Goal: Information Seeking & Learning: Learn about a topic

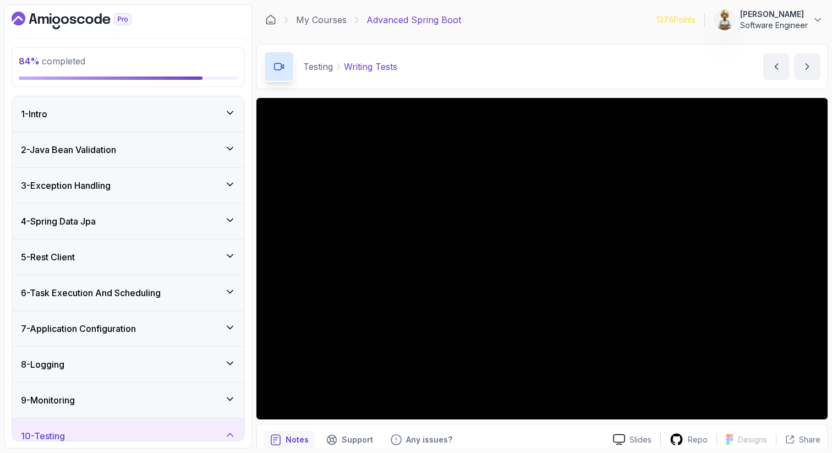
scroll to position [258, 0]
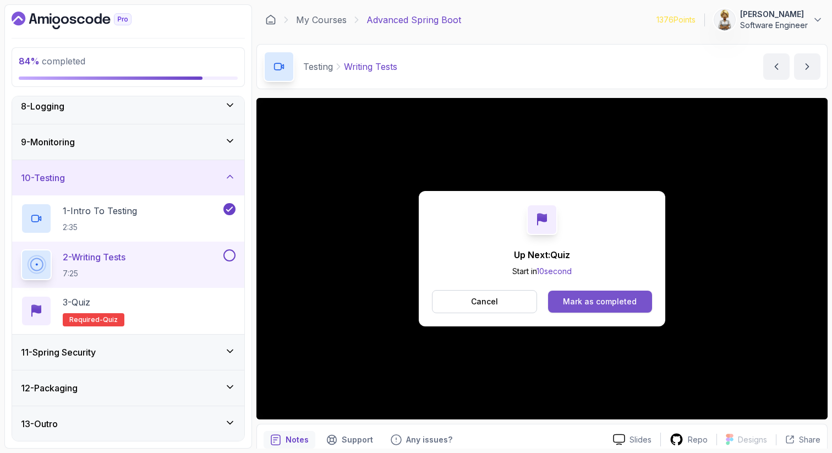
click at [604, 300] on div "Mark as completed" at bounding box center [600, 301] width 74 height 11
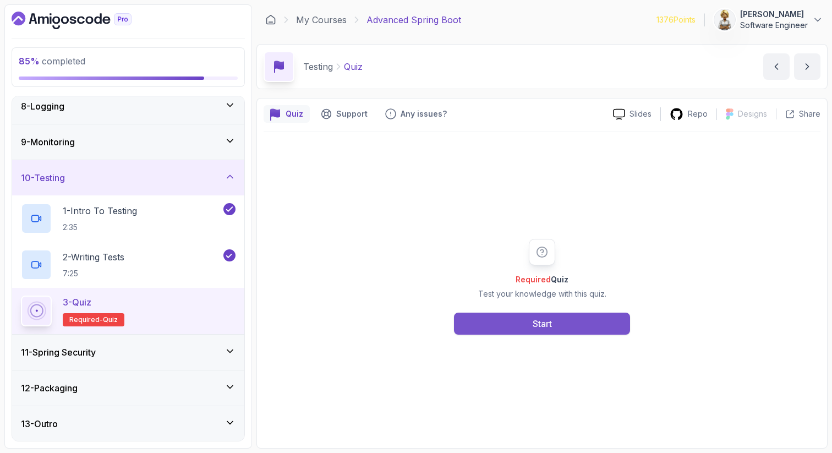
click at [553, 318] on button "Start" at bounding box center [542, 323] width 176 height 22
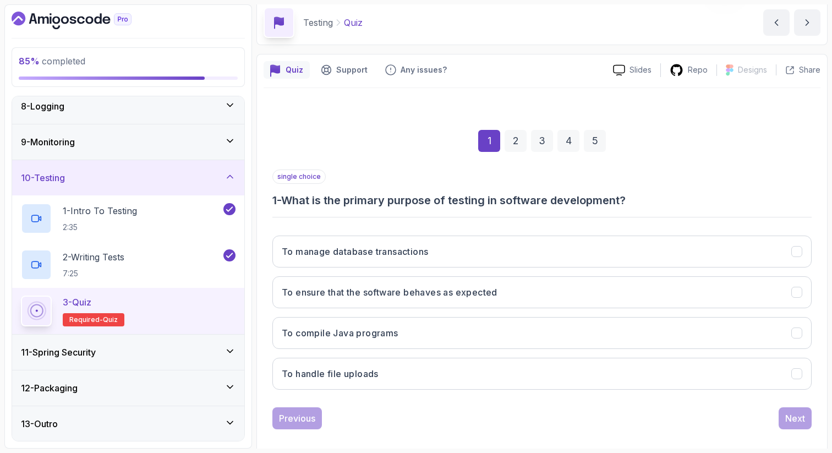
scroll to position [56, 0]
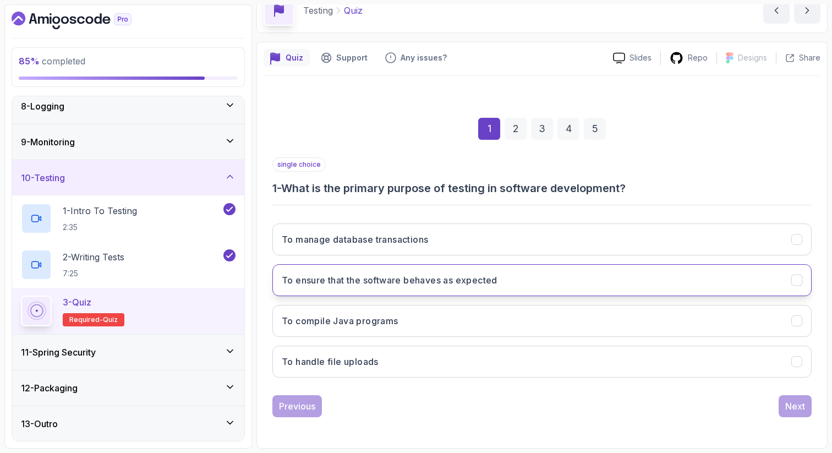
click at [645, 277] on button "To ensure that the software behaves as expected" at bounding box center [541, 280] width 539 height 32
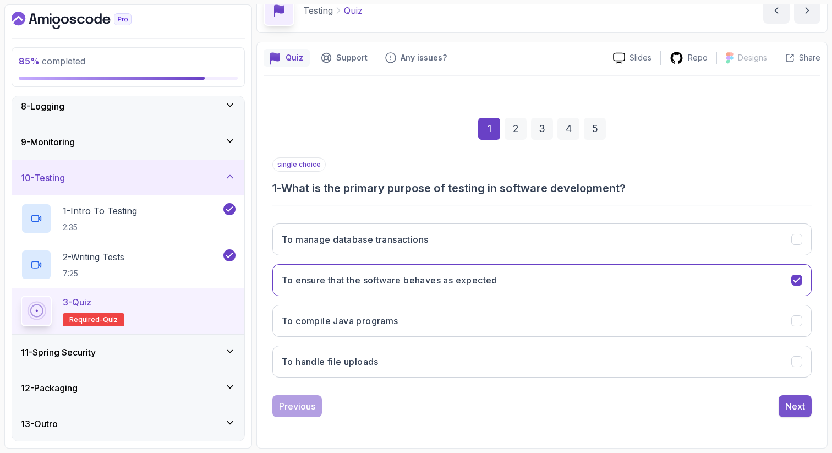
click at [796, 406] on div "Next" at bounding box center [795, 405] width 20 height 13
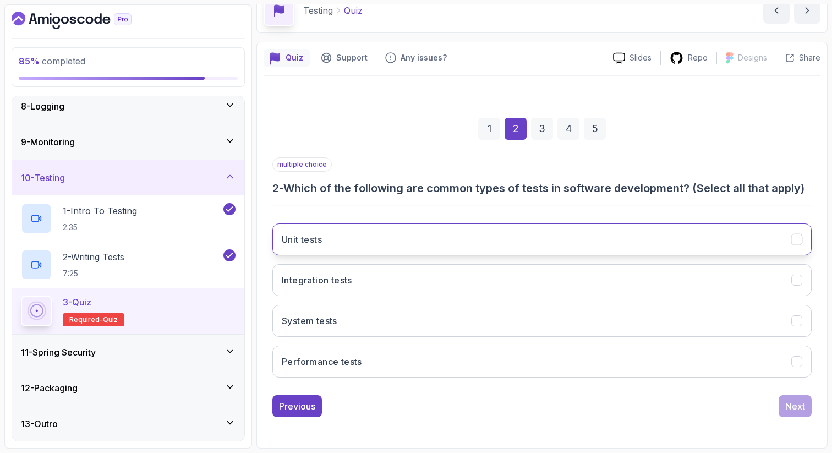
click at [504, 230] on button "Unit tests" at bounding box center [541, 239] width 539 height 32
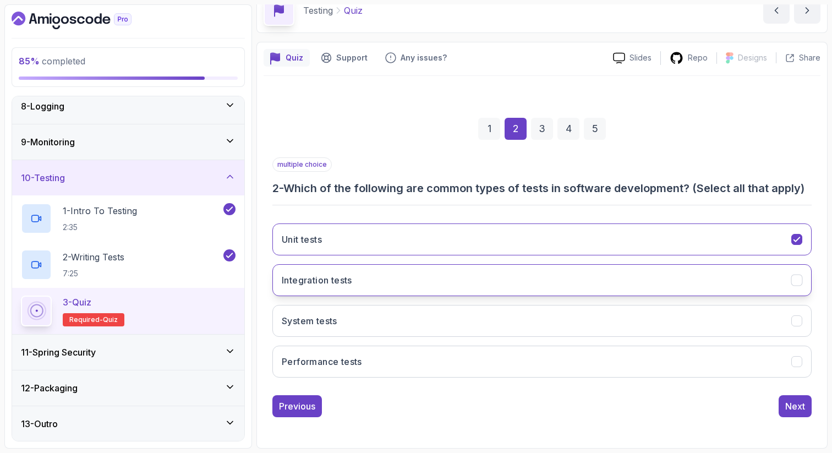
click at [488, 283] on button "Integration tests" at bounding box center [541, 280] width 539 height 32
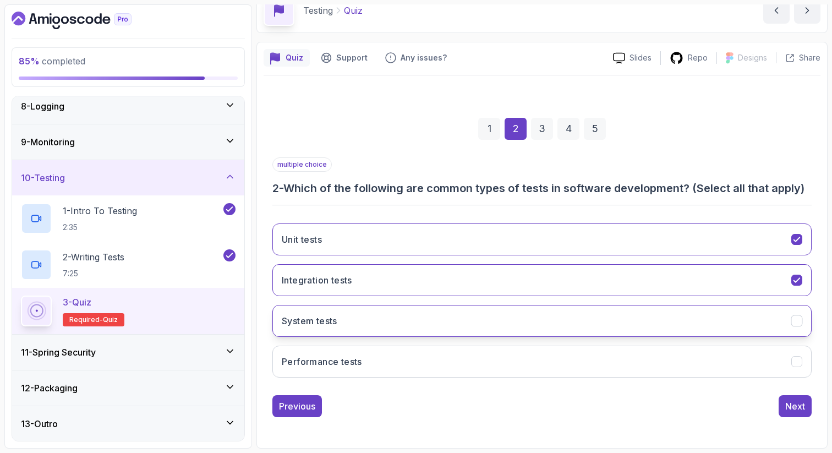
click at [679, 313] on button "System tests" at bounding box center [541, 321] width 539 height 32
click at [670, 358] on button "Performance tests" at bounding box center [541, 361] width 539 height 32
click at [789, 403] on div "Next" at bounding box center [795, 405] width 20 height 13
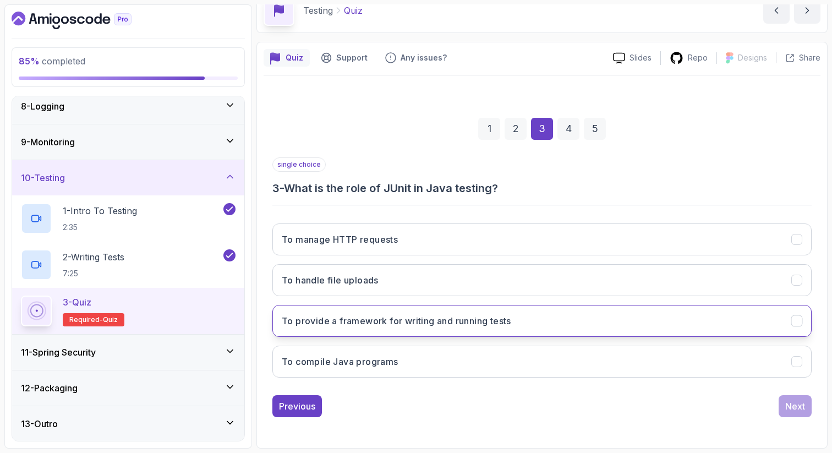
click at [619, 320] on button "To provide a framework for writing and running tests" at bounding box center [541, 321] width 539 height 32
click at [787, 406] on div "Next" at bounding box center [795, 405] width 20 height 13
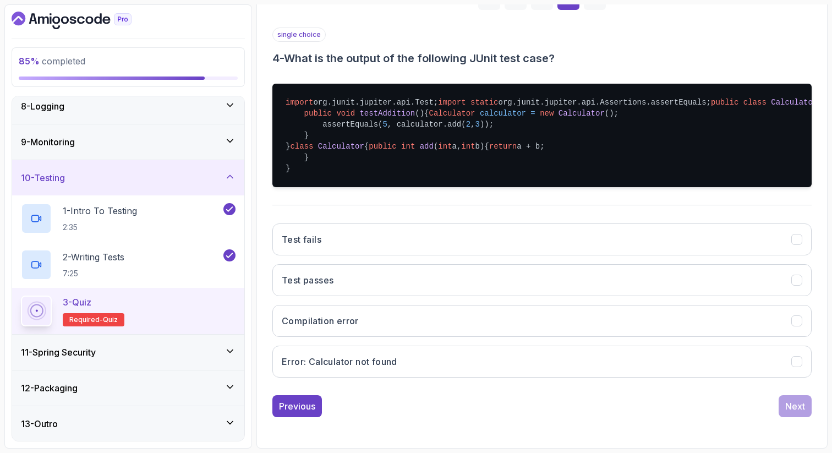
scroll to position [232, 0]
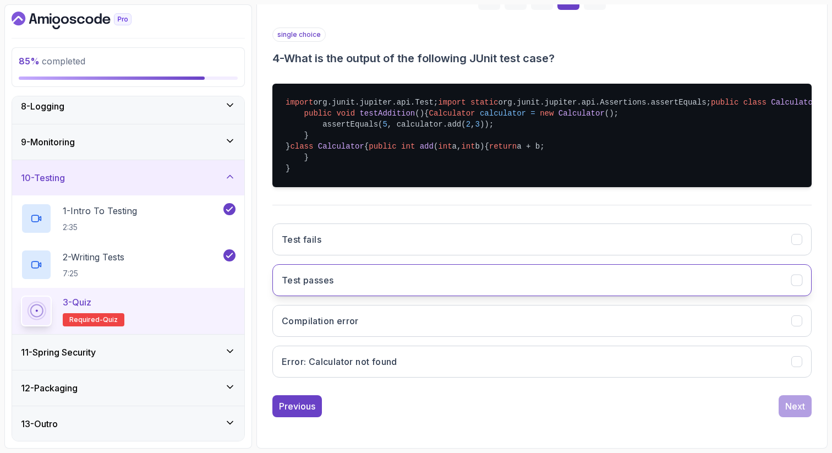
click at [774, 296] on button "Test passes" at bounding box center [541, 280] width 539 height 32
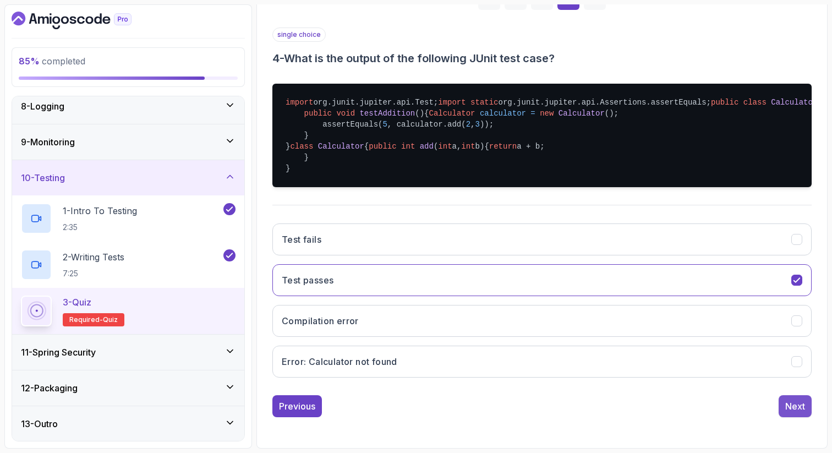
click at [797, 405] on div "Next" at bounding box center [795, 405] width 20 height 13
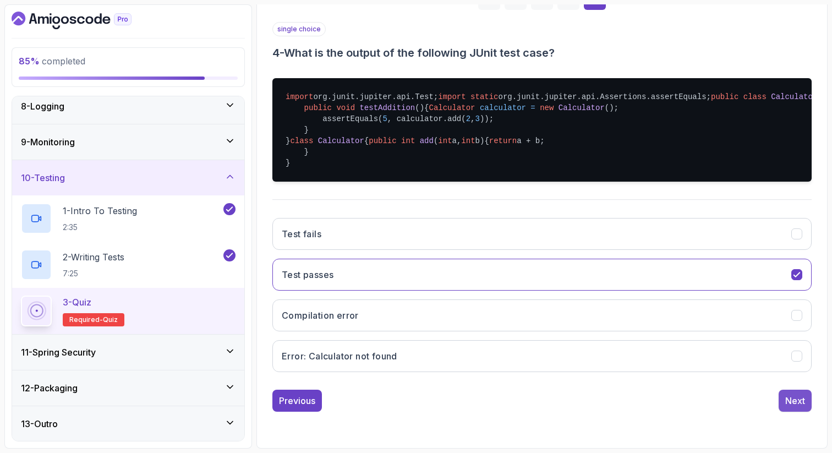
scroll to position [56, 0]
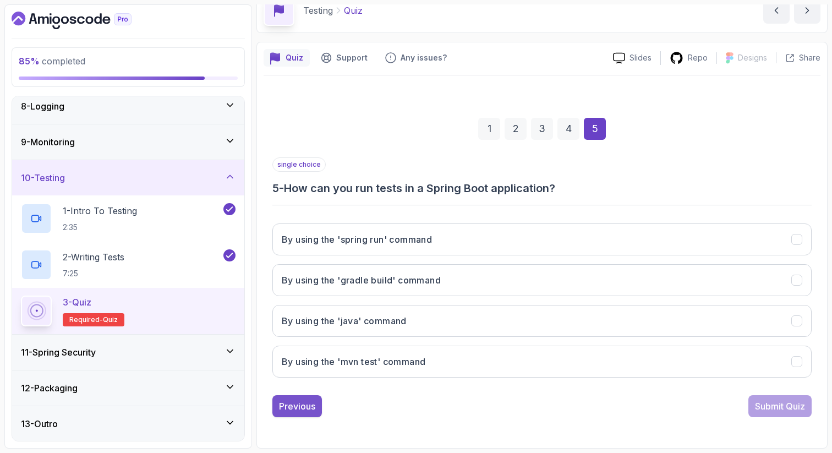
click at [311, 405] on div "Previous" at bounding box center [297, 405] width 36 height 13
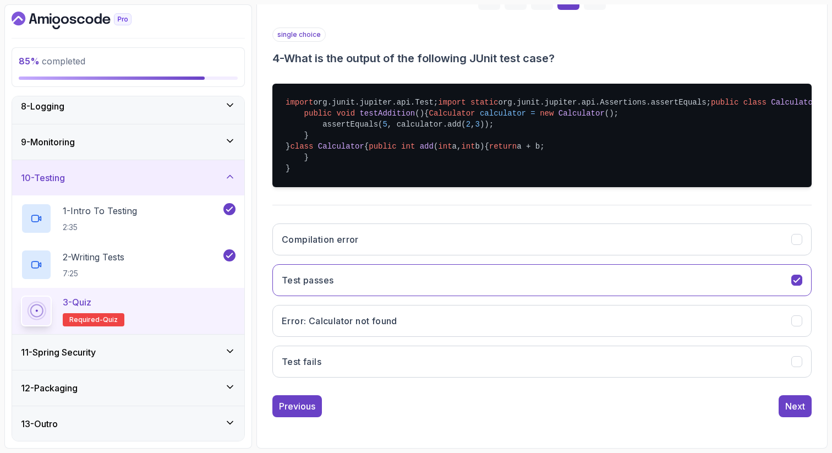
scroll to position [254, 0]
click at [405, 377] on button "Test fails" at bounding box center [541, 361] width 539 height 32
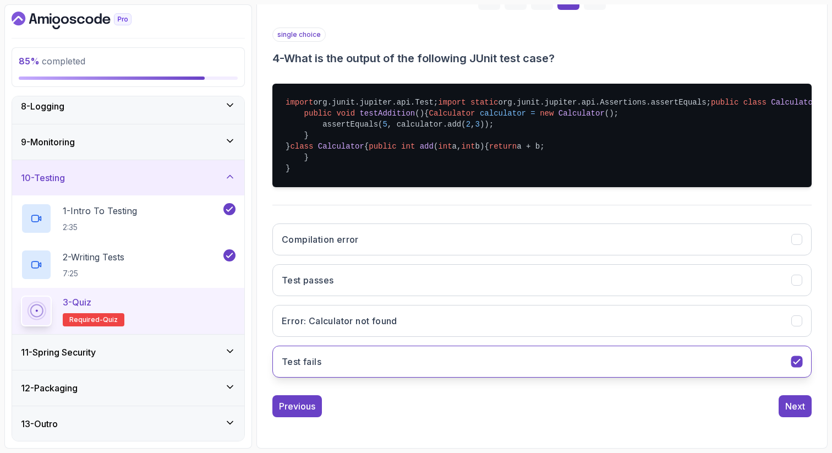
scroll to position [296, 0]
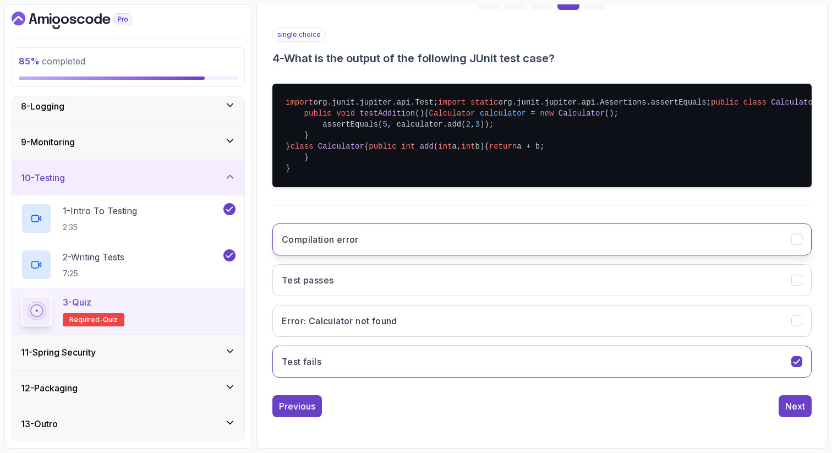
click at [666, 243] on button "Compilation error" at bounding box center [541, 239] width 539 height 32
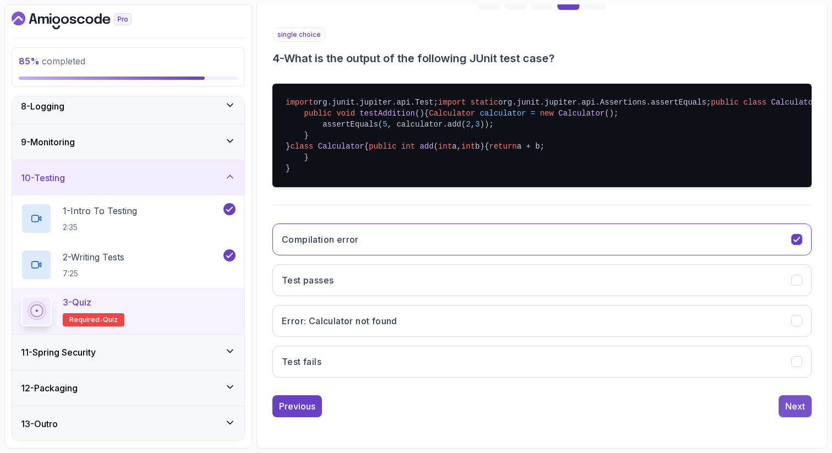
click at [793, 404] on div "Next" at bounding box center [795, 405] width 20 height 13
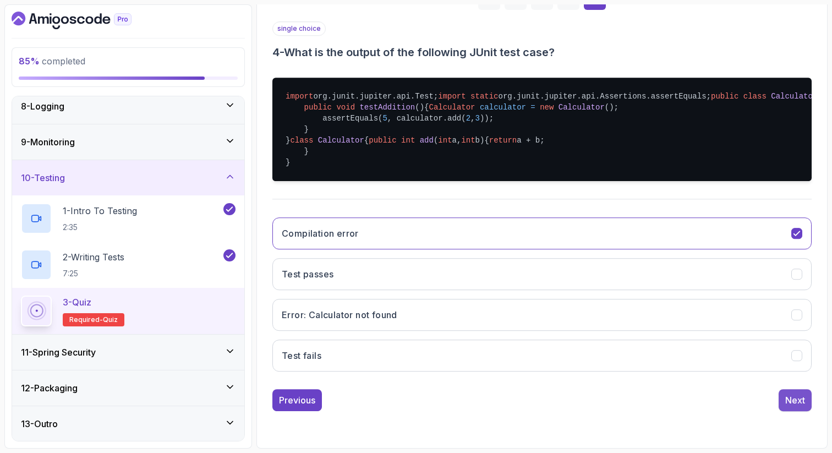
scroll to position [56, 0]
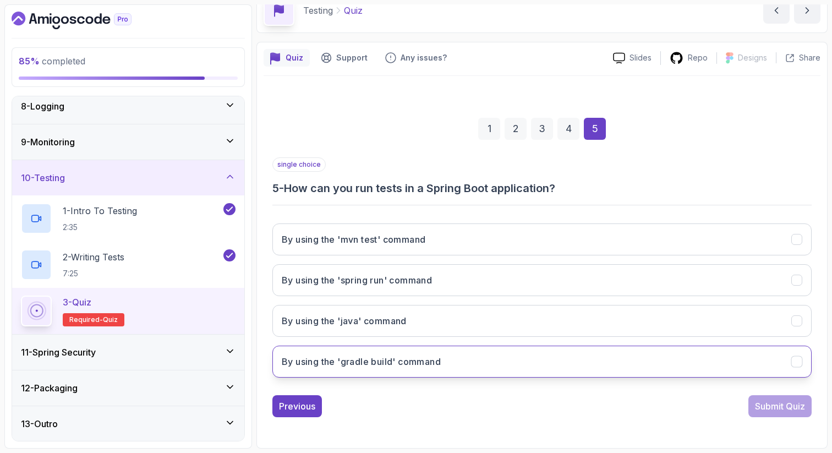
click at [677, 364] on button "By using the 'gradle build' command" at bounding box center [541, 361] width 539 height 32
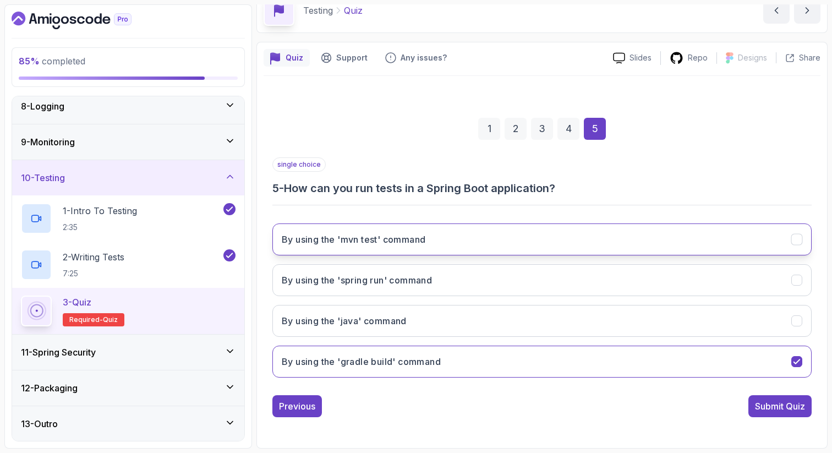
click at [699, 235] on button "By using the 'mvn test' command" at bounding box center [541, 239] width 539 height 32
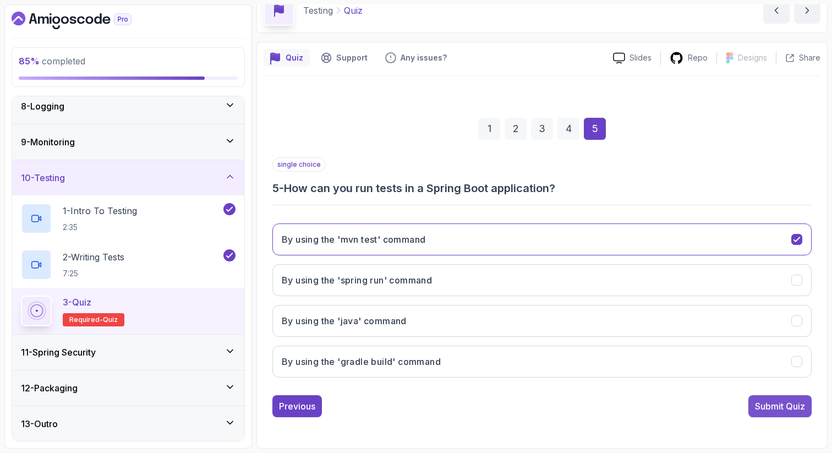
click at [771, 404] on div "Submit Quiz" at bounding box center [780, 405] width 50 height 13
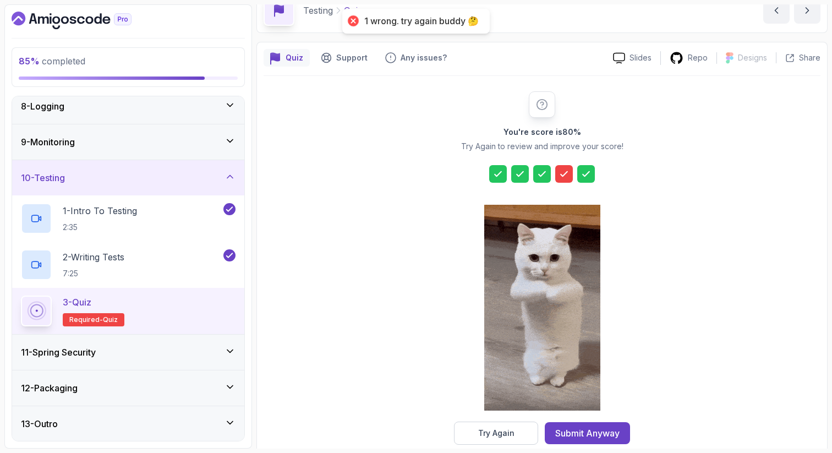
click at [565, 178] on icon at bounding box center [563, 173] width 11 height 11
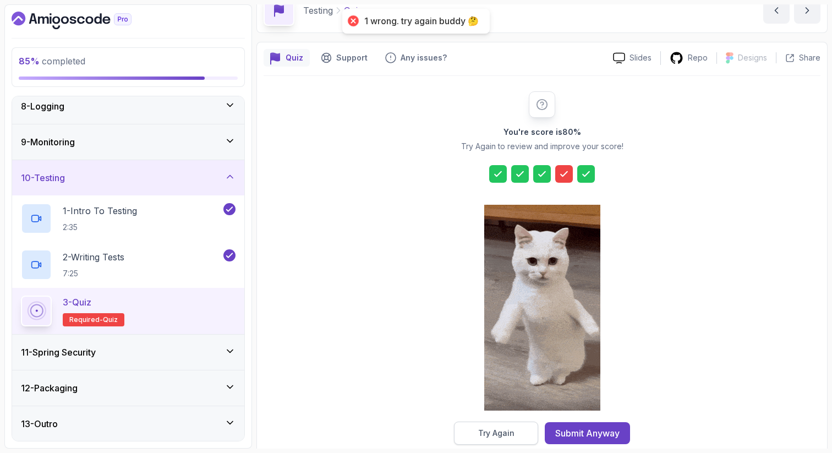
click at [512, 427] on div "Try Again" at bounding box center [496, 432] width 36 height 11
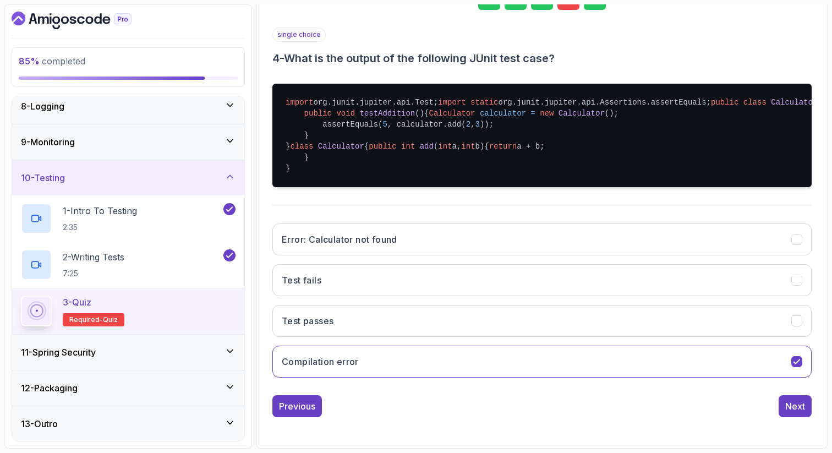
scroll to position [296, 0]
click at [429, 244] on button "Error: Calculator not found" at bounding box center [541, 239] width 539 height 32
click at [791, 410] on div "Next" at bounding box center [795, 405] width 20 height 13
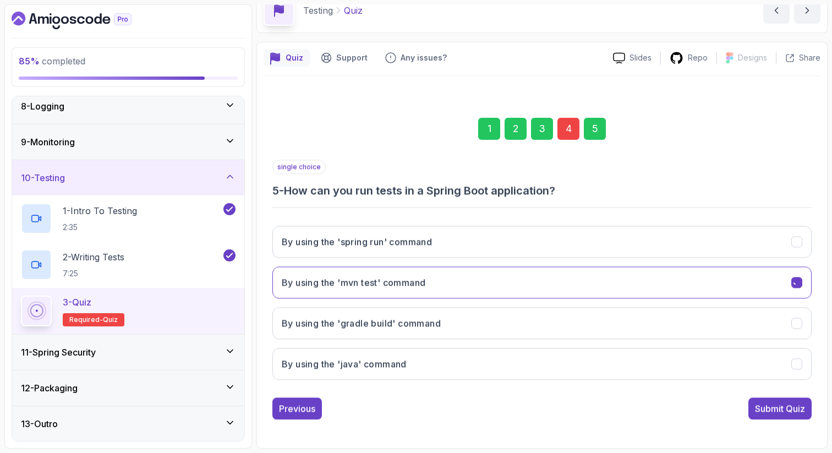
scroll to position [56, 0]
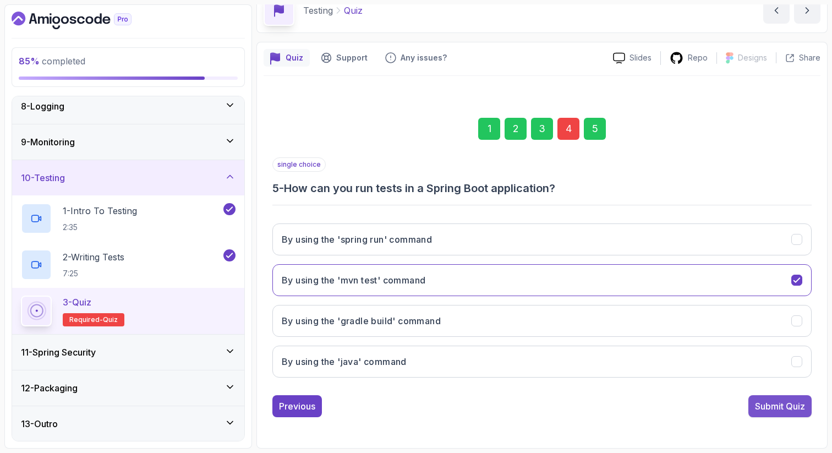
click at [791, 410] on div "Submit Quiz" at bounding box center [780, 405] width 50 height 13
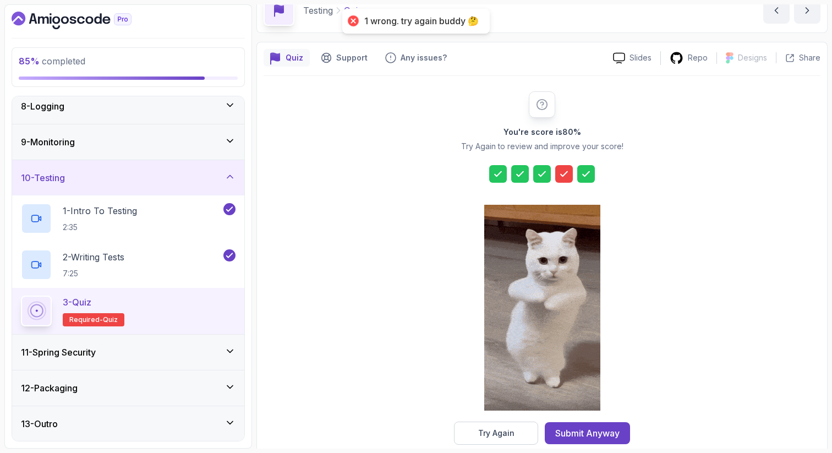
click at [564, 166] on div at bounding box center [564, 174] width 18 height 18
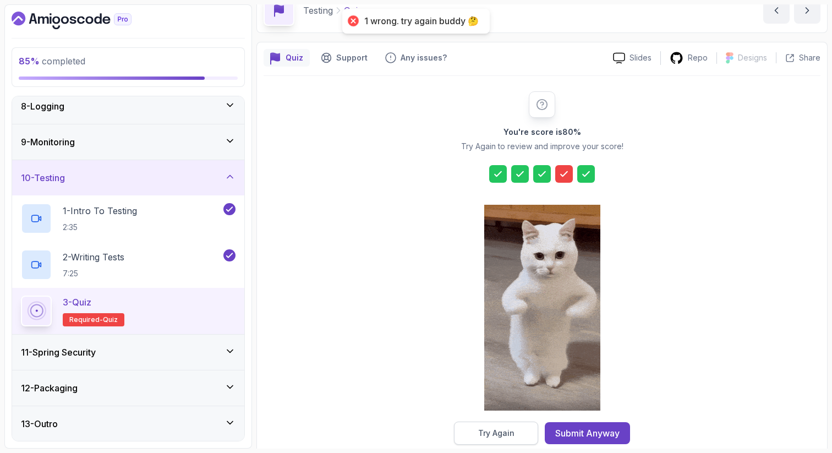
click at [508, 430] on div "Try Again" at bounding box center [496, 432] width 36 height 11
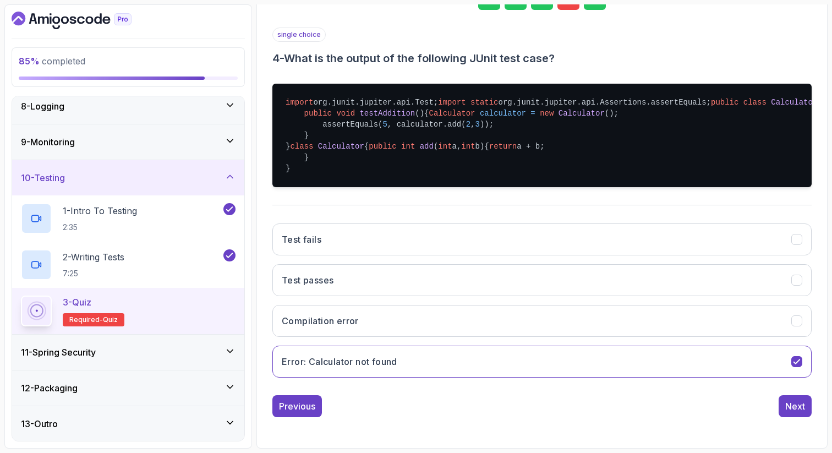
scroll to position [296, 0]
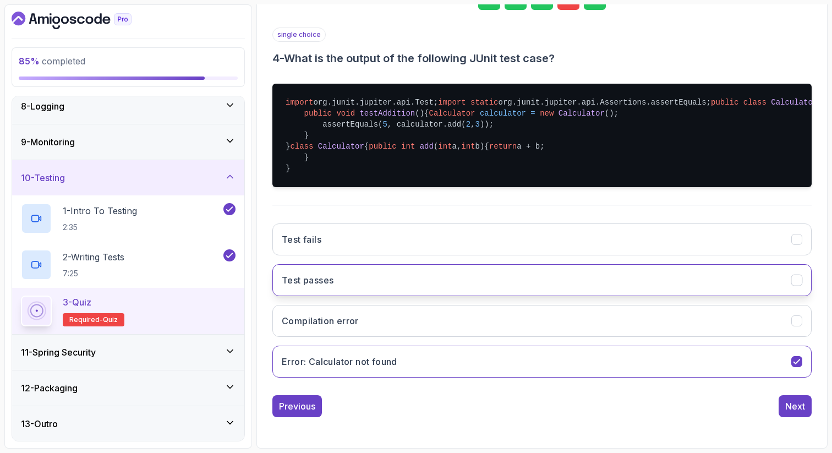
click at [760, 283] on button "Test passes" at bounding box center [541, 280] width 539 height 32
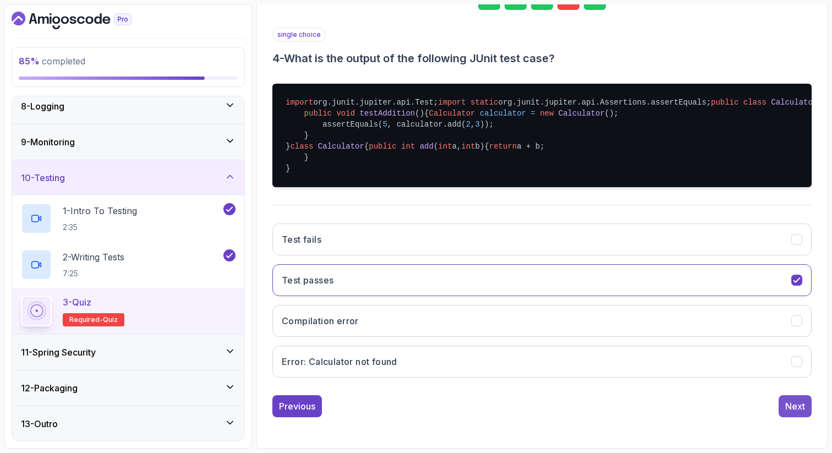
click at [794, 411] on div "Next" at bounding box center [795, 405] width 20 height 13
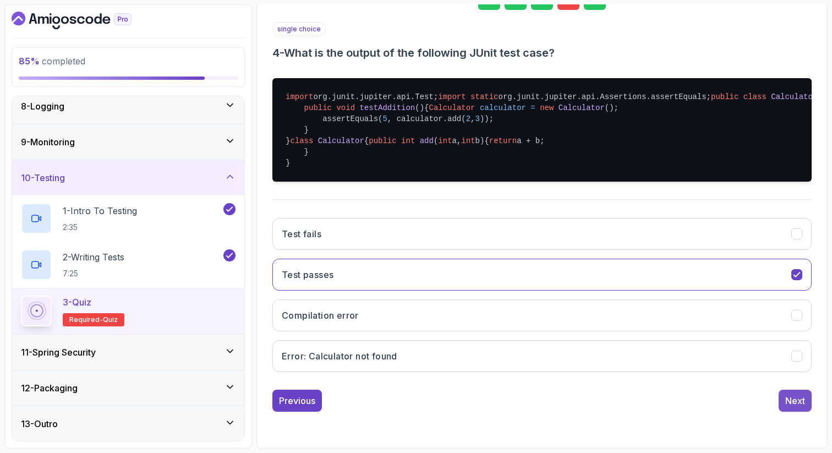
scroll to position [56, 0]
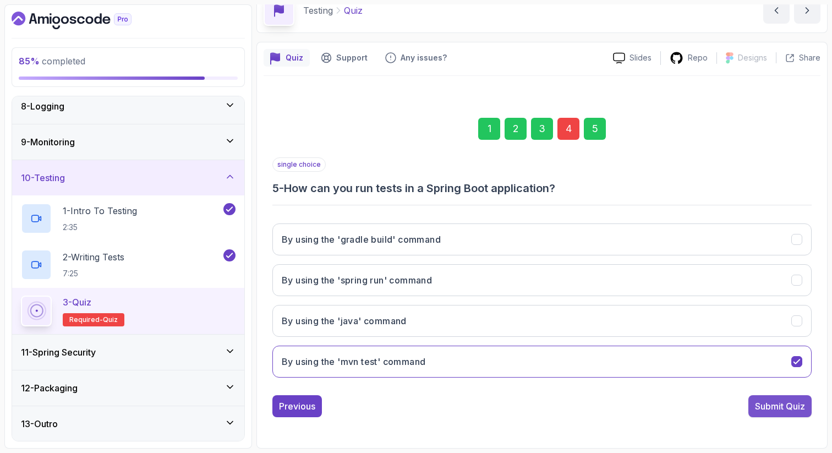
click at [792, 408] on div "Submit Quiz" at bounding box center [780, 405] width 50 height 13
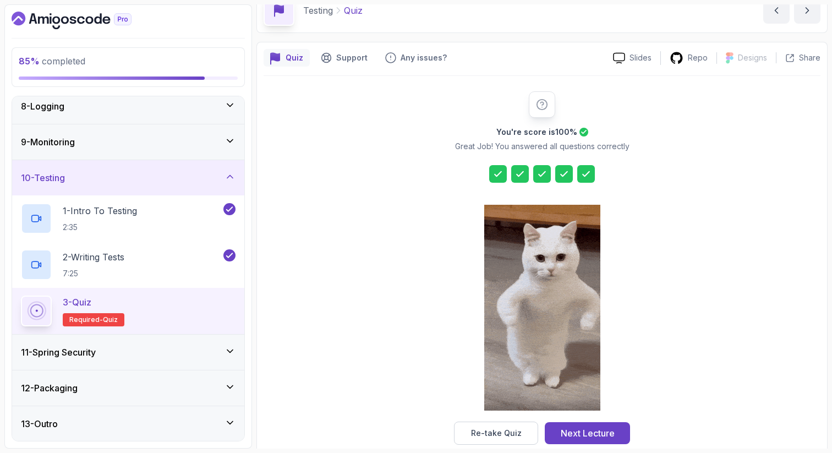
click at [562, 171] on icon at bounding box center [563, 173] width 11 height 11
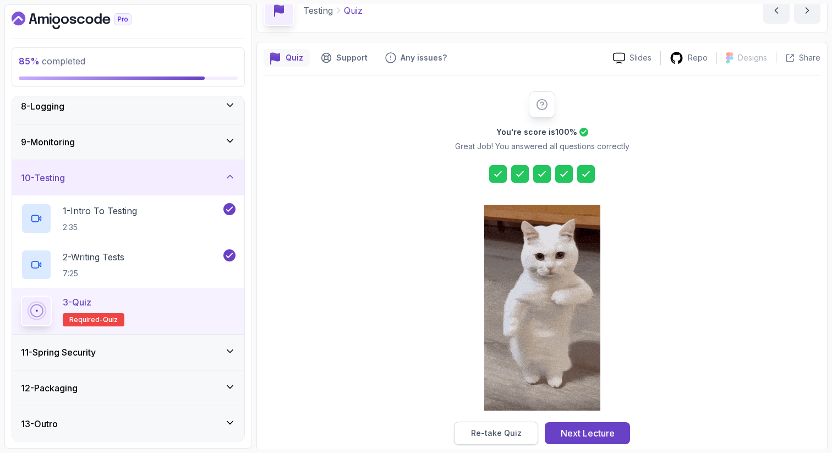
click at [486, 437] on div "Re-take Quiz" at bounding box center [496, 432] width 51 height 11
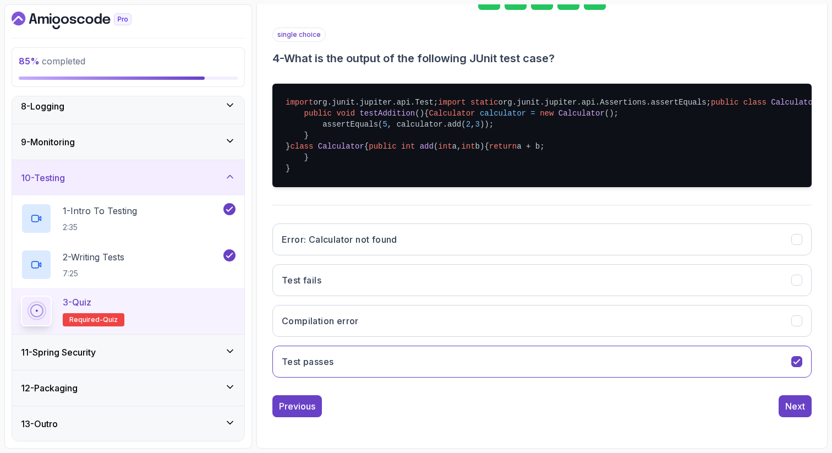
scroll to position [296, 0]
click at [800, 403] on div "Next" at bounding box center [795, 405] width 20 height 13
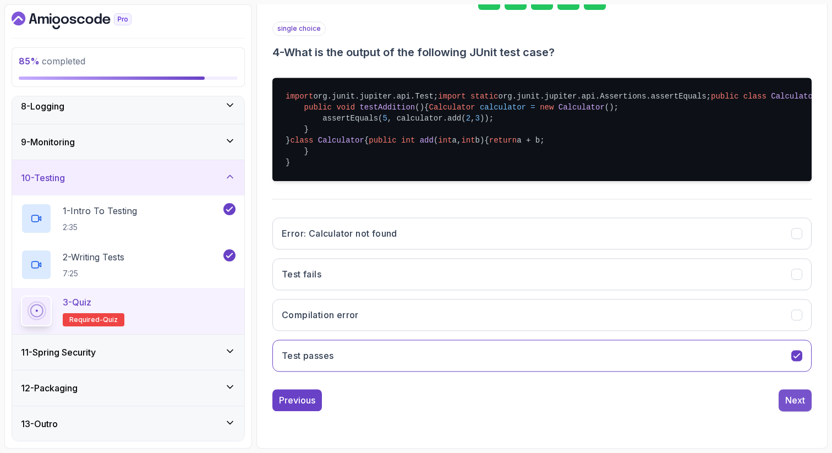
scroll to position [56, 0]
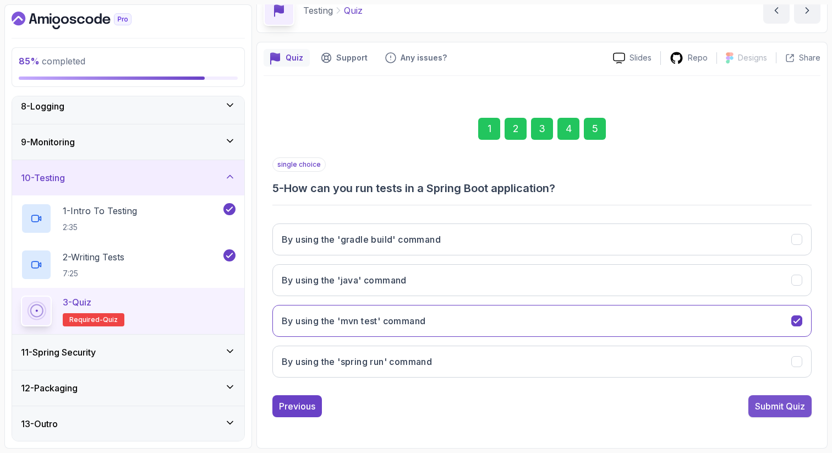
click at [789, 405] on div "Submit Quiz" at bounding box center [780, 405] width 50 height 13
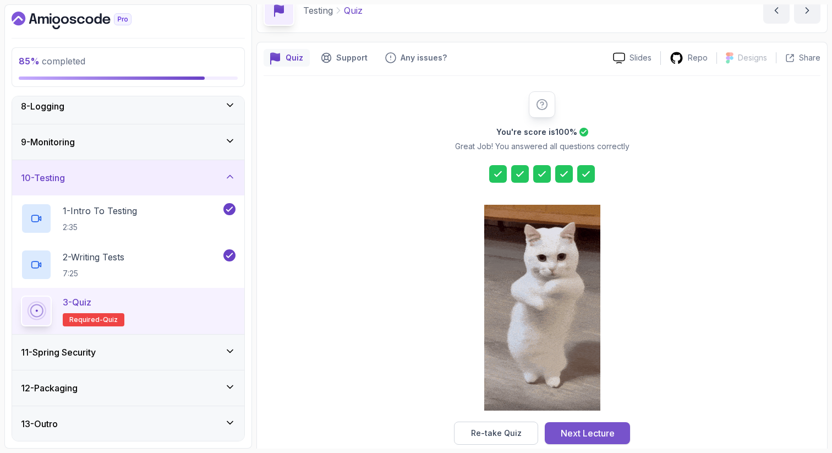
click at [590, 435] on div "Next Lecture" at bounding box center [587, 432] width 54 height 13
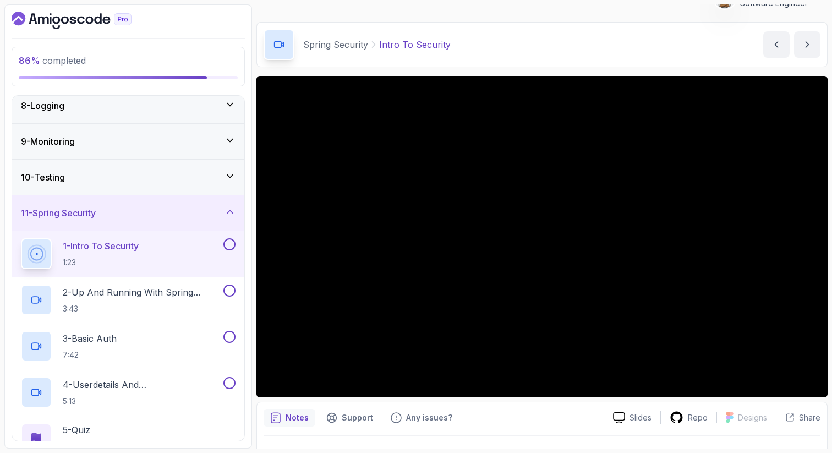
scroll to position [44, 0]
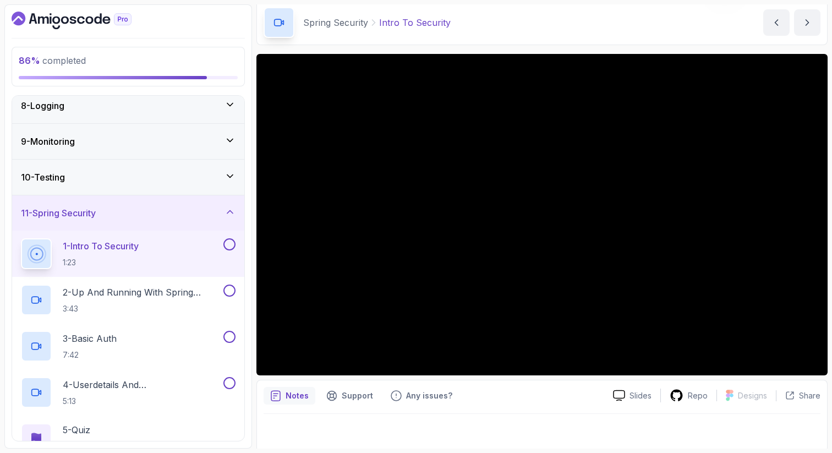
click at [128, 240] on p "1 - Intro To Security" at bounding box center [101, 245] width 76 height 13
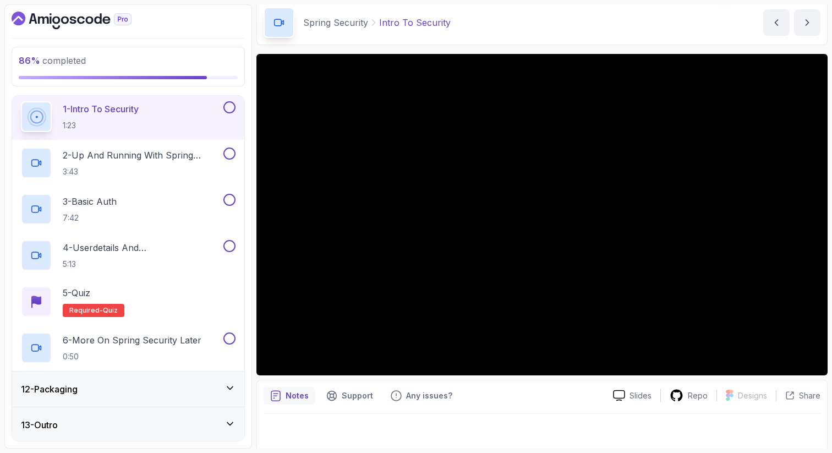
scroll to position [397, 0]
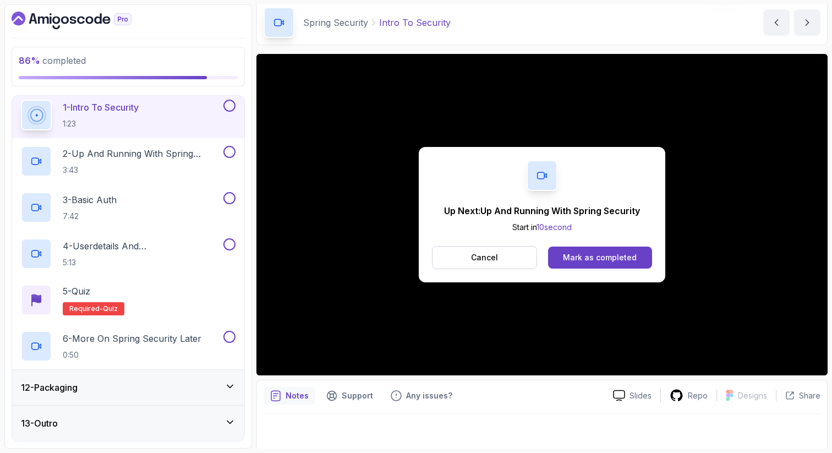
click at [279, 361] on div "Up Next: Up And Running With Spring Security Start in 10 second Cancel Mark as …" at bounding box center [541, 214] width 571 height 321
click at [591, 257] on div "Mark as completed" at bounding box center [600, 257] width 74 height 11
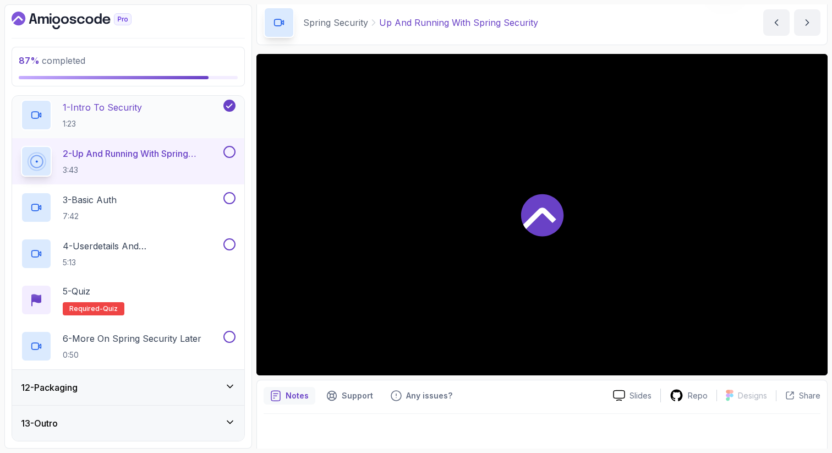
click at [164, 112] on div "1 - Intro To Security 1:23" at bounding box center [121, 115] width 200 height 31
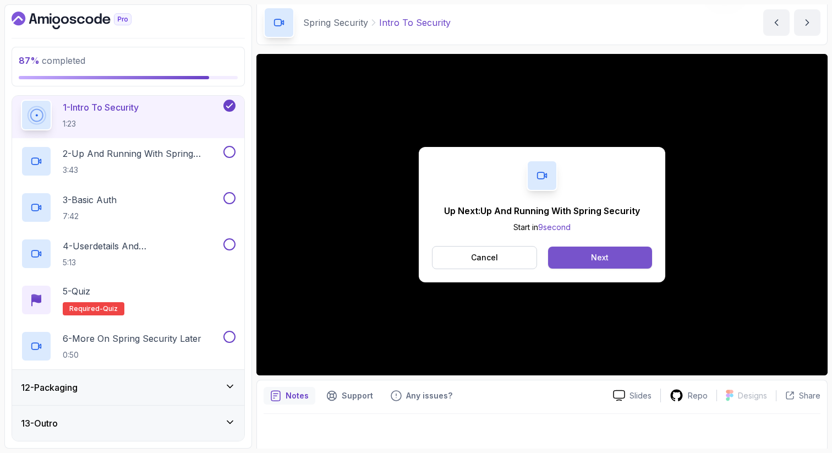
click at [628, 258] on button "Next" at bounding box center [600, 257] width 104 height 22
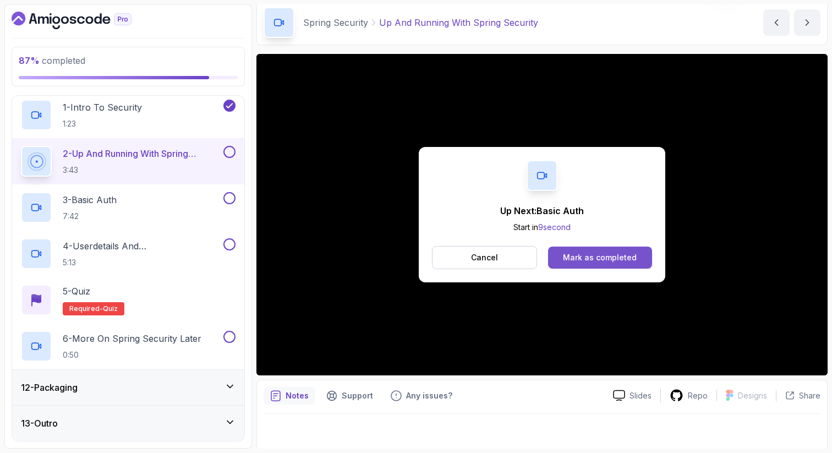
click at [642, 261] on button "Mark as completed" at bounding box center [600, 257] width 104 height 22
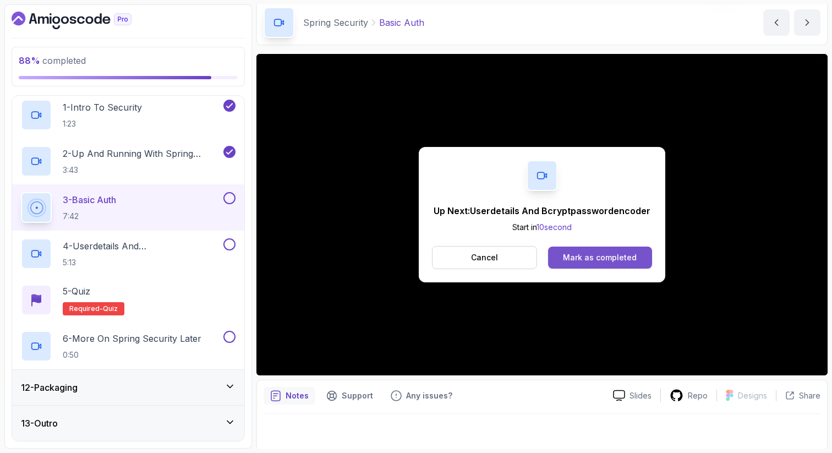
click at [571, 260] on div "Mark as completed" at bounding box center [600, 257] width 74 height 11
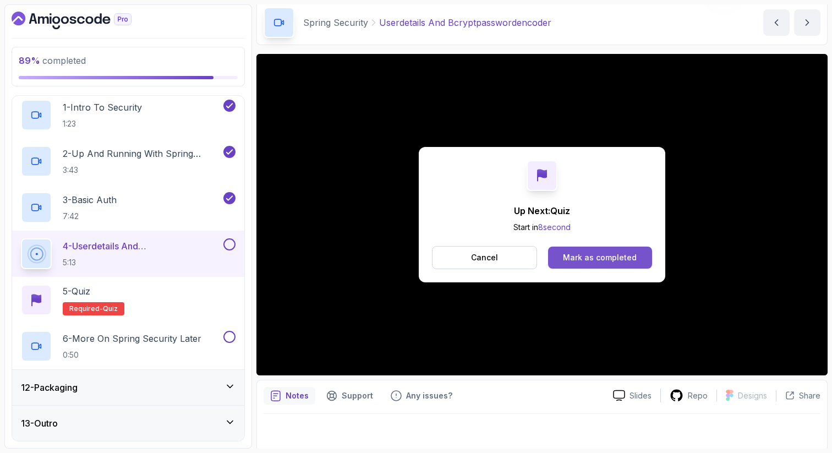
click at [614, 256] on div "Mark as completed" at bounding box center [600, 257] width 74 height 11
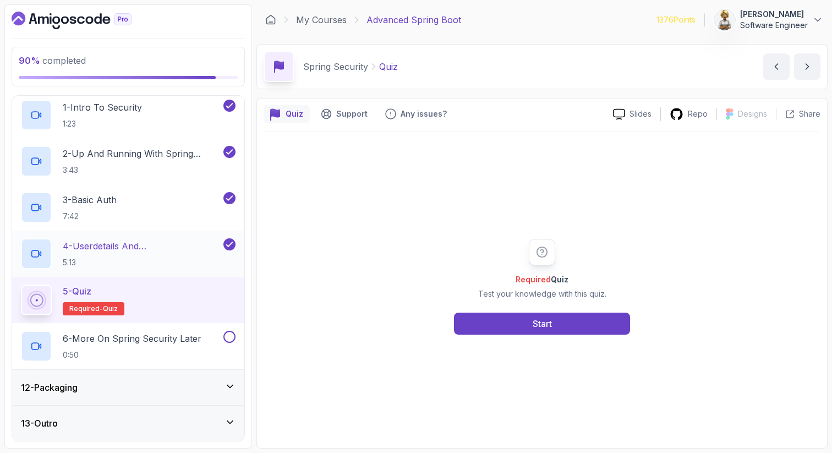
click at [154, 251] on p "4 - Userdetails And Bcryptpasswordencoder" at bounding box center [142, 245] width 158 height 13
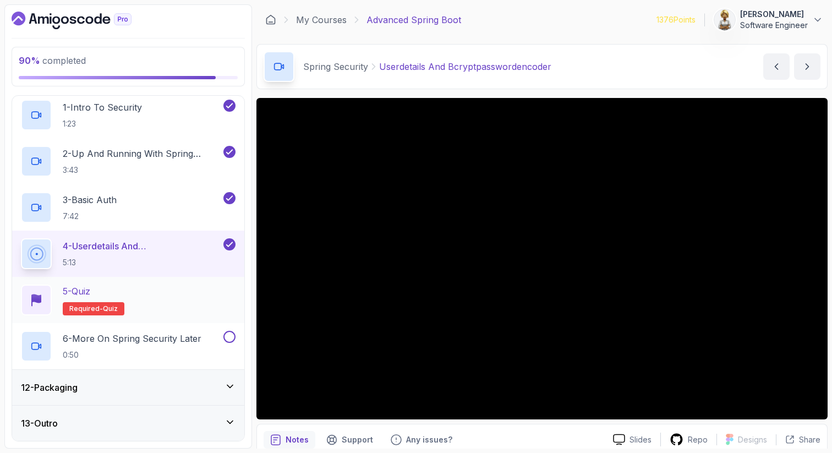
click at [168, 304] on div "5 - Quiz Required- quiz" at bounding box center [128, 299] width 215 height 31
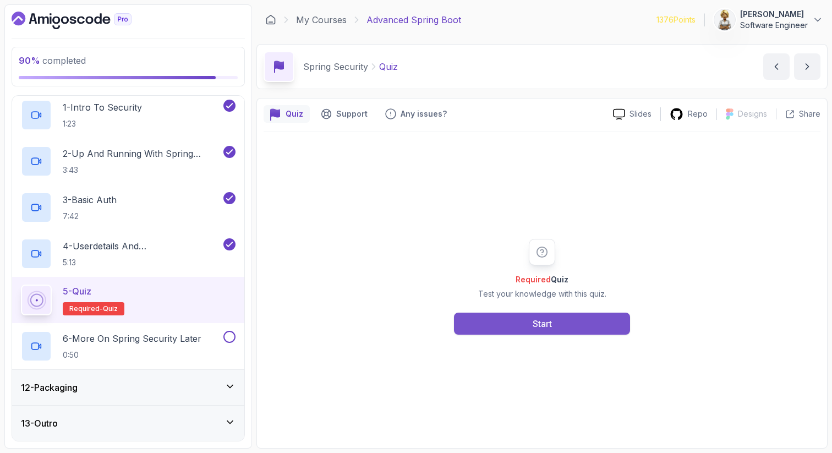
click at [546, 320] on div "Start" at bounding box center [541, 323] width 19 height 13
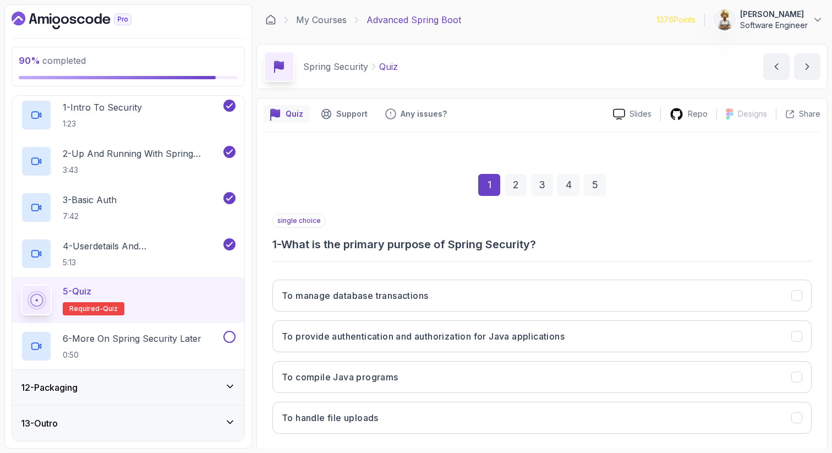
click at [666, 213] on div "1 2 3 4 5" at bounding box center [541, 184] width 539 height 57
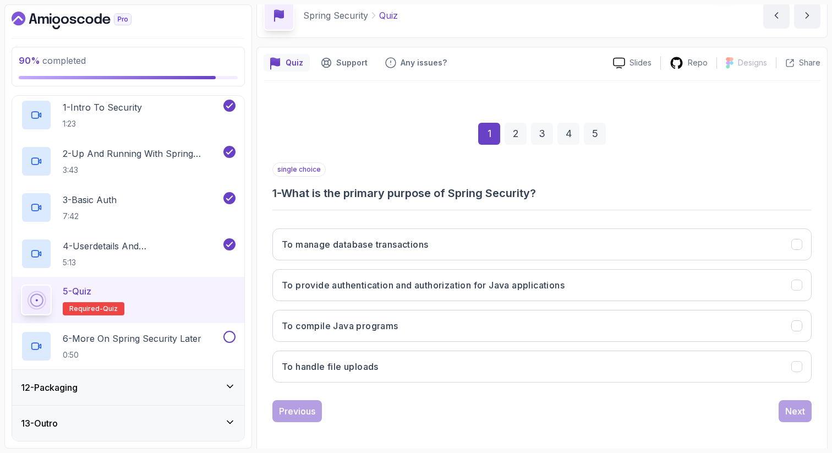
scroll to position [56, 0]
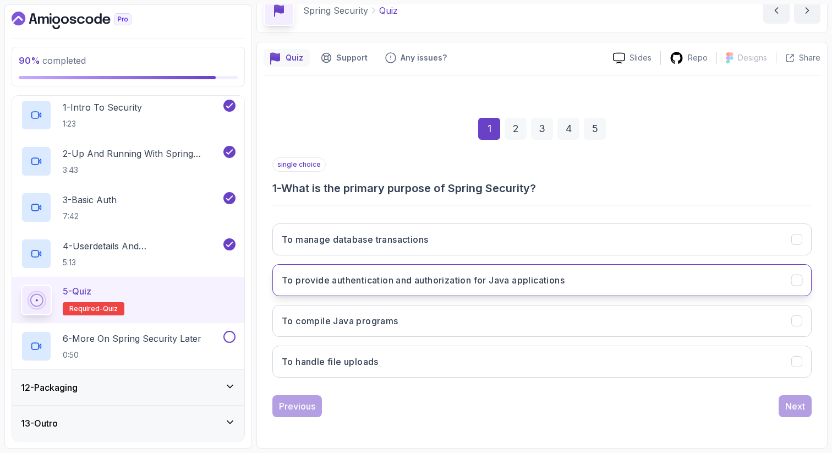
click at [515, 276] on h3 "To provide authentication and authorization for Java applications" at bounding box center [423, 279] width 283 height 13
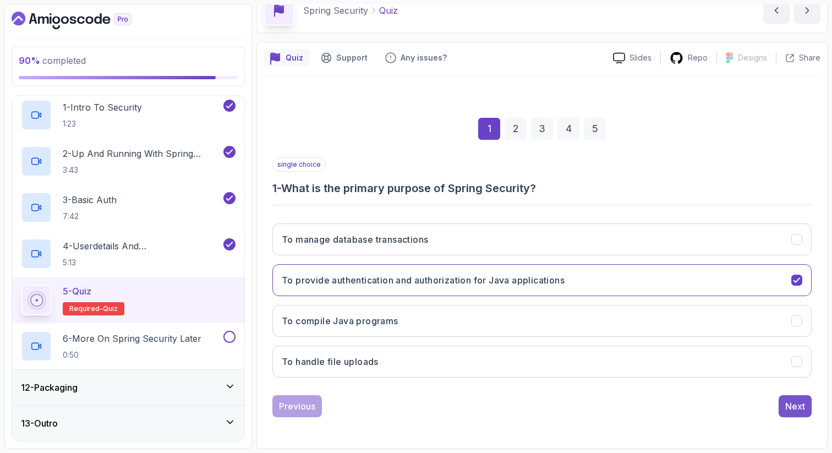
click at [798, 407] on div "Next" at bounding box center [795, 405] width 20 height 13
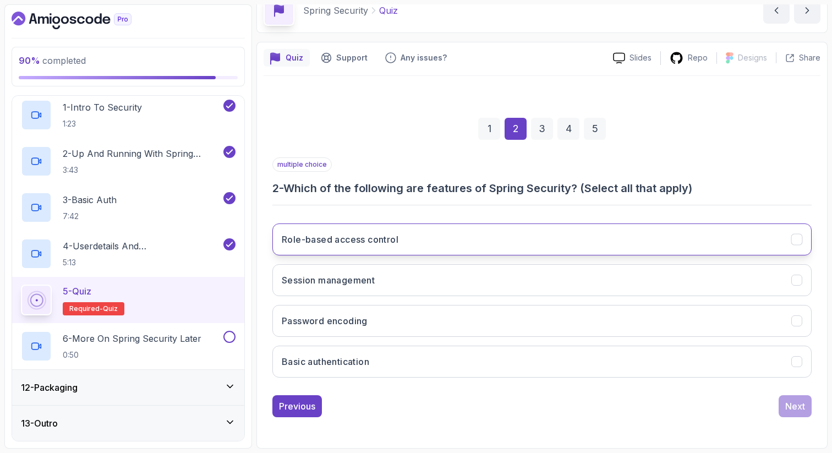
click at [761, 246] on button "Role-based access control" at bounding box center [541, 239] width 539 height 32
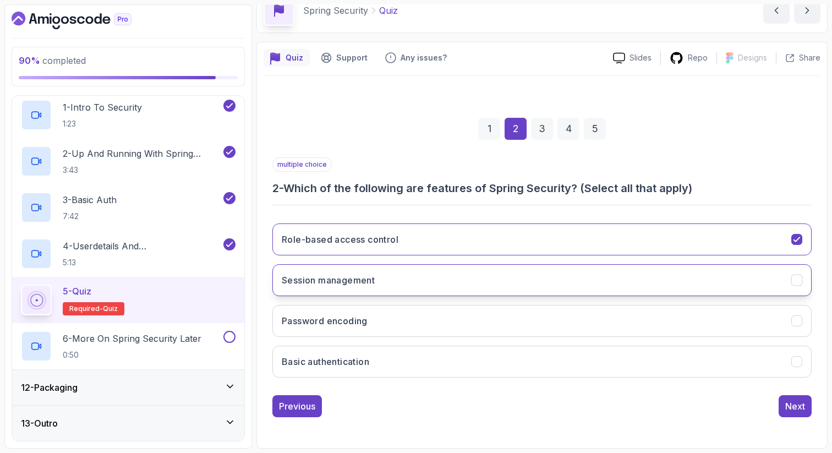
click at [744, 292] on button "Session management" at bounding box center [541, 280] width 539 height 32
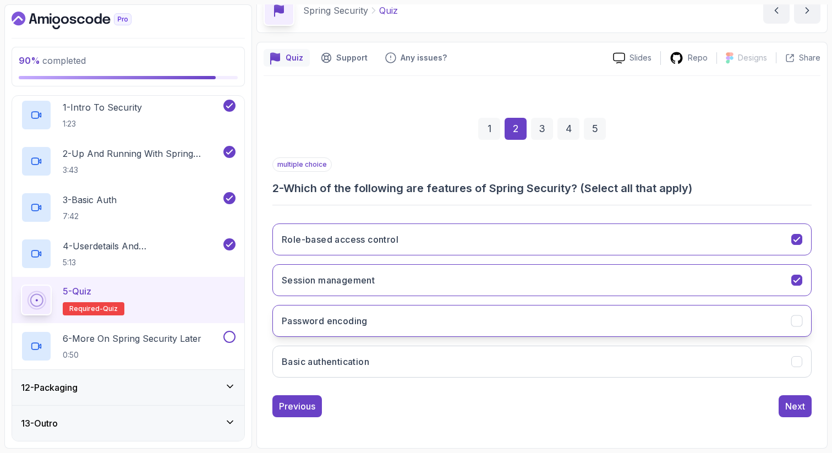
click at [727, 331] on button "Password encoding" at bounding box center [541, 321] width 539 height 32
click at [718, 359] on button "Basic authentication" at bounding box center [541, 361] width 539 height 32
click at [797, 408] on div "Next" at bounding box center [795, 405] width 20 height 13
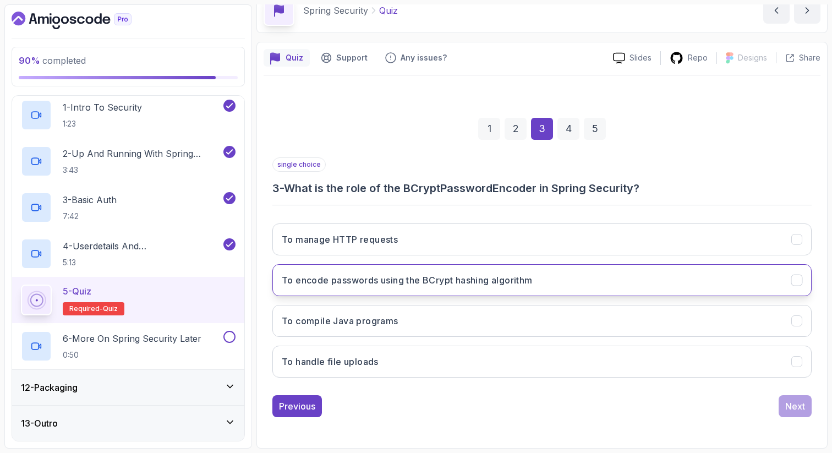
click at [672, 278] on button "To encode passwords using the BCrypt hashing algorithm" at bounding box center [541, 280] width 539 height 32
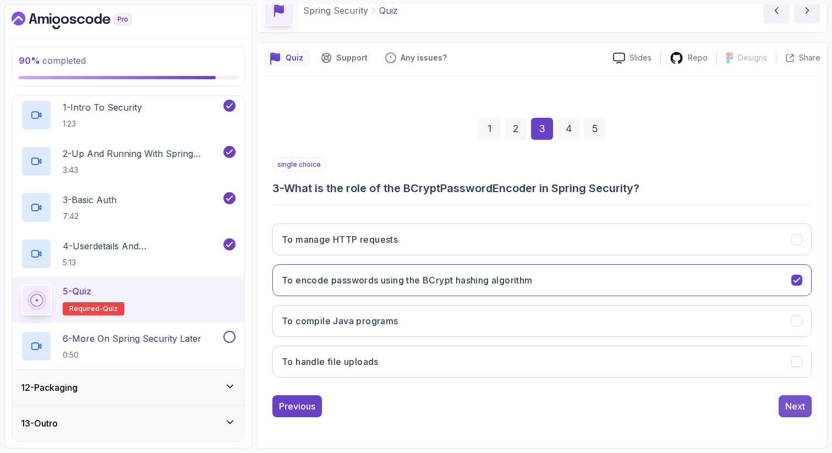
click at [793, 404] on div "Next" at bounding box center [795, 405] width 20 height 13
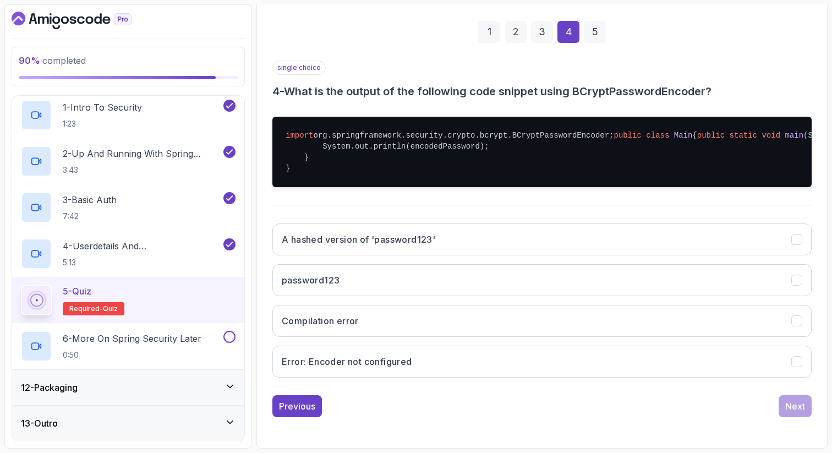
scroll to position [188, 0]
click at [777, 255] on button "A hashed version of 'password123'" at bounding box center [541, 239] width 539 height 32
click at [780, 417] on button "Next" at bounding box center [794, 406] width 33 height 22
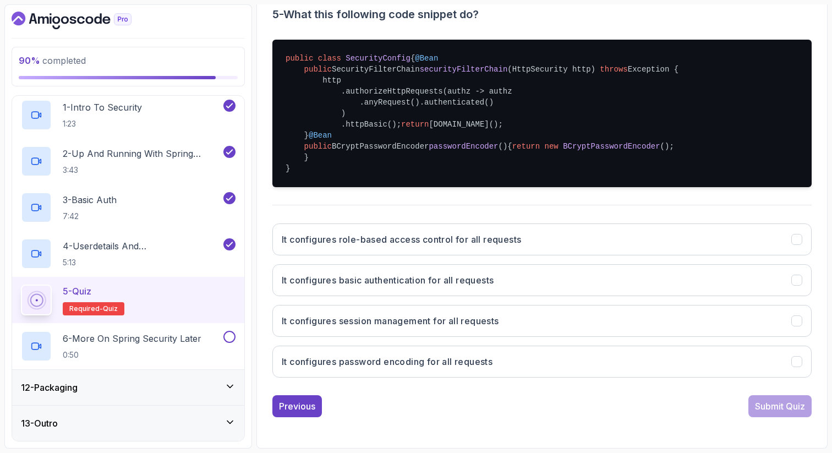
scroll to position [276, 0]
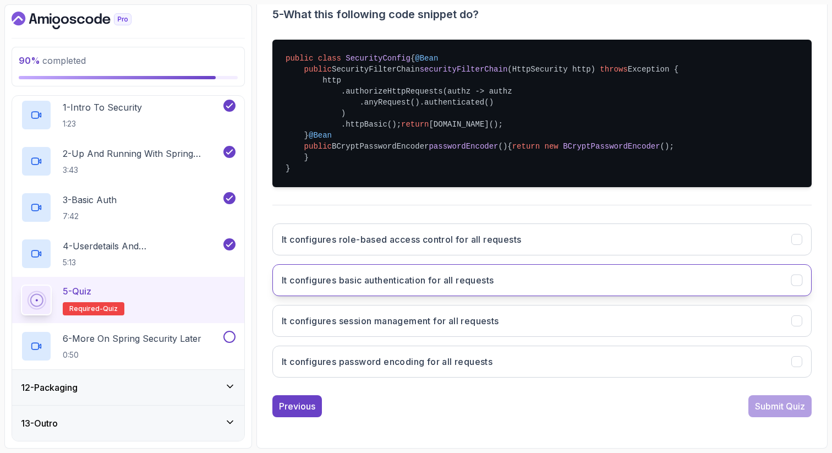
click at [441, 287] on h3 "It configures basic authentication for all requests" at bounding box center [388, 279] width 212 height 13
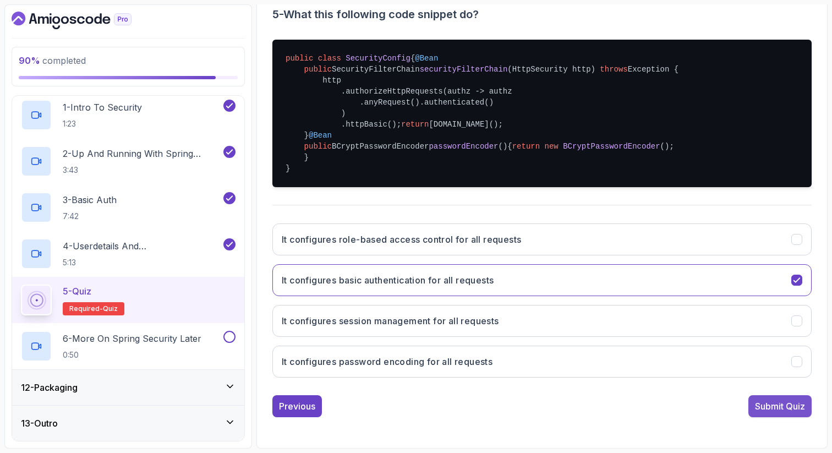
click at [782, 413] on div "Submit Quiz" at bounding box center [780, 405] width 50 height 13
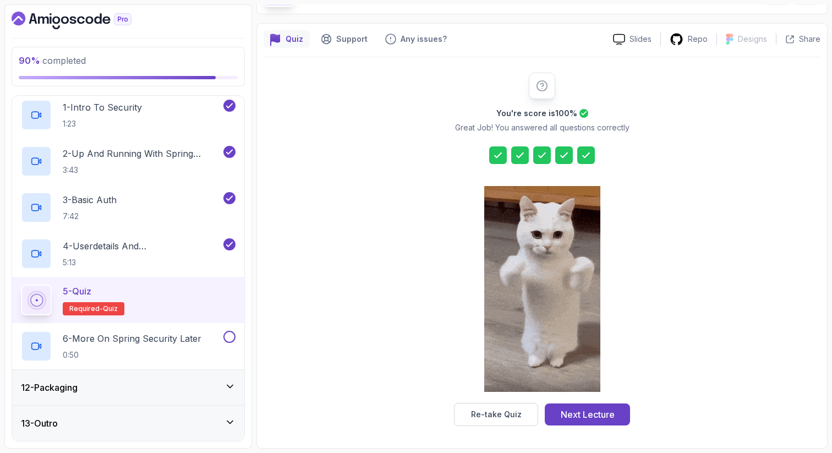
click at [494, 151] on icon at bounding box center [497, 155] width 11 height 11
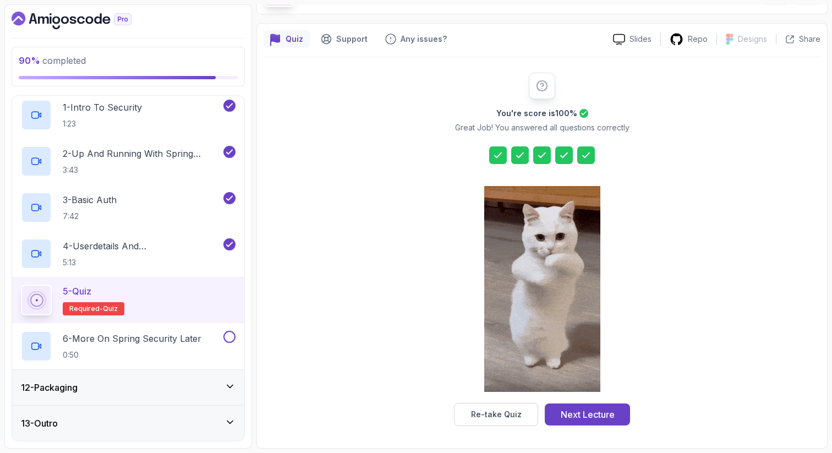
click at [497, 154] on icon at bounding box center [497, 155] width 11 height 11
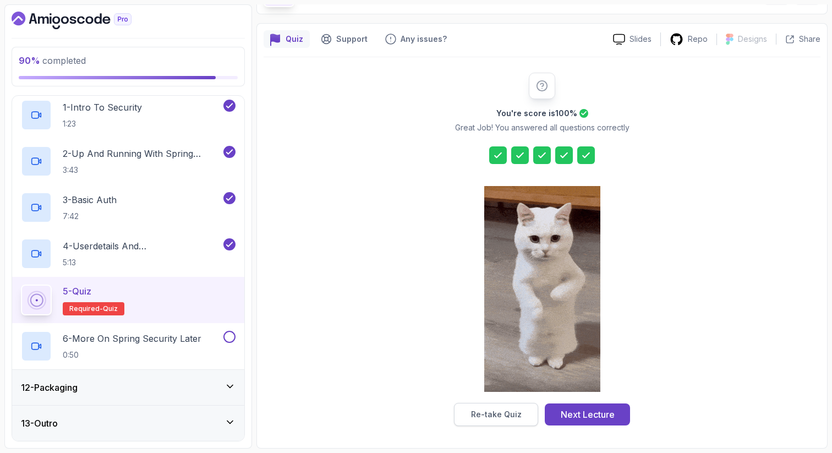
click at [520, 409] on button "Re-take Quiz" at bounding box center [496, 414] width 84 height 23
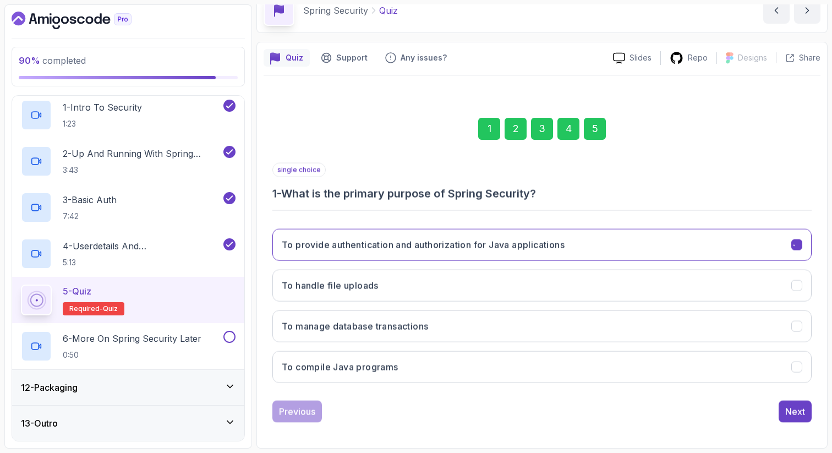
scroll to position [56, 0]
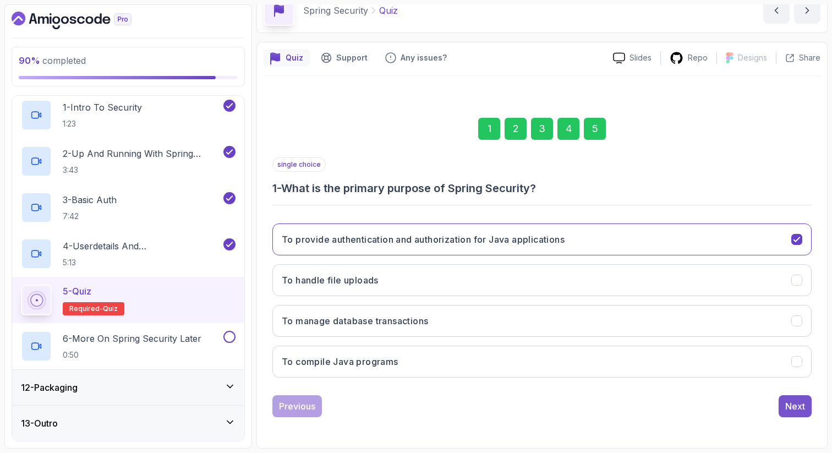
click at [797, 405] on div "Next" at bounding box center [795, 405] width 20 height 13
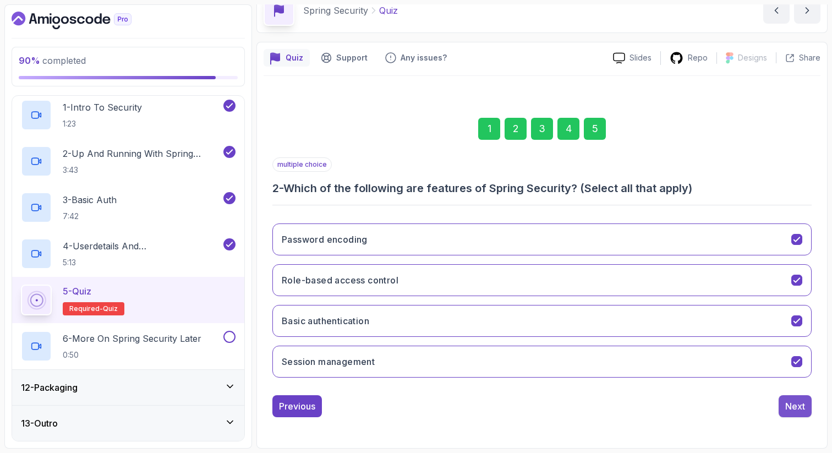
click at [798, 406] on div "Next" at bounding box center [795, 405] width 20 height 13
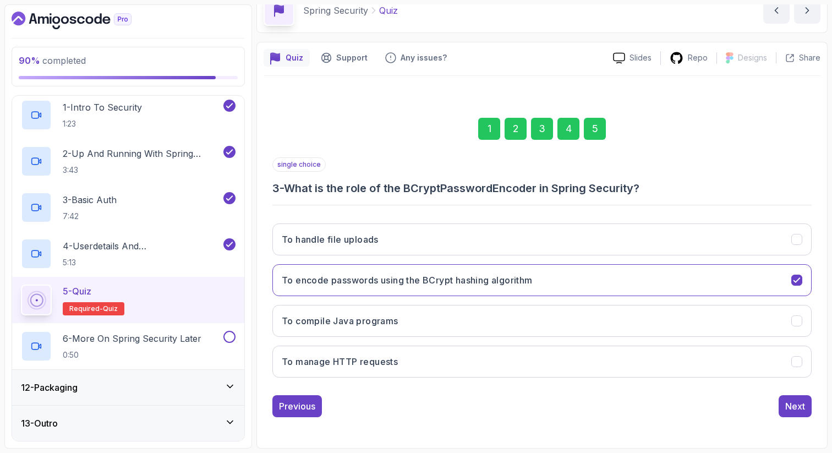
click at [798, 406] on div "Next" at bounding box center [795, 405] width 20 height 13
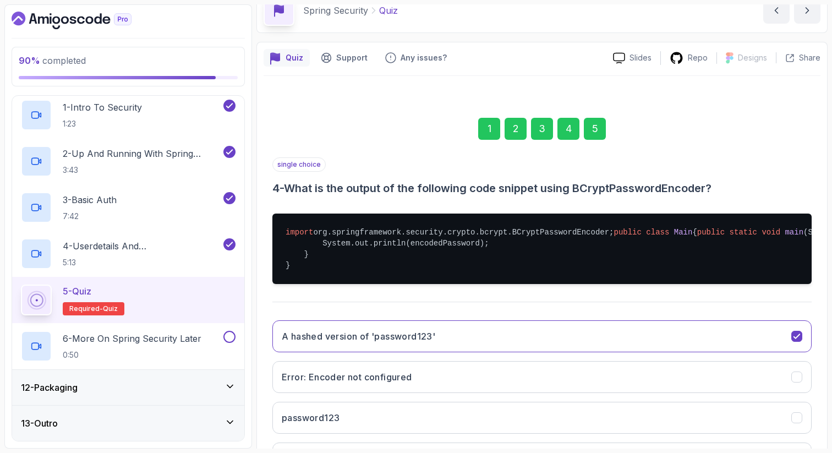
click at [830, 400] on section "90 % completed 1 - Intro 2 - Java Bean Validation 3 - Exception Handling 4 - Sp…" at bounding box center [416, 226] width 832 height 453
click at [592, 127] on div "5" at bounding box center [595, 129] width 22 height 22
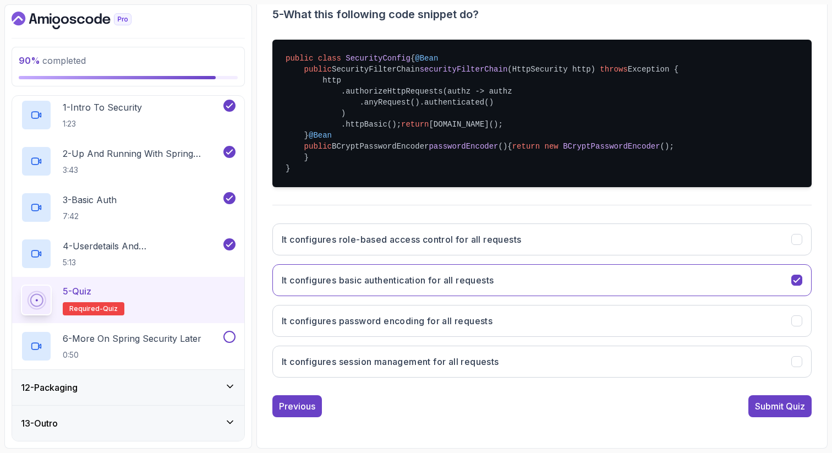
scroll to position [276, 0]
click at [790, 413] on div "Submit Quiz" at bounding box center [780, 405] width 50 height 13
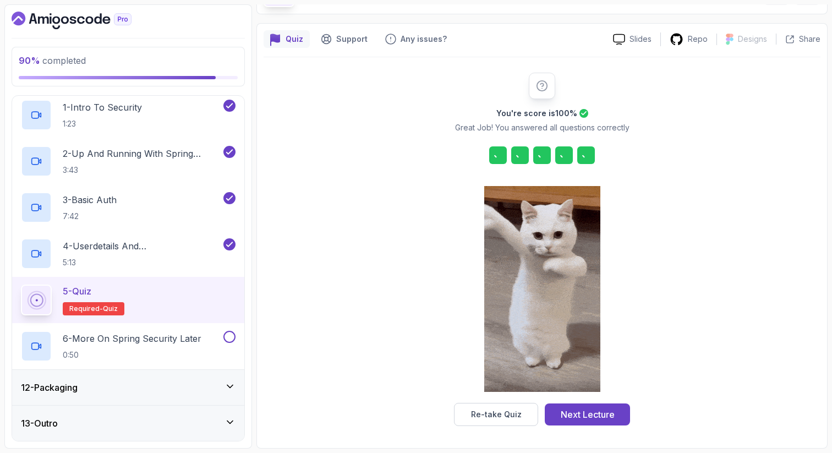
scroll to position [75, 0]
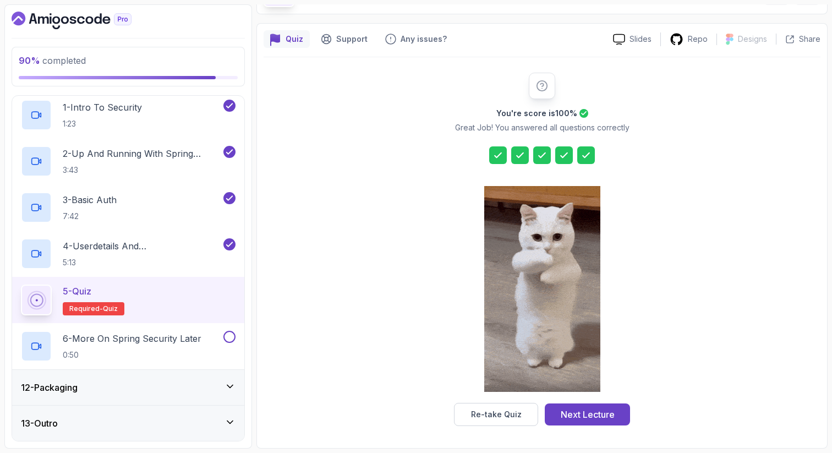
click at [615, 405] on button "Next Lecture" at bounding box center [587, 414] width 85 height 22
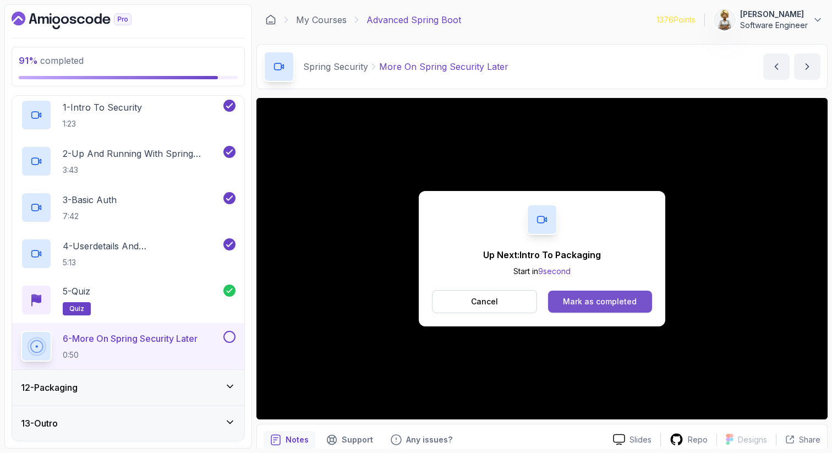
click at [641, 301] on button "Mark as completed" at bounding box center [600, 301] width 104 height 22
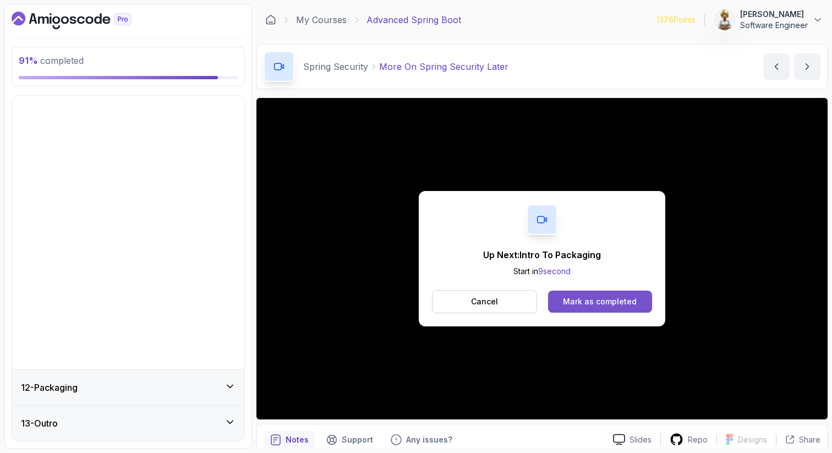
scroll to position [119, 0]
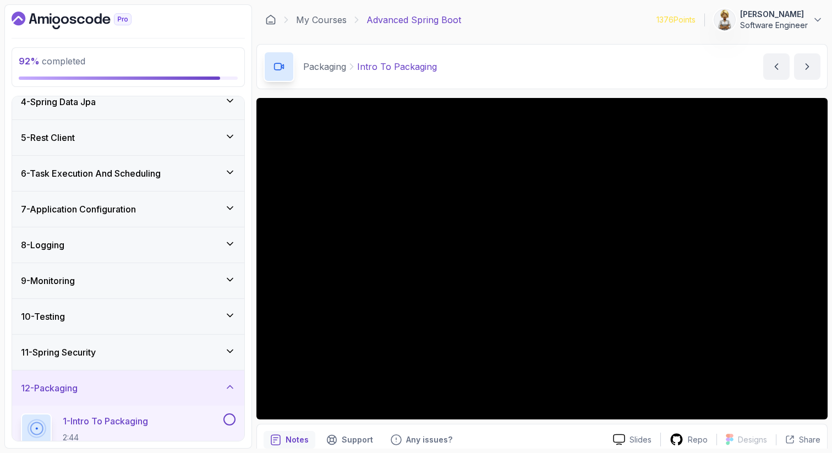
click at [138, 417] on p "1 - Intro To Packaging" at bounding box center [105, 420] width 85 height 13
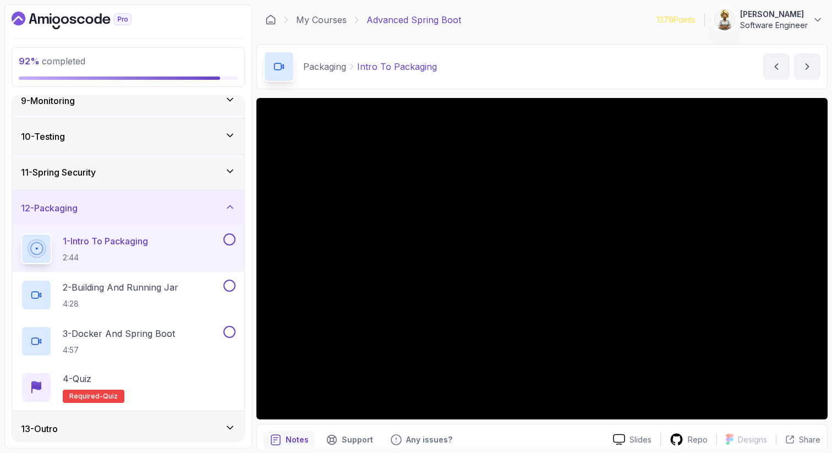
scroll to position [304, 0]
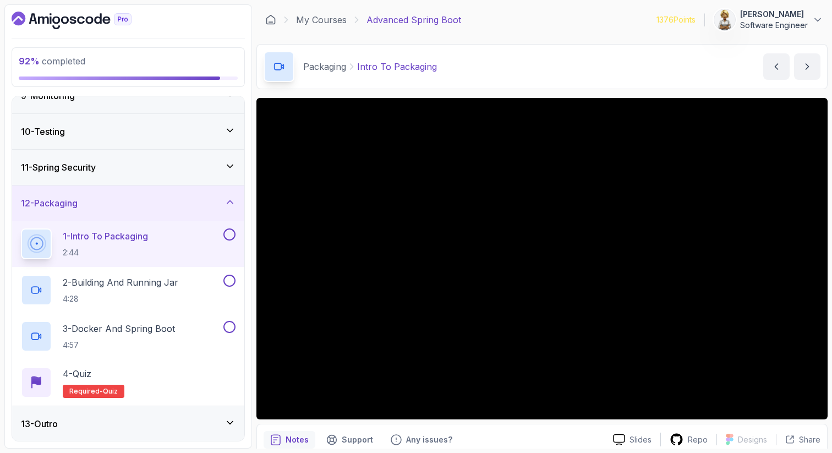
click at [229, 421] on icon at bounding box center [229, 422] width 11 height 11
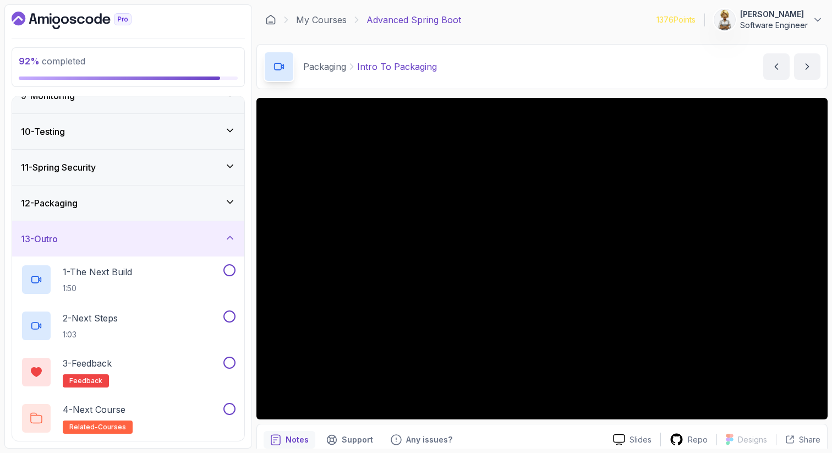
click at [231, 237] on icon at bounding box center [230, 237] width 6 height 3
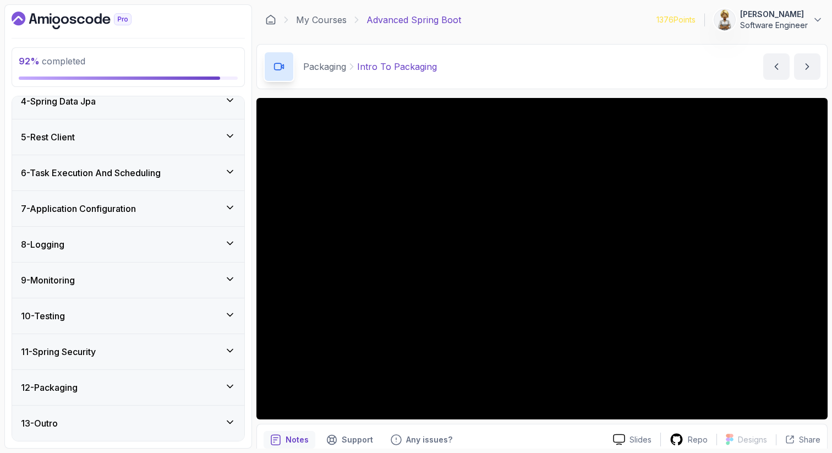
scroll to position [119, 0]
click at [228, 385] on icon at bounding box center [229, 386] width 11 height 11
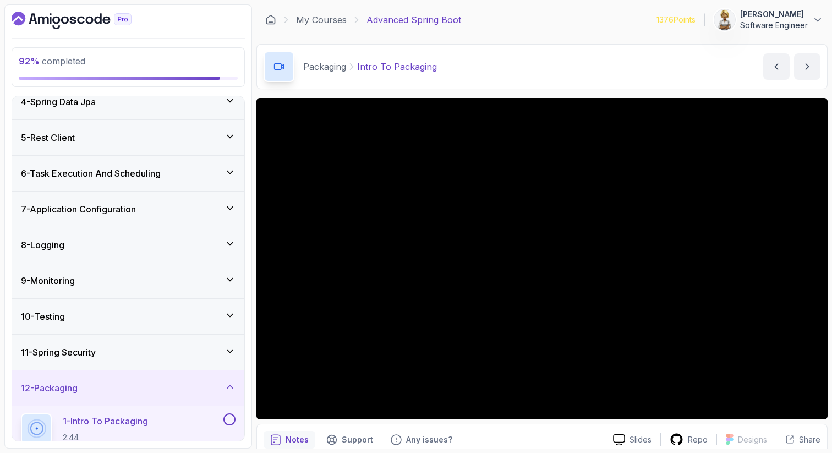
click at [161, 387] on div "12 - Packaging" at bounding box center [128, 387] width 215 height 13
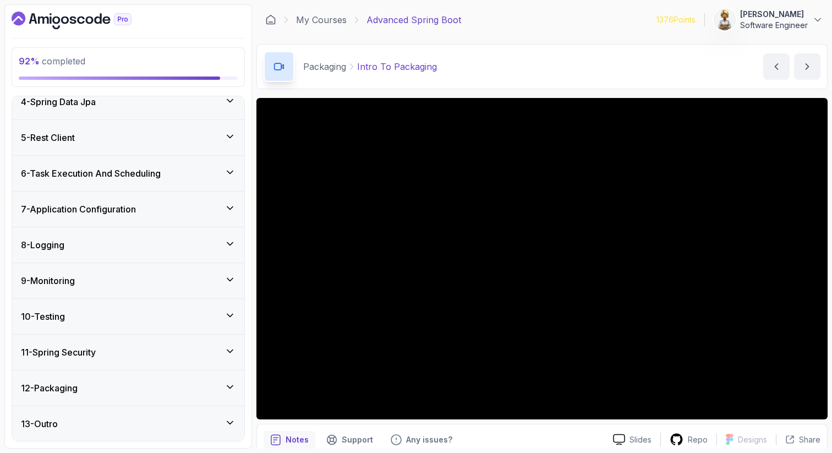
click at [161, 387] on div "12 - Packaging" at bounding box center [128, 387] width 215 height 13
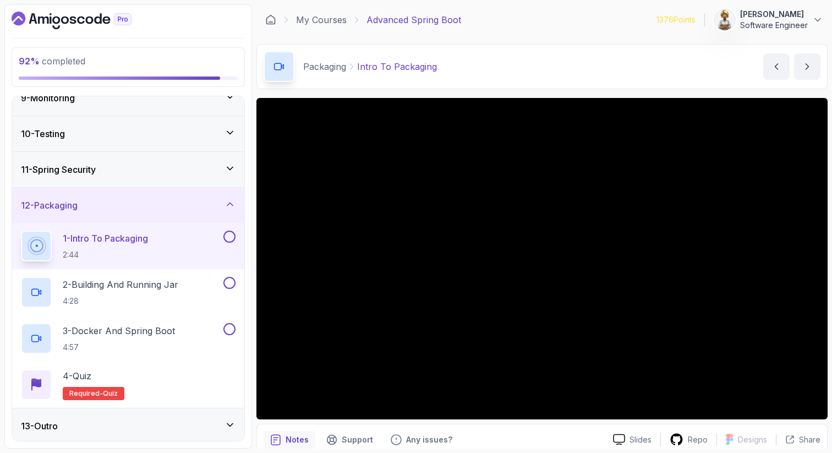
scroll to position [304, 0]
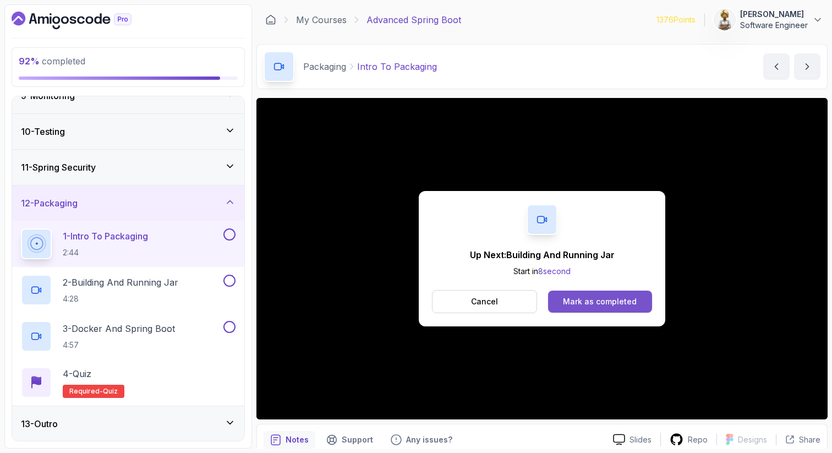
click at [573, 298] on div "Mark as completed" at bounding box center [600, 301] width 74 height 11
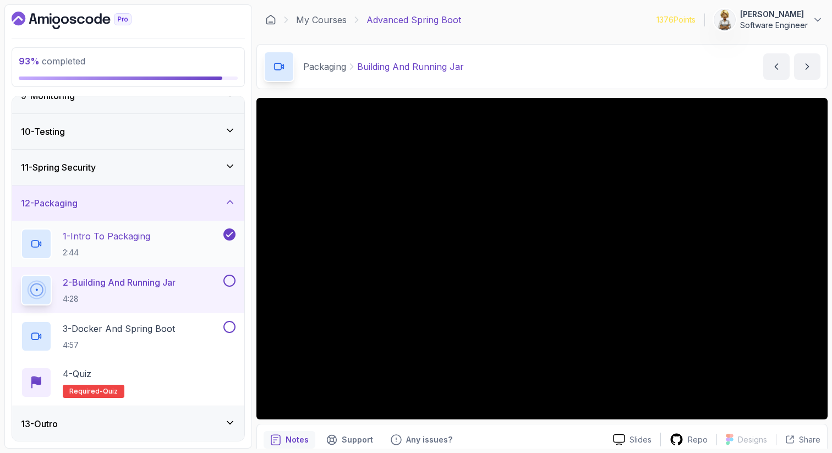
click at [172, 229] on div "1 - Intro To Packaging 2:44" at bounding box center [121, 243] width 200 height 31
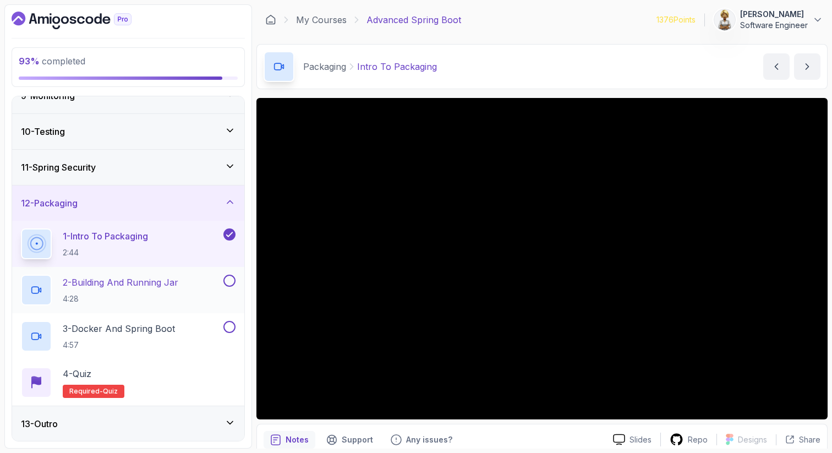
click at [168, 285] on p "2 - Building And Running Jar" at bounding box center [121, 282] width 116 height 13
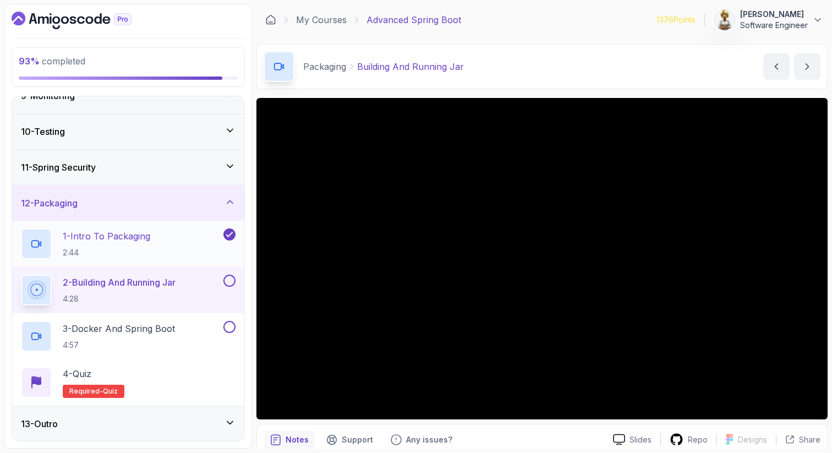
click at [171, 232] on div "1 - Intro To Packaging 2:44" at bounding box center [121, 243] width 200 height 31
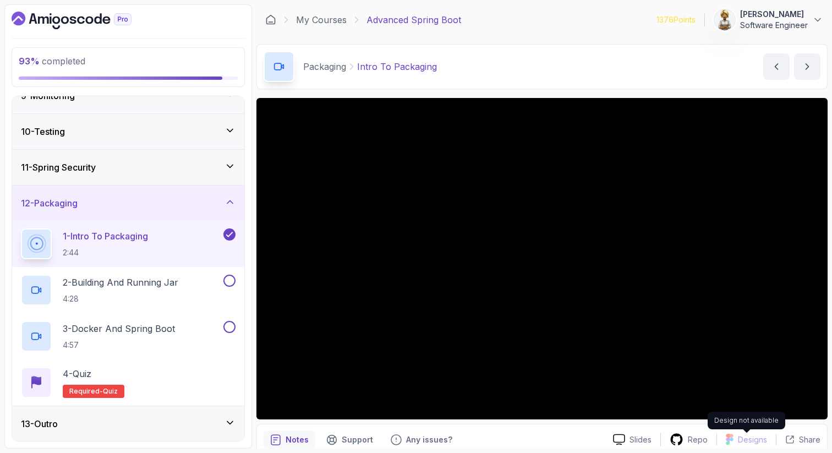
click at [739, 412] on div "Design not available" at bounding box center [746, 420] width 78 height 18
click at [188, 287] on div "2 - Building And Running Jar 4:28" at bounding box center [121, 289] width 200 height 31
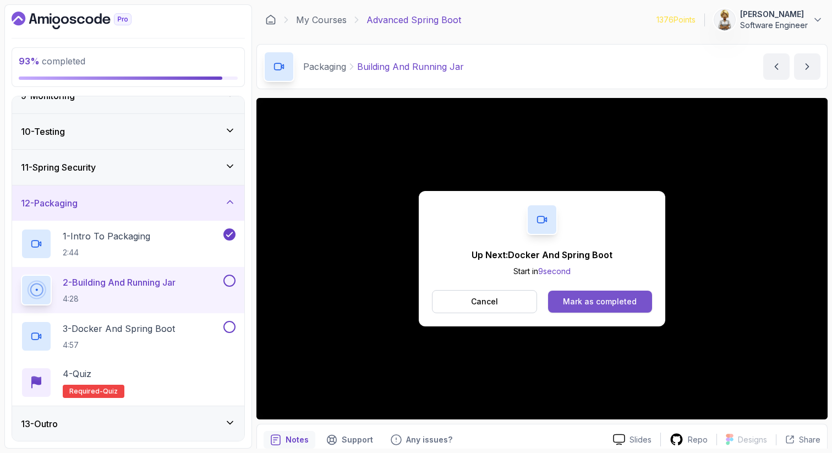
click at [580, 298] on div "Mark as completed" at bounding box center [600, 301] width 74 height 11
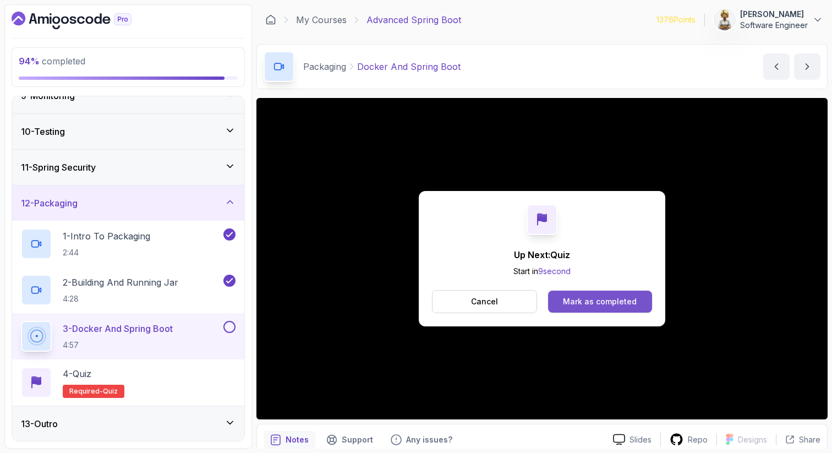
click at [576, 299] on div "Mark as completed" at bounding box center [600, 301] width 74 height 11
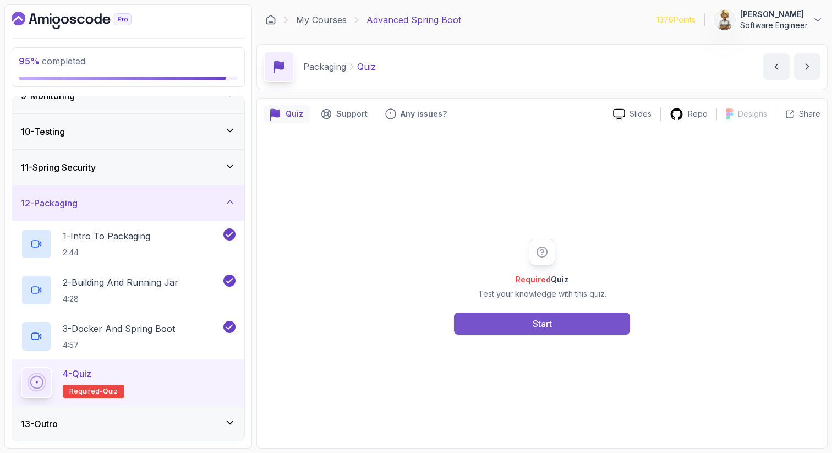
click at [533, 323] on div "Start" at bounding box center [541, 323] width 19 height 13
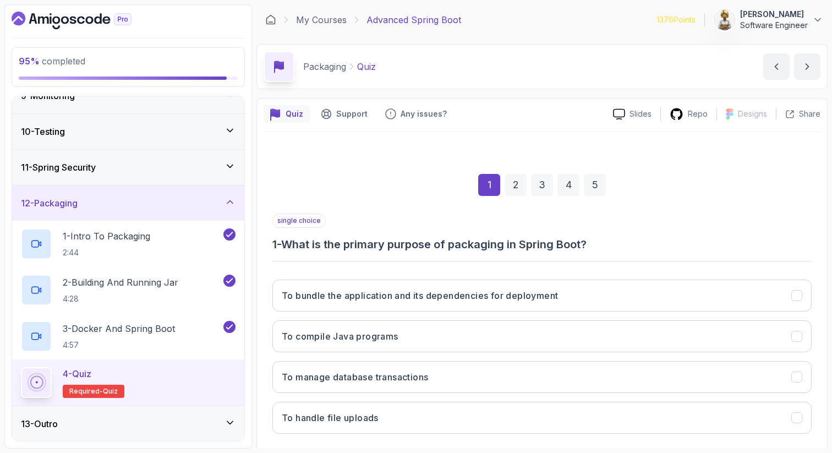
click at [701, 176] on div "1 2 3 4 5" at bounding box center [541, 184] width 539 height 57
click at [705, 175] on div "1 2 3 4 5" at bounding box center [541, 184] width 539 height 57
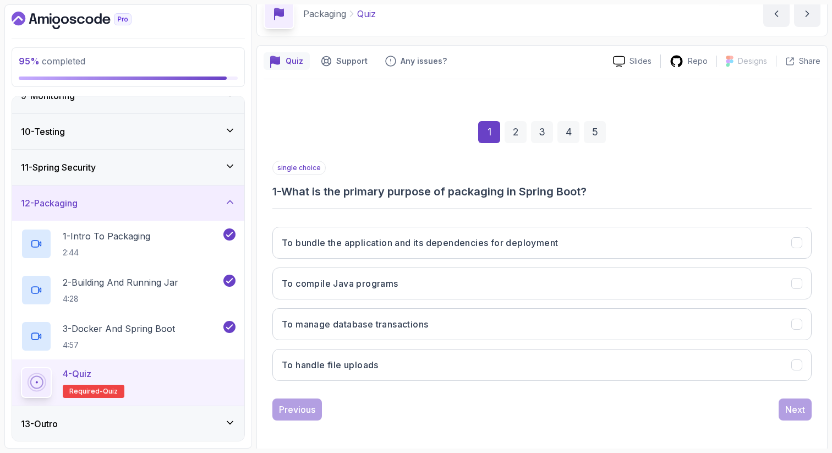
scroll to position [56, 0]
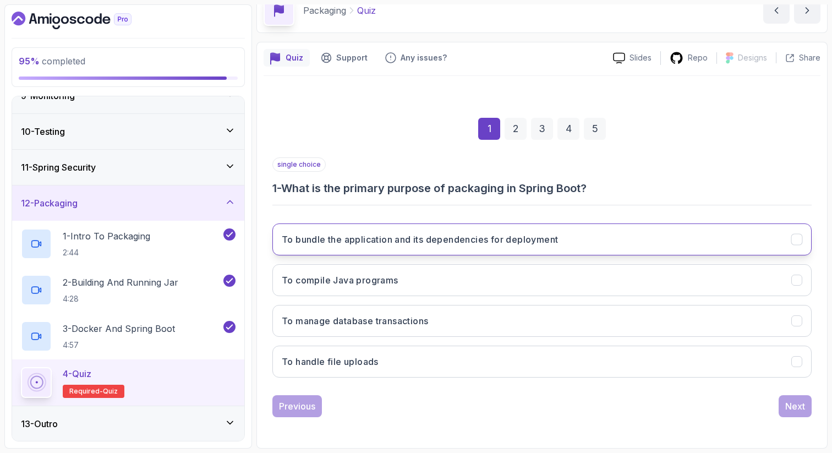
click at [584, 243] on button "To bundle the application and its dependencies for deployment" at bounding box center [541, 239] width 539 height 32
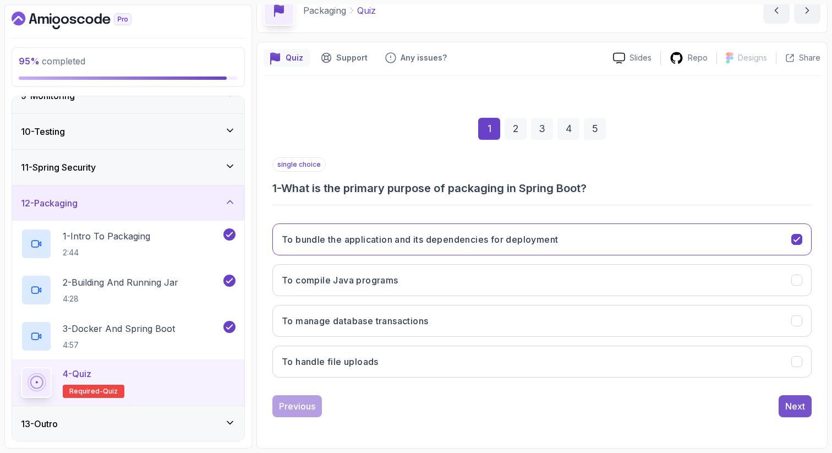
click at [803, 403] on div "Next" at bounding box center [795, 405] width 20 height 13
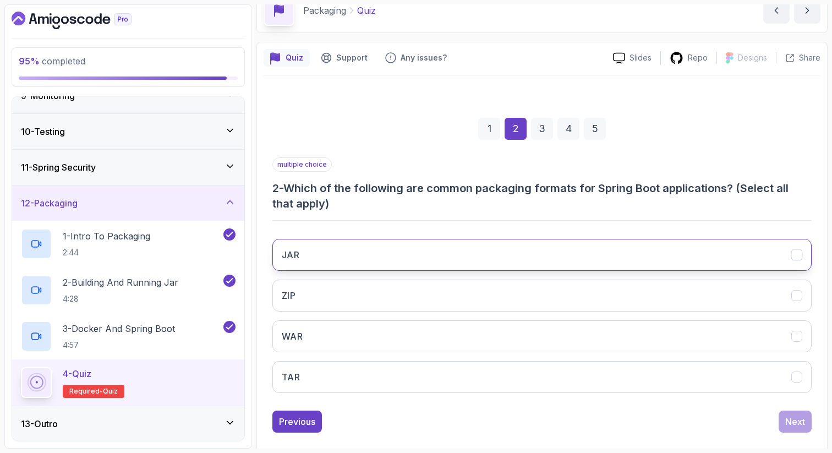
click at [646, 255] on button "JAR" at bounding box center [541, 255] width 539 height 32
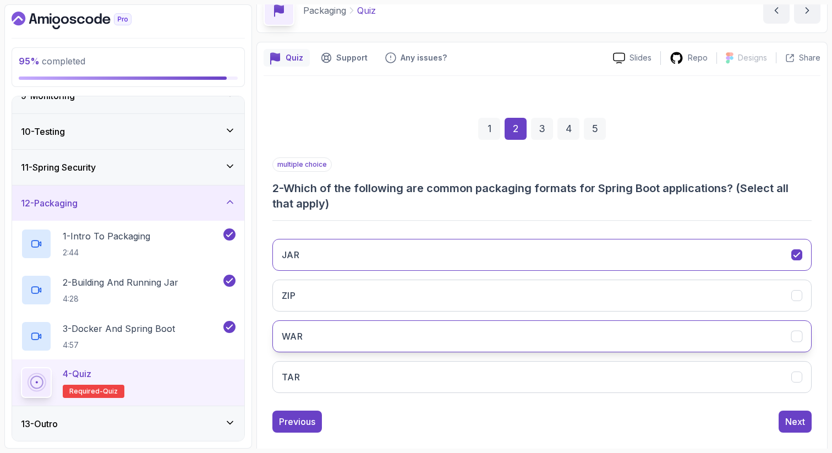
click at [612, 350] on button "WAR" at bounding box center [541, 336] width 539 height 32
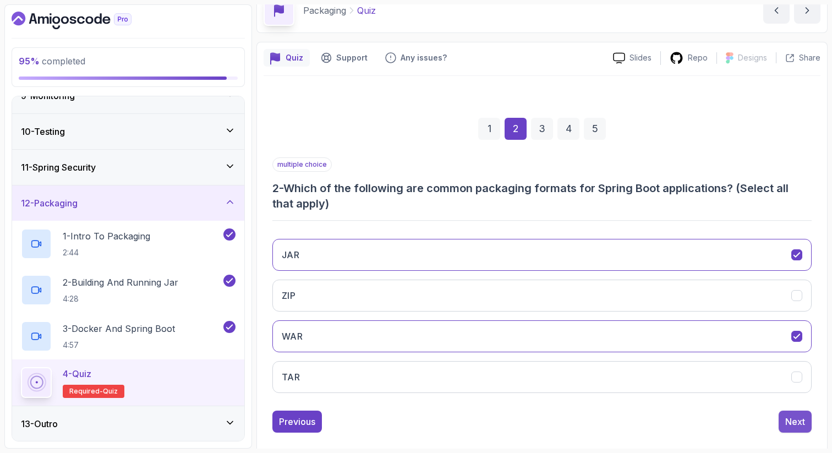
click at [792, 423] on div "Next" at bounding box center [795, 421] width 20 height 13
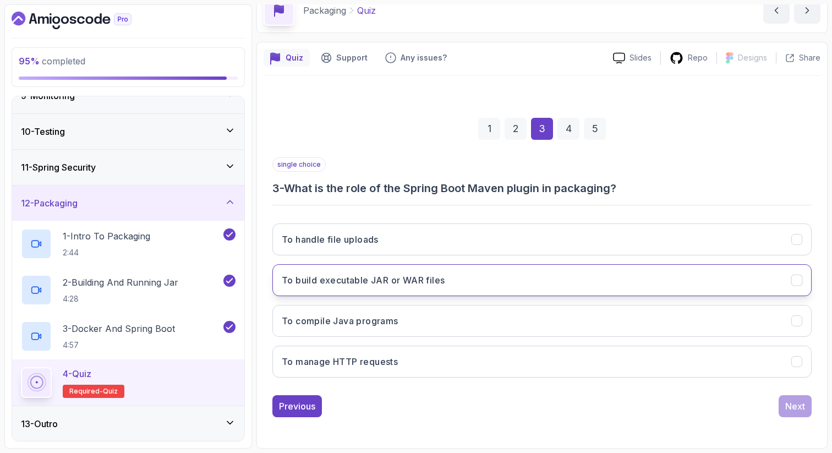
click at [737, 286] on button "To build executable JAR or WAR files" at bounding box center [541, 280] width 539 height 32
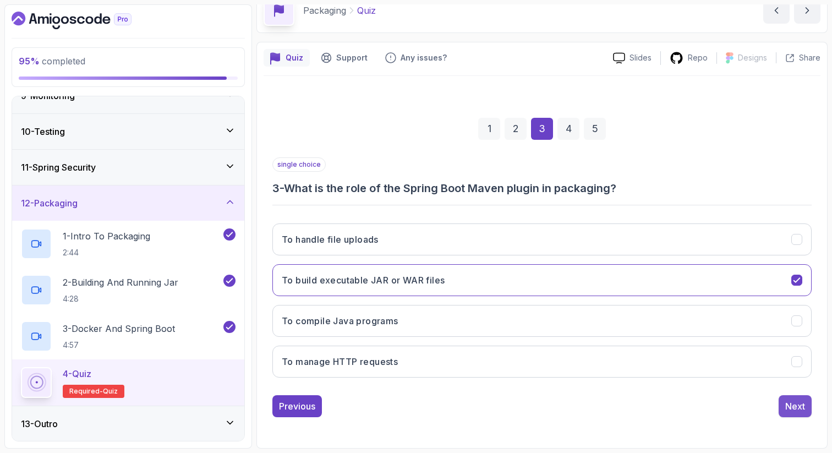
click at [799, 402] on div "Next" at bounding box center [795, 405] width 20 height 13
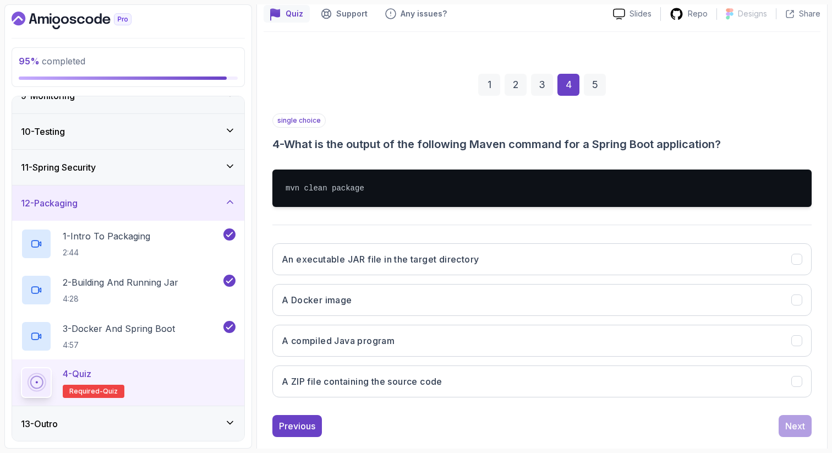
scroll to position [120, 0]
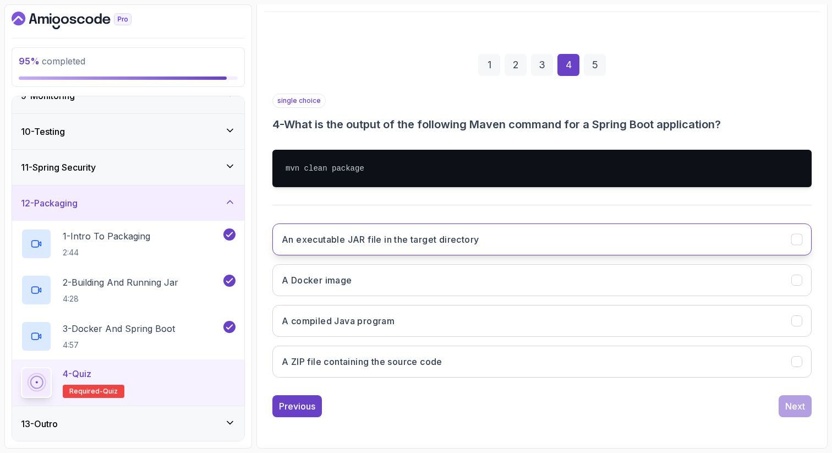
click at [630, 234] on button "An executable JAR file in the target directory" at bounding box center [541, 239] width 539 height 32
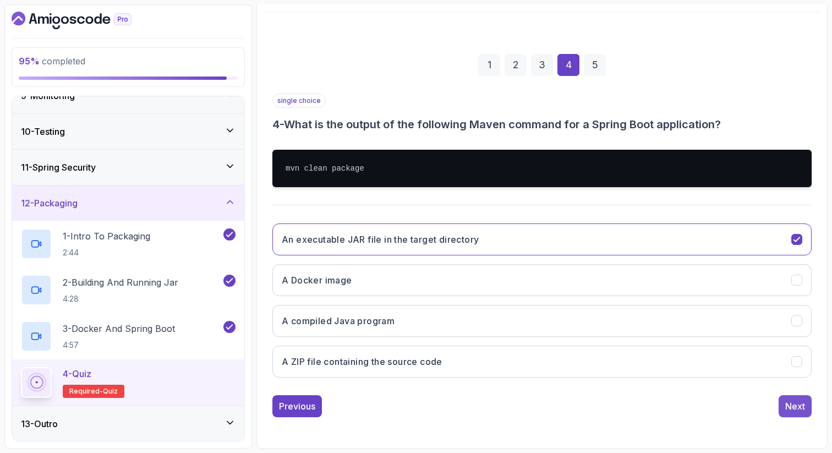
click at [793, 406] on div "Next" at bounding box center [795, 405] width 20 height 13
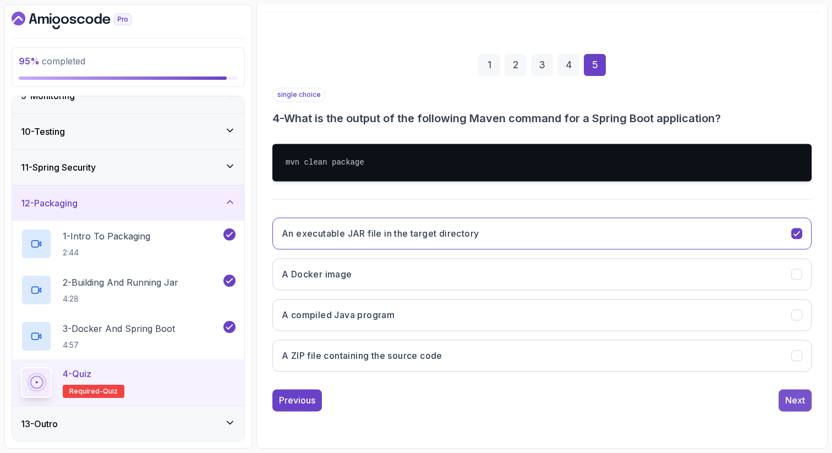
scroll to position [56, 0]
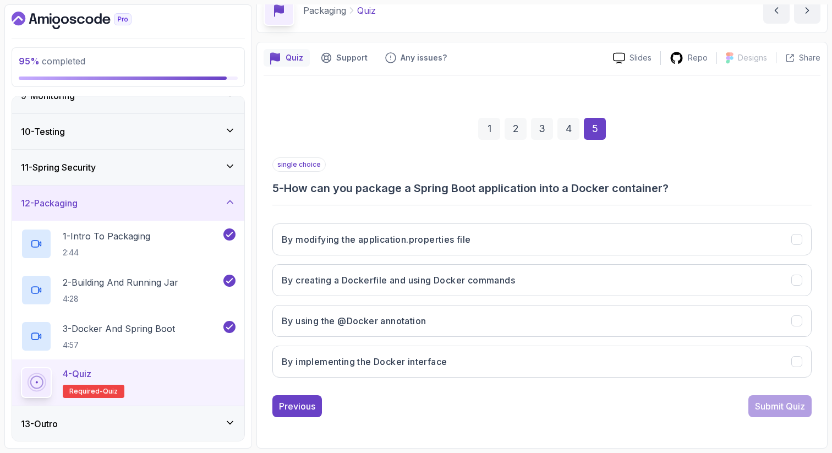
click at [816, 388] on div "1 2 3 4 5 single choice 5 - How can you package a Spring Boot application into …" at bounding box center [541, 258] width 557 height 334
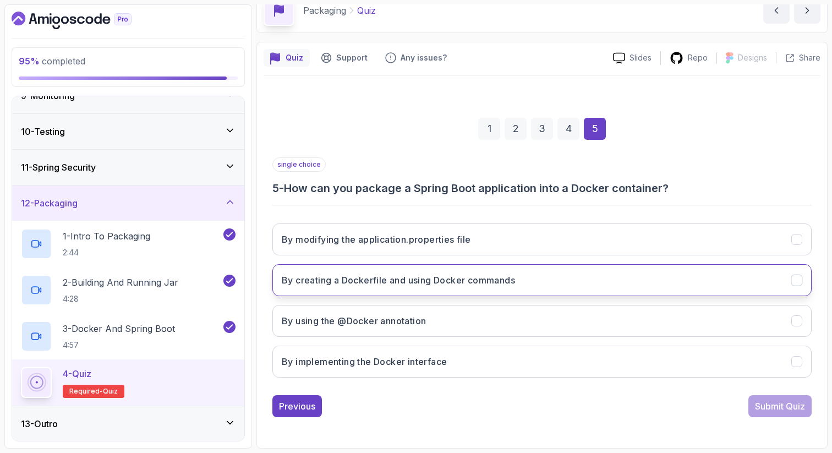
click at [481, 287] on button "By creating a Dockerfile and using Docker commands" at bounding box center [541, 280] width 539 height 32
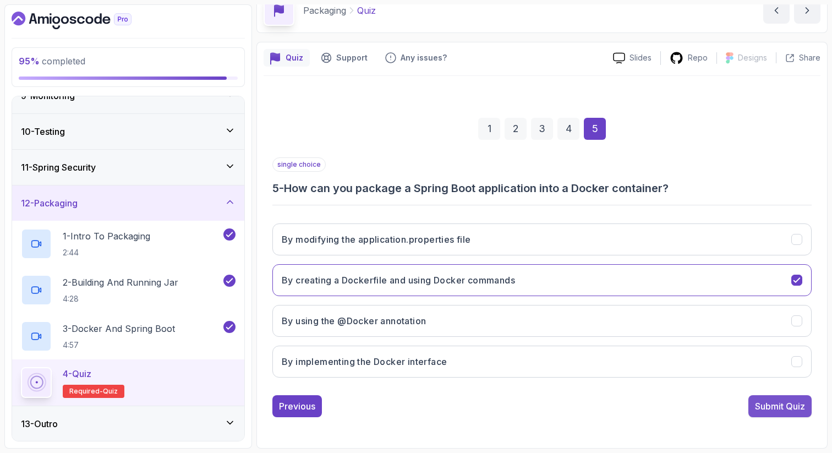
click at [766, 411] on div "Submit Quiz" at bounding box center [780, 405] width 50 height 13
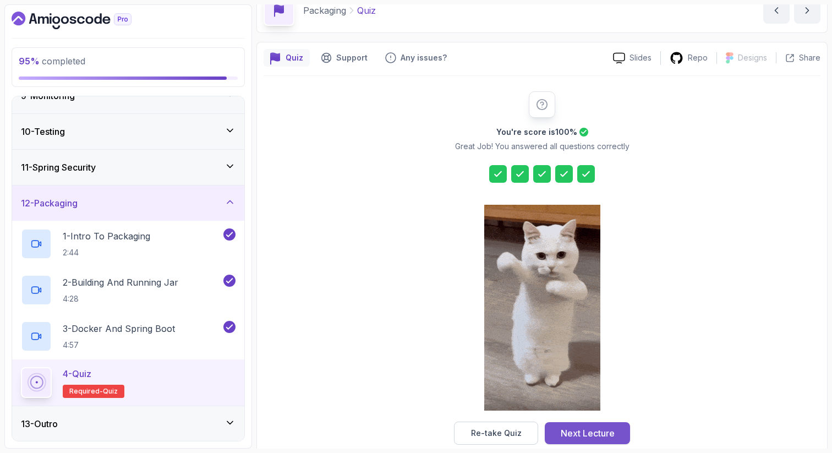
click at [604, 430] on div "Next Lecture" at bounding box center [587, 432] width 54 height 13
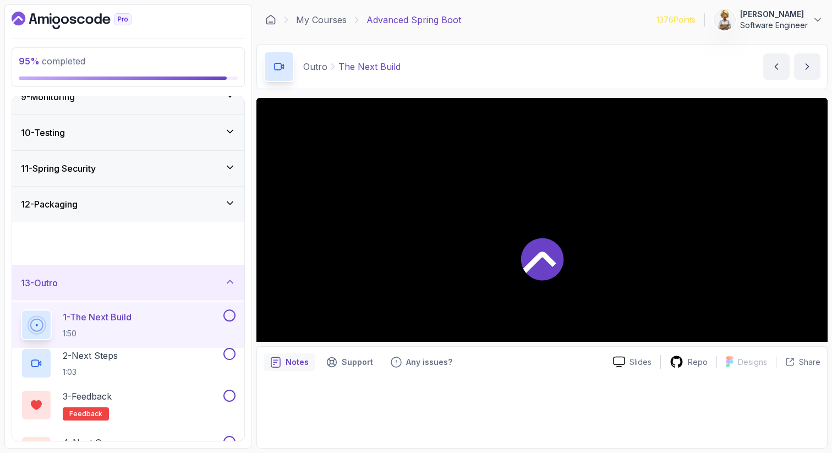
scroll to position [304, 0]
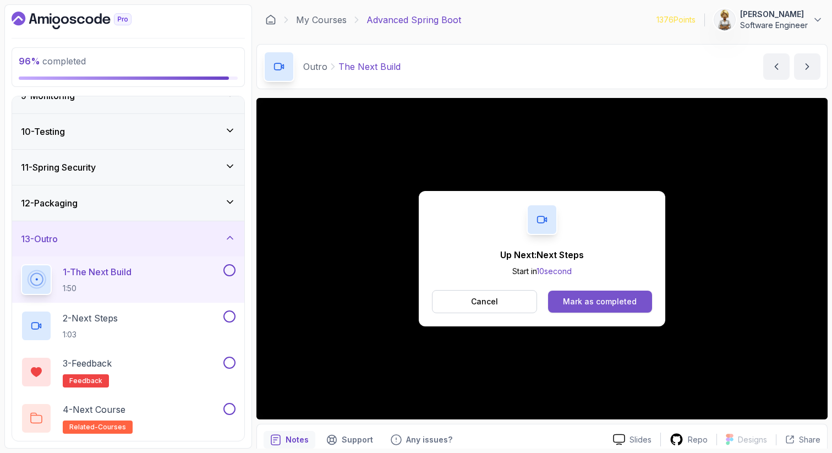
click at [583, 296] on div "Mark as completed" at bounding box center [600, 301] width 74 height 11
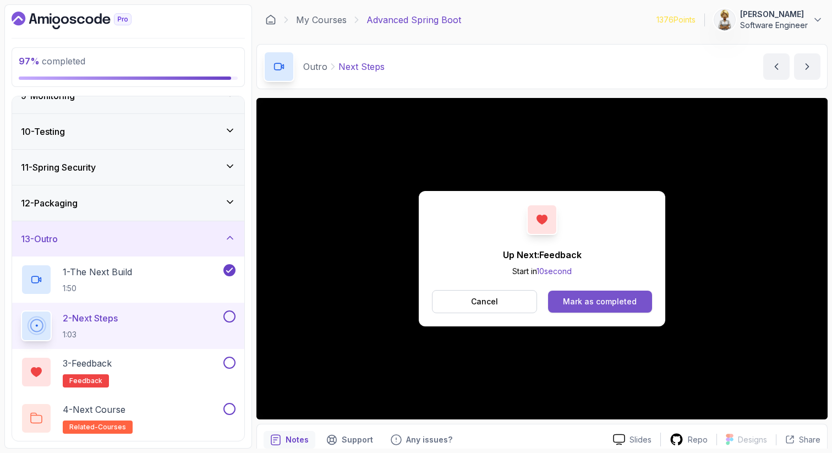
click at [584, 304] on div "Mark as completed" at bounding box center [600, 301] width 74 height 11
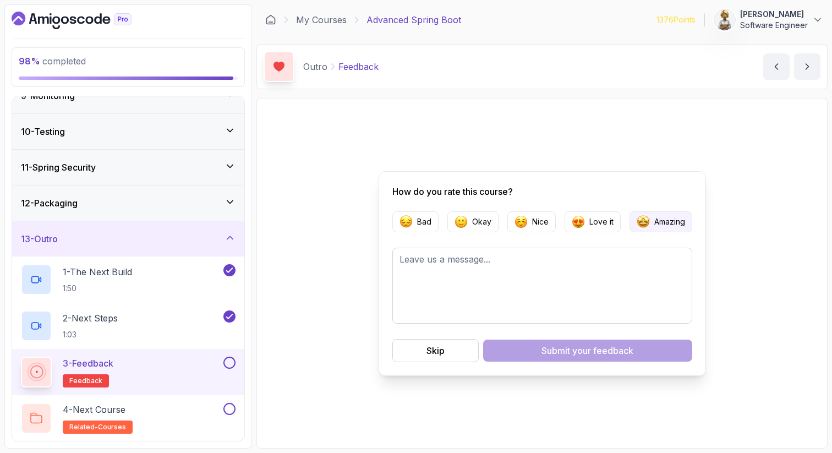
click at [670, 227] on button "Amazing" at bounding box center [660, 221] width 63 height 21
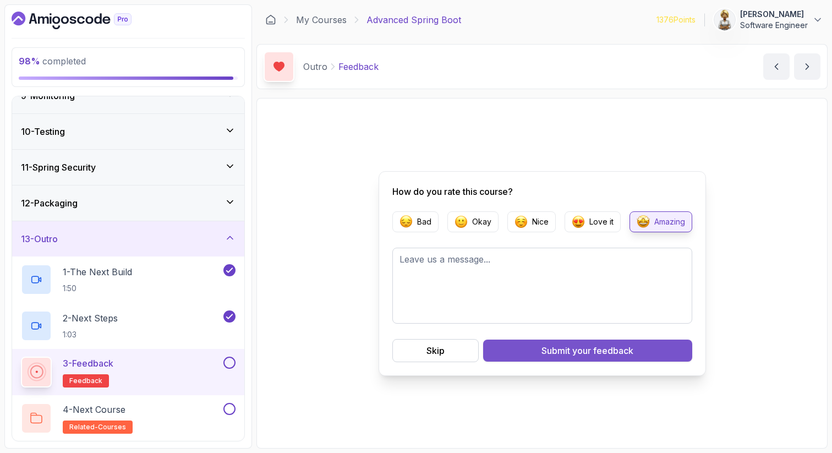
click at [600, 351] on span "your feedback" at bounding box center [602, 350] width 61 height 13
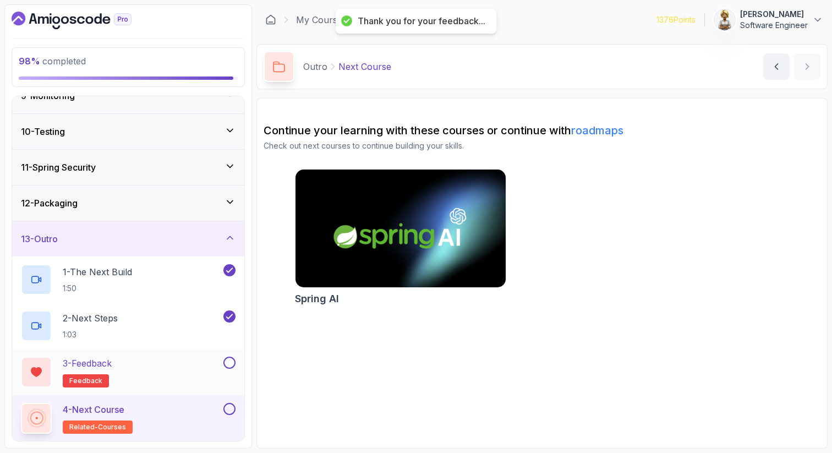
click at [229, 359] on button at bounding box center [229, 362] width 12 height 12
click at [230, 411] on button at bounding box center [229, 409] width 12 height 12
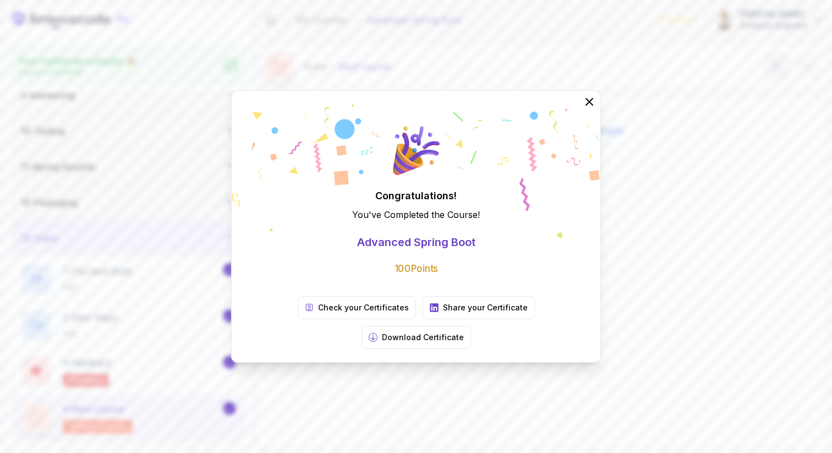
scroll to position [301, 0]
click at [464, 332] on p "Download Certificate" at bounding box center [423, 337] width 82 height 11
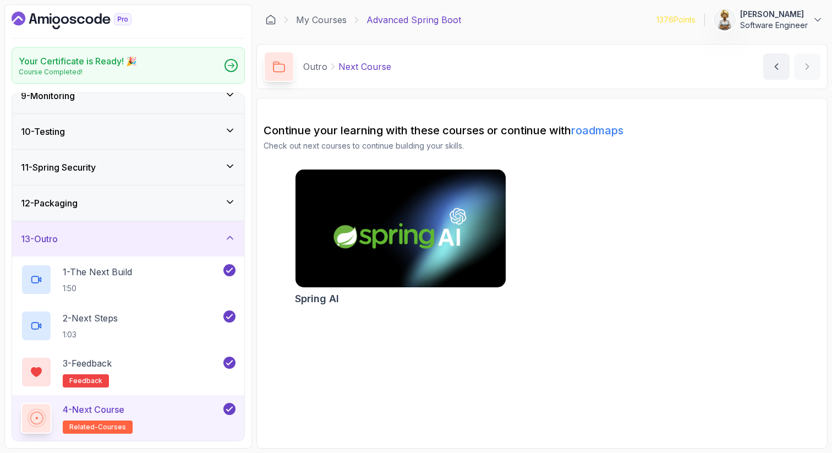
click at [232, 238] on icon at bounding box center [230, 237] width 6 height 3
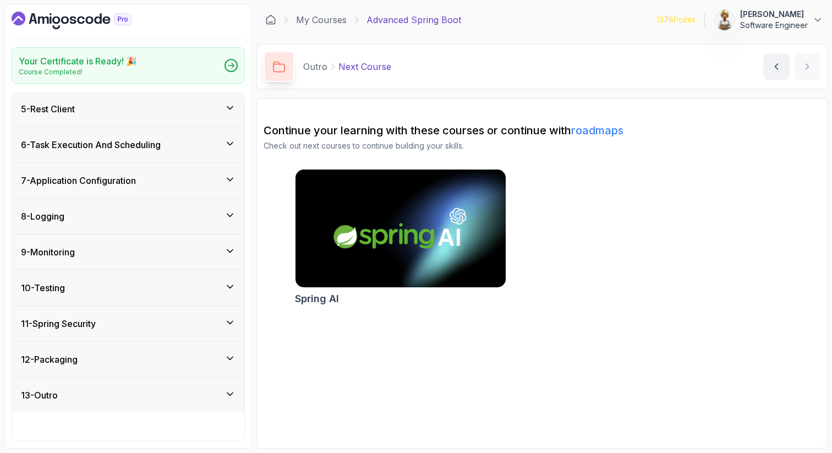
scroll to position [116, 0]
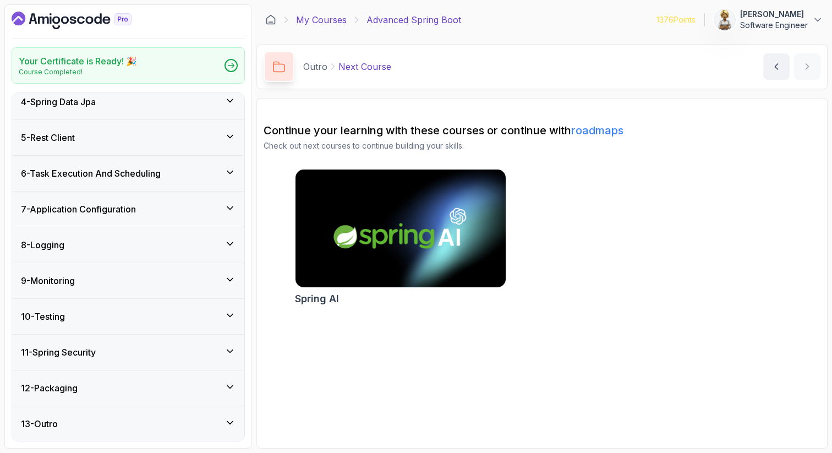
click at [316, 17] on link "My Courses" at bounding box center [321, 19] width 51 height 13
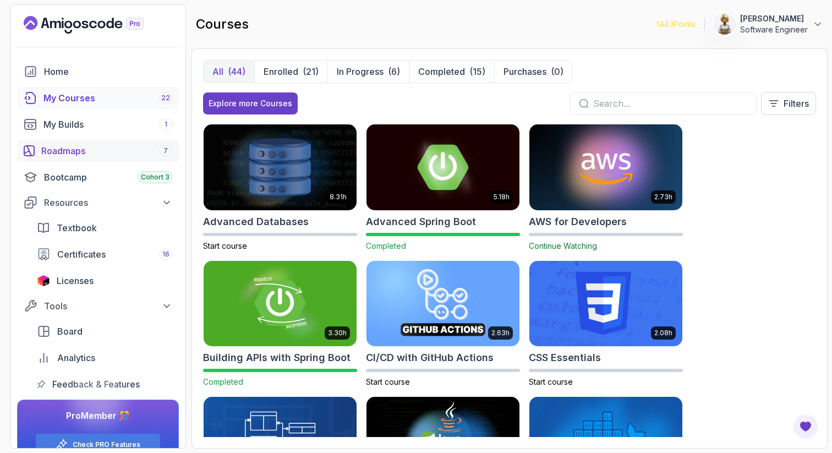
click at [74, 146] on div "Roadmaps 7" at bounding box center [106, 150] width 131 height 13
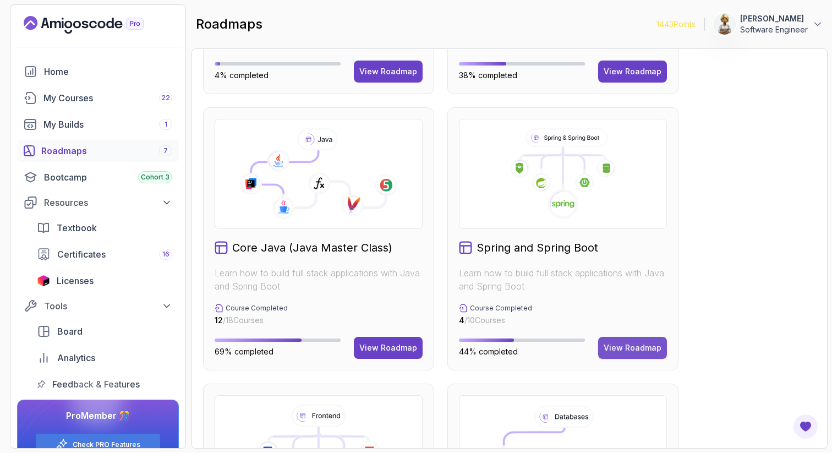
scroll to position [352, 0]
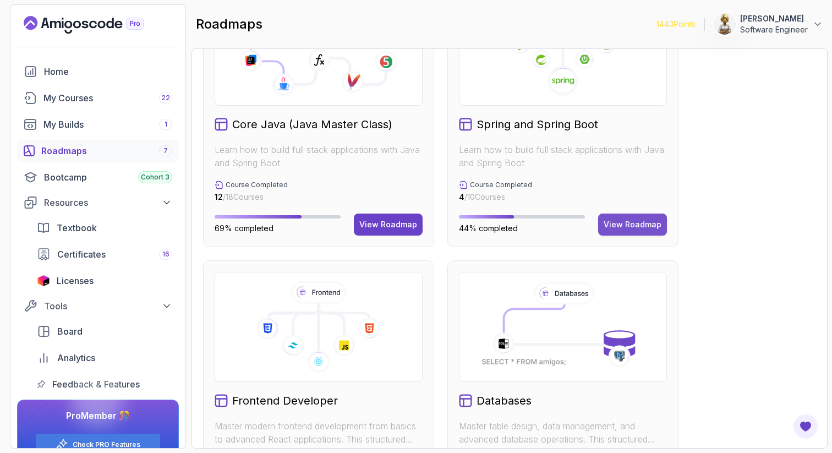
click at [623, 225] on div "View Roadmap" at bounding box center [632, 224] width 58 height 11
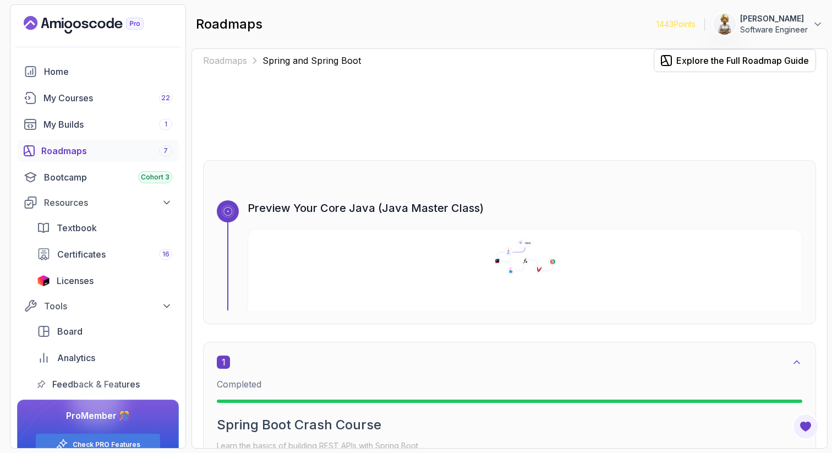
click at [817, 155] on div "Roadmaps Spring and Spring Boot Explore the Full Roadmap Guide Preview Your Cor…" at bounding box center [509, 248] width 636 height 400
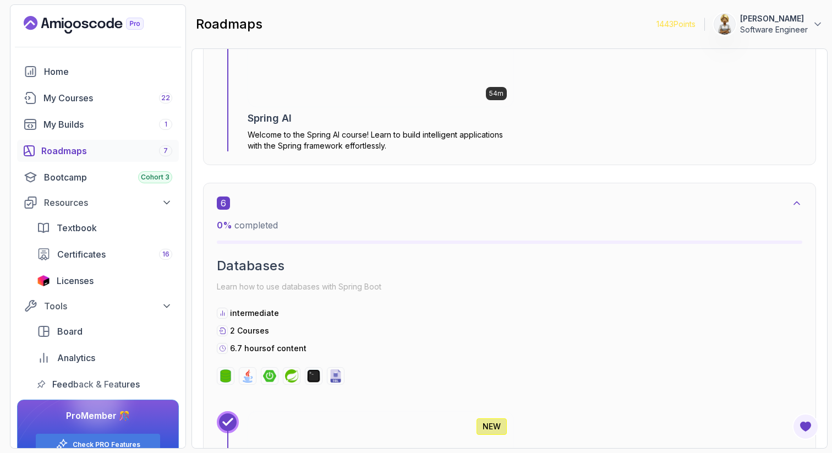
scroll to position [1975, 0]
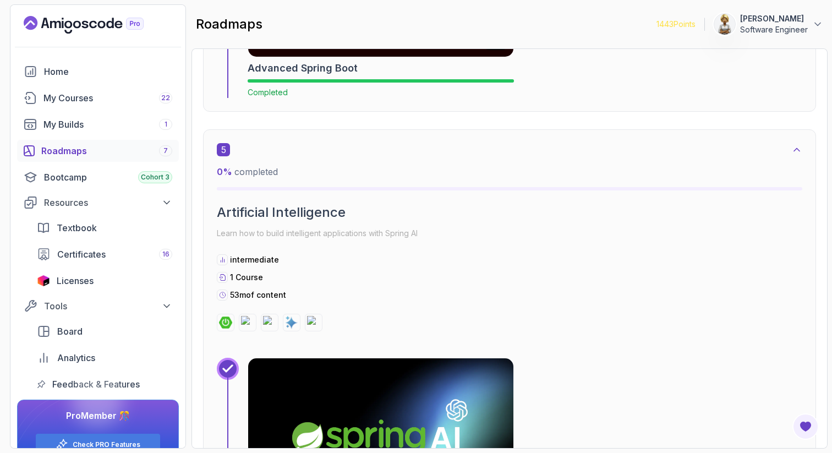
click at [445, 403] on img at bounding box center [380, 426] width 278 height 143
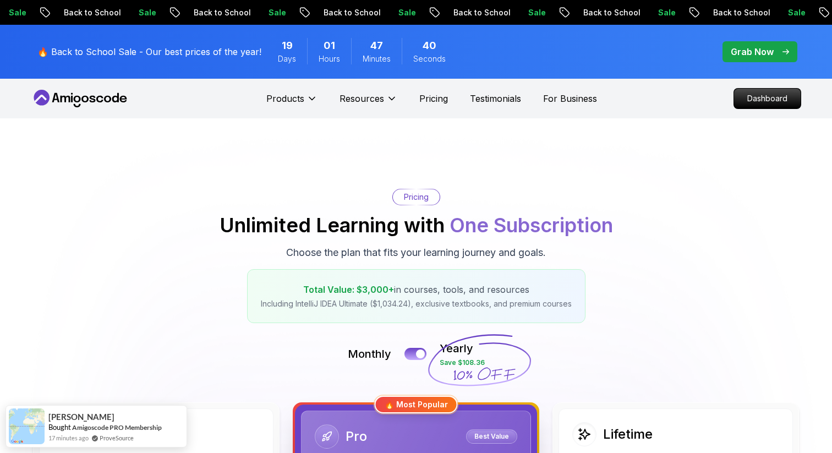
click at [685, 216] on div "Pricing Unlimited Learning with One Subscription Choose the plan that fits your…" at bounding box center [416, 256] width 770 height 134
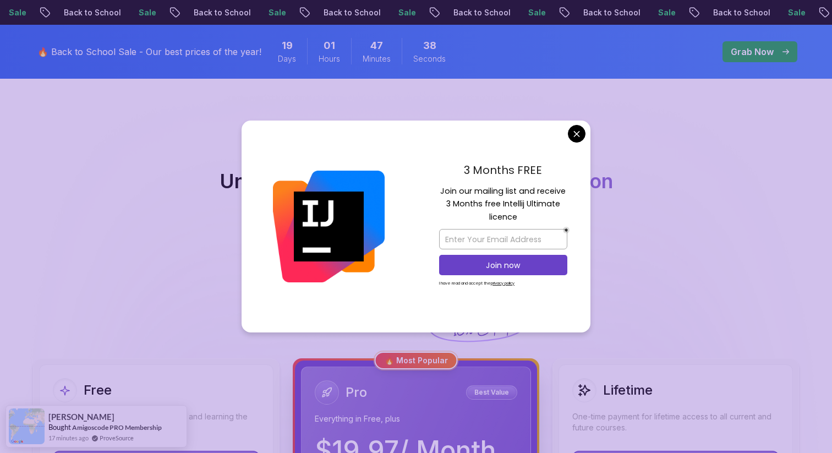
scroll to position [66, 0]
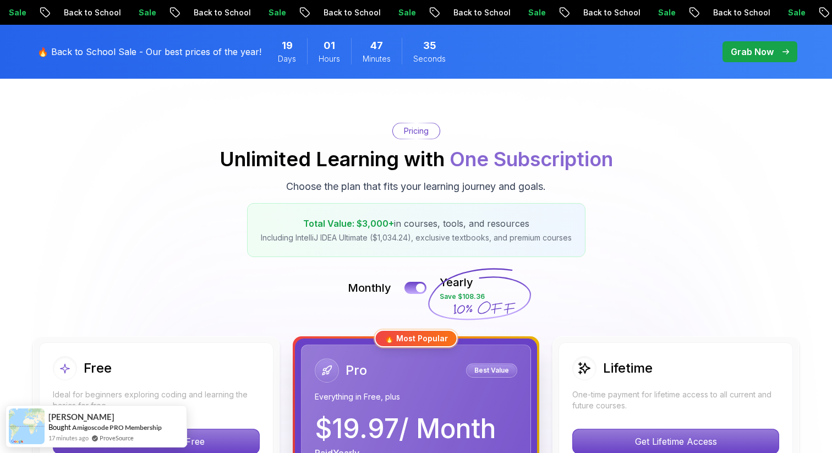
click at [687, 243] on div "Pricing Unlimited Learning with One Subscription Choose the plan that fits your…" at bounding box center [416, 190] width 770 height 134
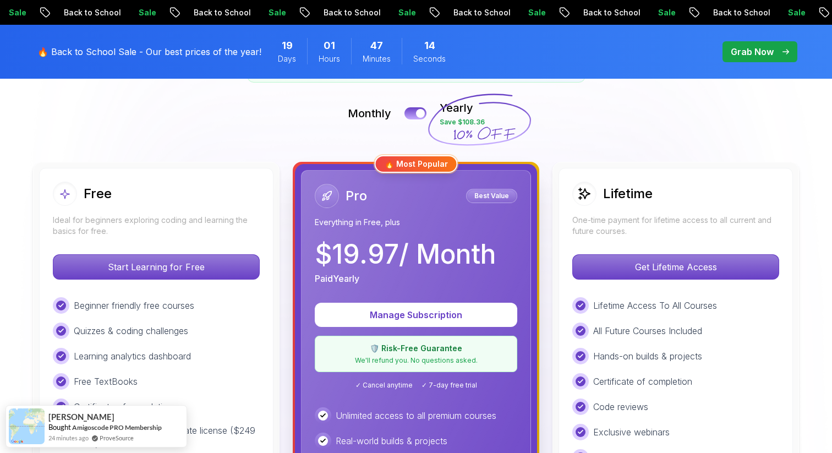
scroll to position [0, 0]
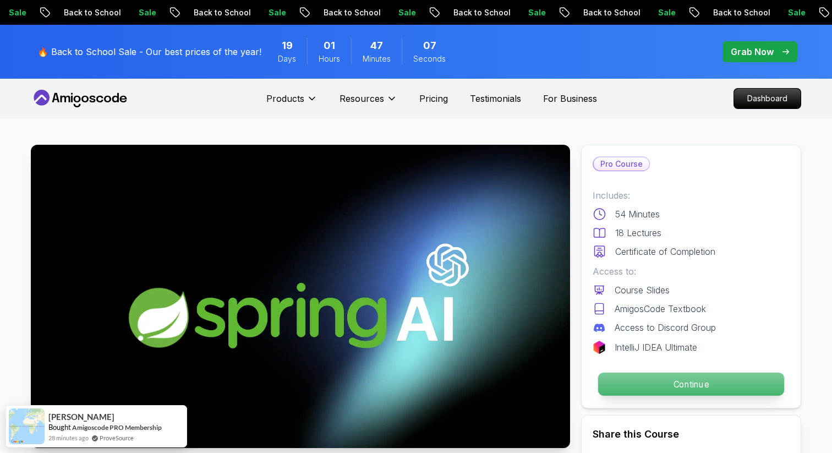
click at [688, 382] on p "Continue" at bounding box center [691, 383] width 186 height 23
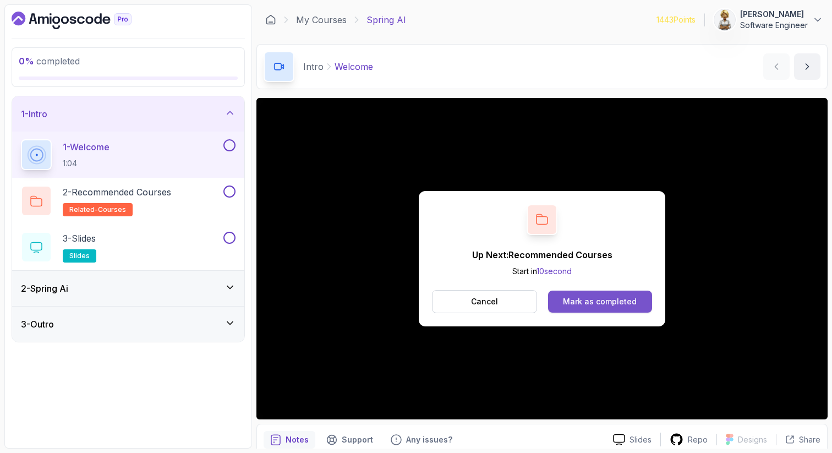
click at [570, 296] on div "Mark as completed" at bounding box center [600, 301] width 74 height 11
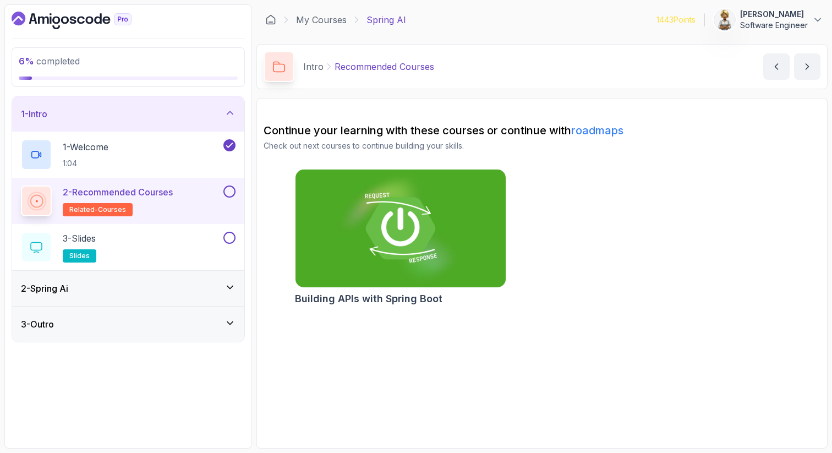
click at [230, 182] on div "2 - Recommended Courses related-courses" at bounding box center [128, 201] width 232 height 46
click at [230, 191] on button at bounding box center [229, 191] width 12 height 12
click at [193, 235] on div "3 - Slides slides" at bounding box center [121, 247] width 200 height 31
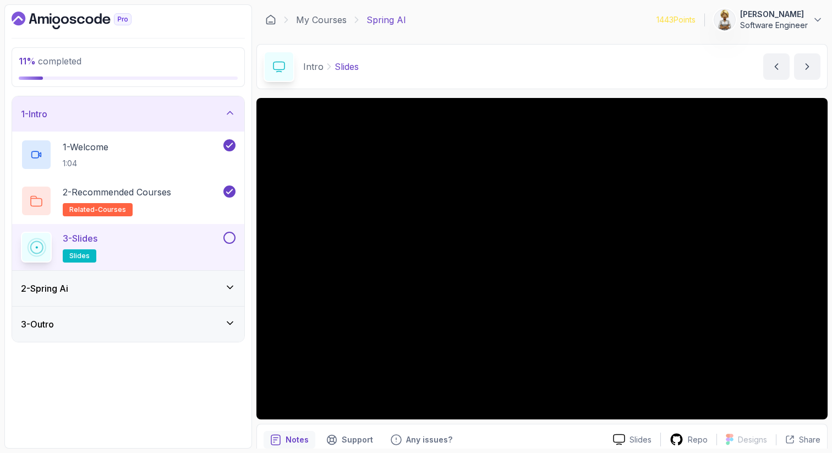
scroll to position [22, 0]
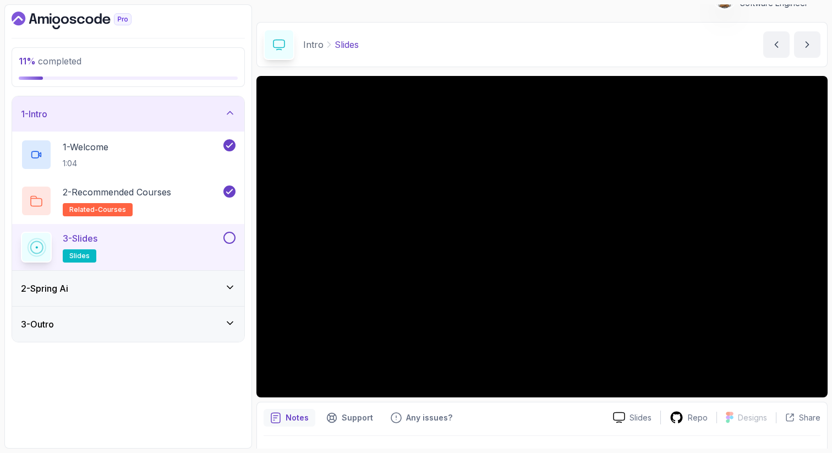
click at [228, 234] on button at bounding box center [229, 238] width 12 height 12
click at [227, 110] on icon at bounding box center [229, 112] width 11 height 11
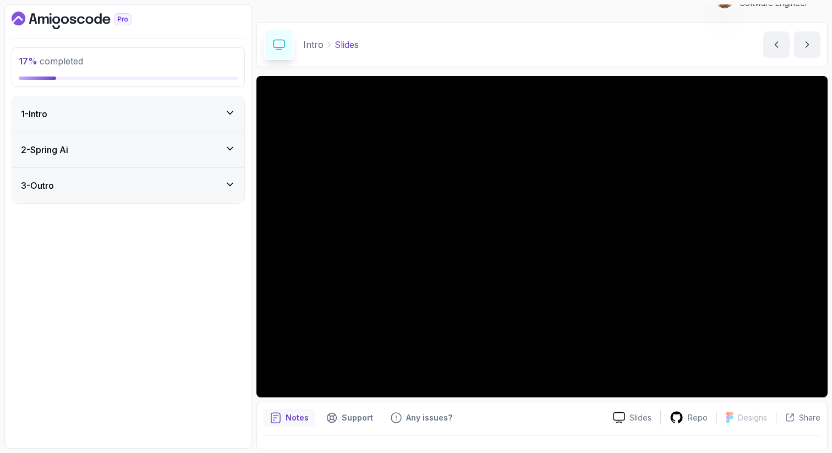
click at [233, 144] on icon at bounding box center [229, 148] width 11 height 11
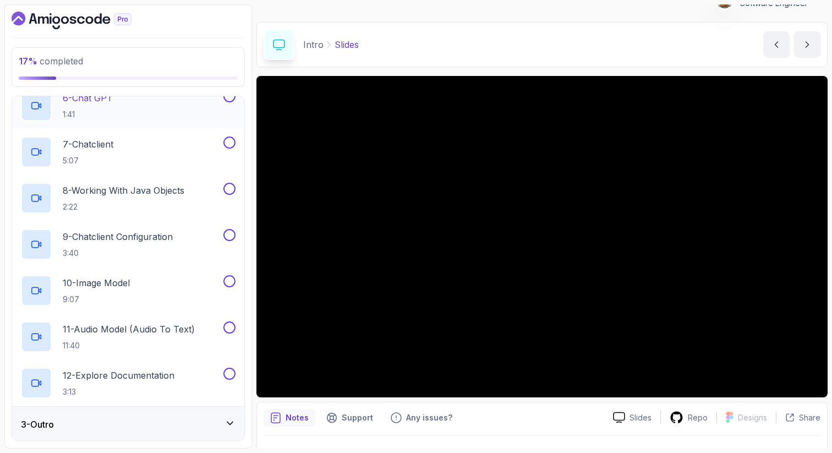
scroll to position [316, 0]
click at [229, 422] on icon at bounding box center [230, 422] width 6 height 3
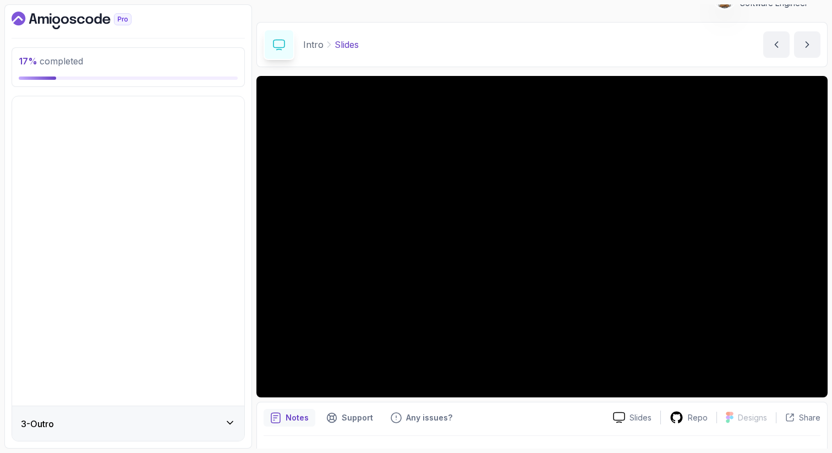
scroll to position [0, 0]
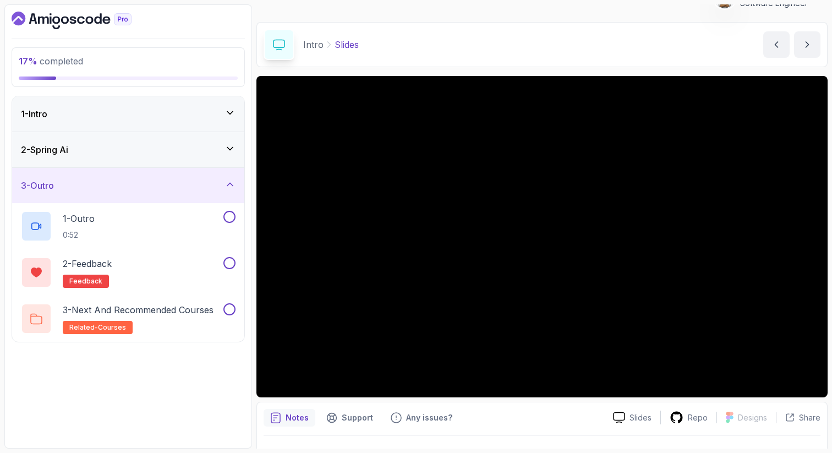
click at [235, 179] on icon at bounding box center [229, 184] width 11 height 11
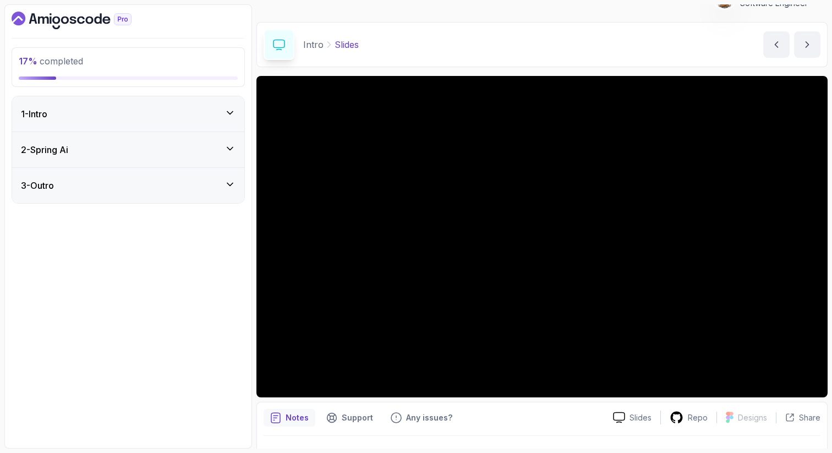
click at [229, 147] on icon at bounding box center [229, 148] width 11 height 11
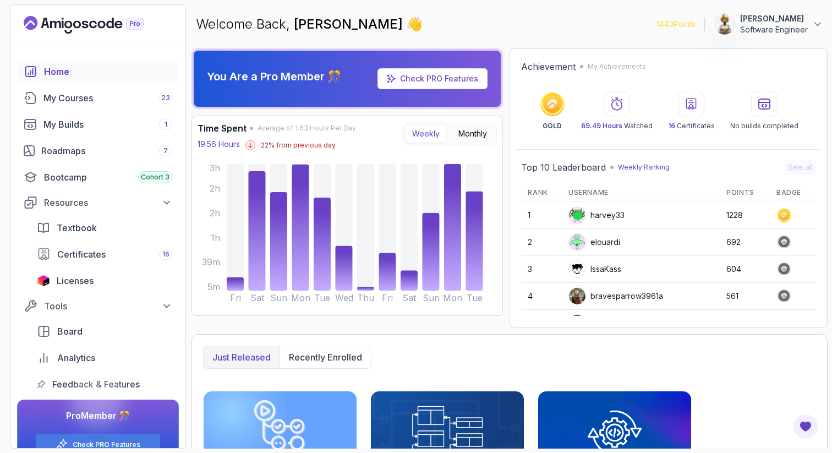
click at [600, 273] on div "IssaKass" at bounding box center [594, 269] width 53 height 18
click at [75, 153] on div "Roadmaps 7" at bounding box center [106, 150] width 131 height 13
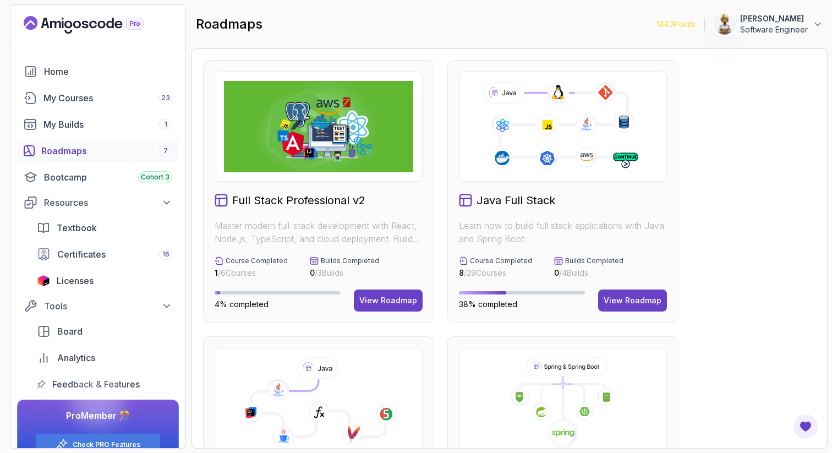
click at [633, 293] on button "View Roadmap" at bounding box center [632, 300] width 69 height 22
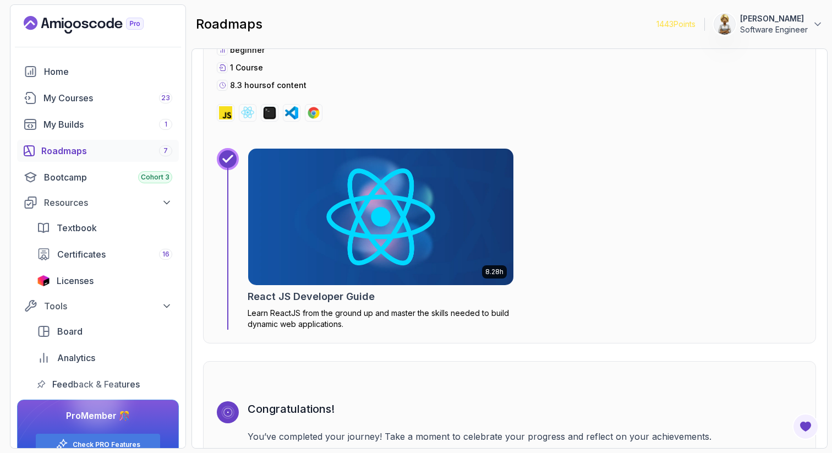
scroll to position [7978, 0]
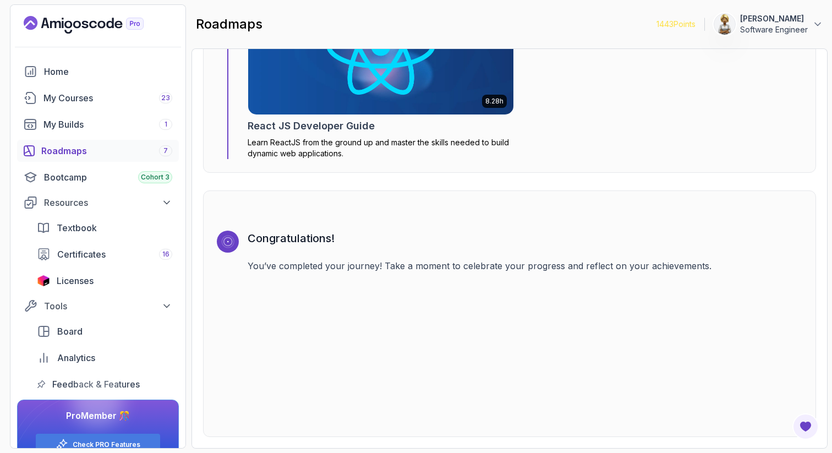
click at [63, 152] on div "Roadmaps 7" at bounding box center [106, 150] width 131 height 13
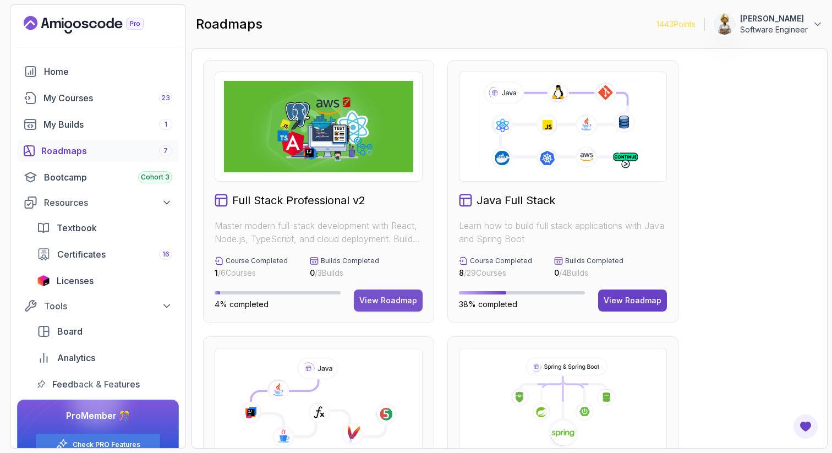
click at [391, 301] on div "View Roadmap" at bounding box center [388, 300] width 58 height 11
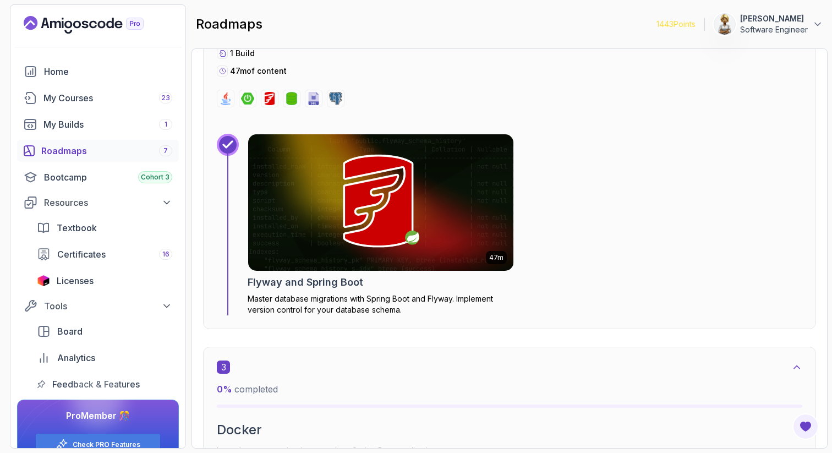
scroll to position [1254, 0]
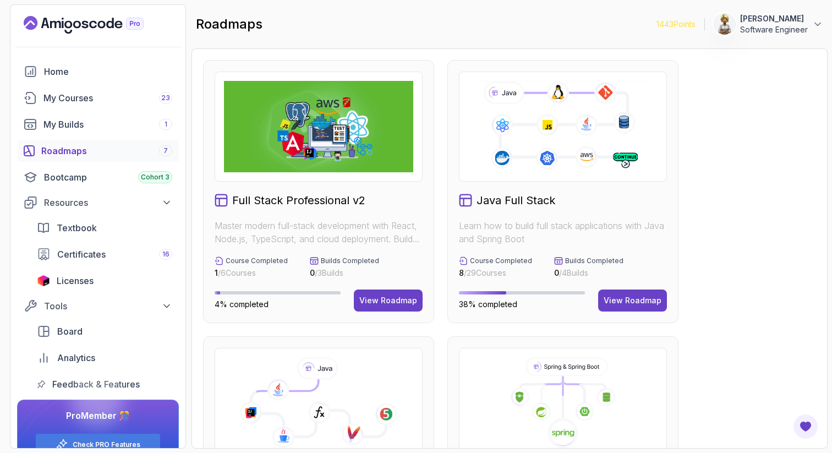
drag, startPoint x: 751, startPoint y: 116, endPoint x: 759, endPoint y: 97, distance: 20.4
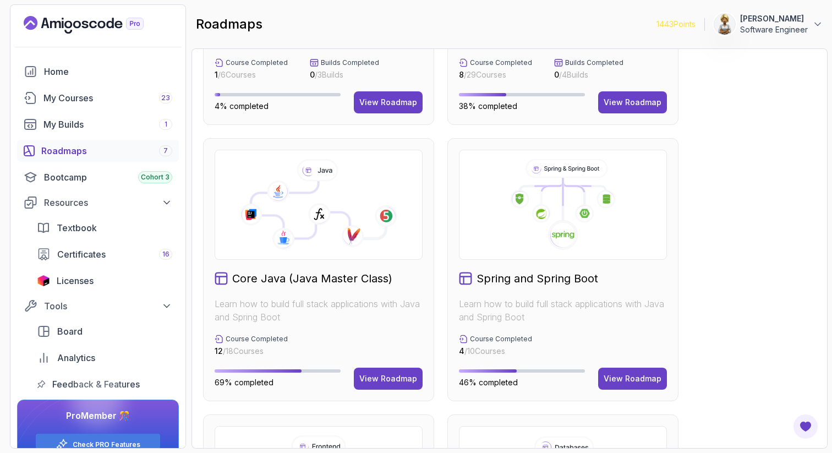
scroll to position [220, 0]
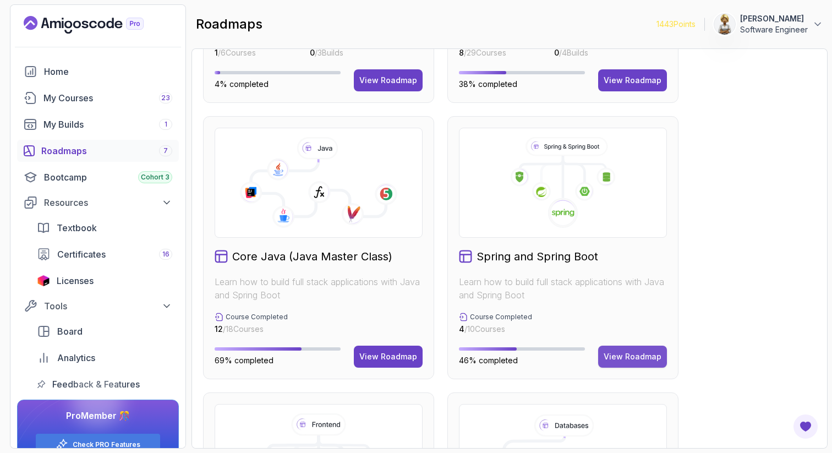
click at [628, 361] on div "View Roadmap" at bounding box center [632, 356] width 58 height 11
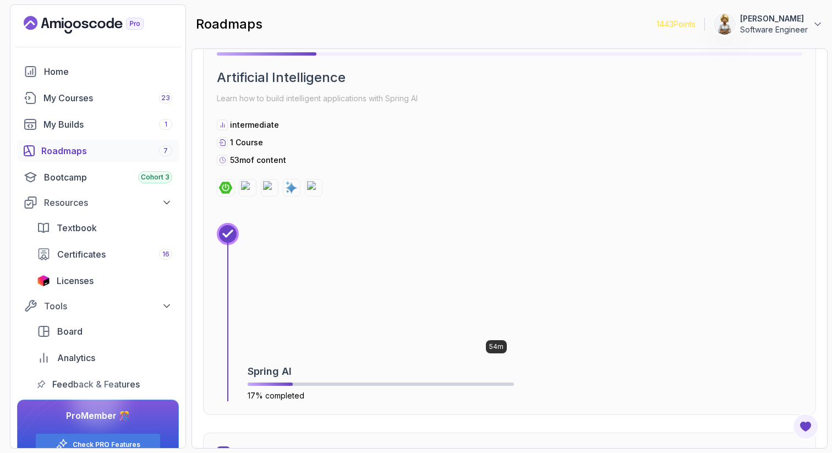
scroll to position [1722, 0]
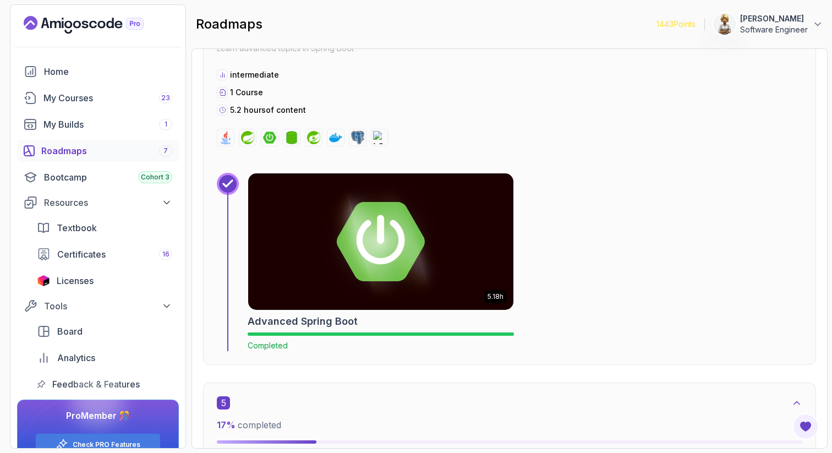
click at [84, 150] on div "Roadmaps 7" at bounding box center [106, 150] width 131 height 13
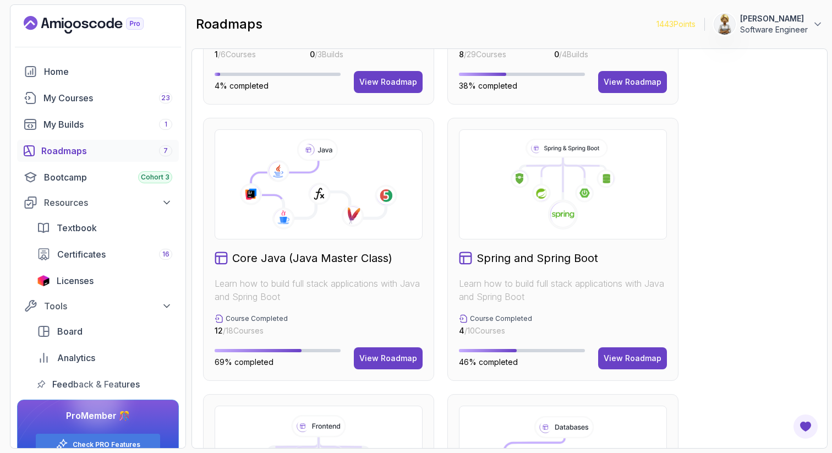
scroll to position [220, 0]
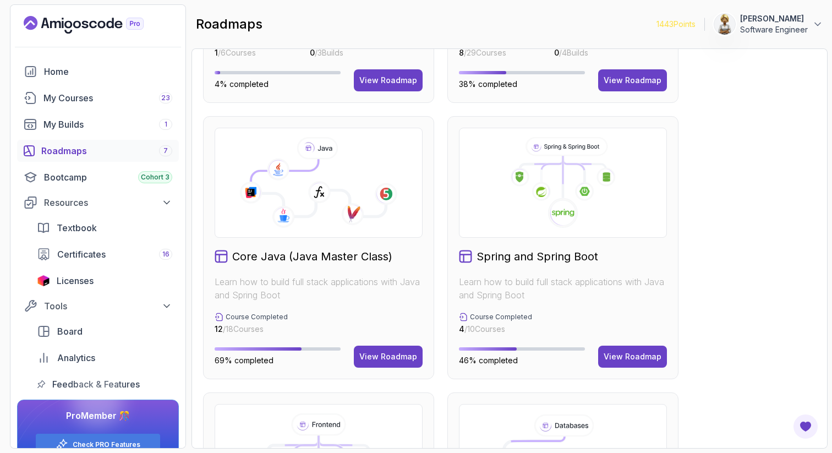
click at [494, 327] on p "4 / 10 Courses" at bounding box center [495, 328] width 73 height 11
click at [497, 316] on p "Course Completed" at bounding box center [501, 316] width 62 height 9
click at [460, 318] on icon at bounding box center [463, 316] width 9 height 9
click at [465, 317] on icon at bounding box center [463, 316] width 9 height 9
click at [563, 285] on p "Learn how to build full stack applications with Java and Spring Boot" at bounding box center [563, 288] width 208 height 26
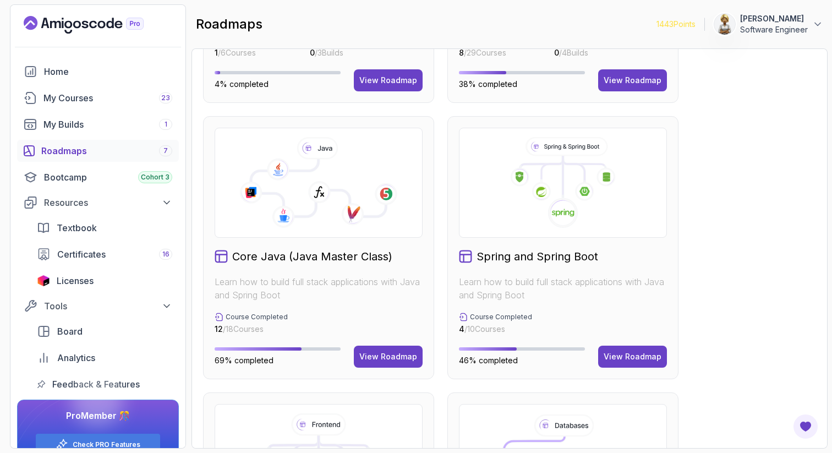
click at [623, 285] on p "Learn how to build full stack applications with Java and Spring Boot" at bounding box center [563, 288] width 208 height 26
click at [661, 286] on p "Learn how to build full stack applications with Java and Spring Boot" at bounding box center [563, 288] width 208 height 26
drag, startPoint x: 525, startPoint y: 296, endPoint x: 593, endPoint y: 309, distance: 69.9
click at [593, 309] on div "Spring and Spring Boot Learn how to build full stack applications with Java and…" at bounding box center [562, 247] width 231 height 263
click at [639, 355] on div "View Roadmap" at bounding box center [632, 356] width 58 height 11
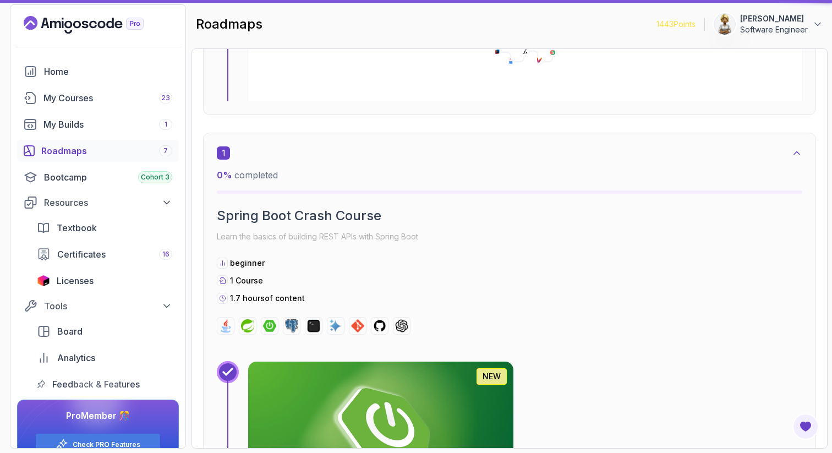
scroll to position [11, 0]
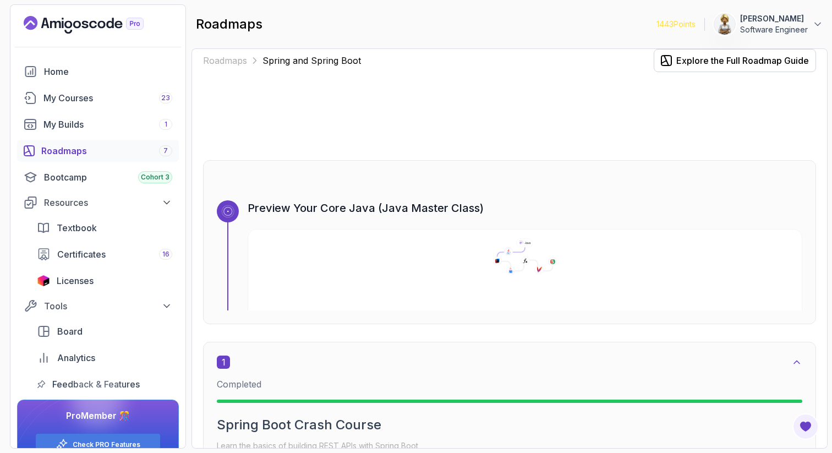
click at [825, 349] on div "Roadmaps Spring and Spring Boot Explore the Full Roadmap Guide Preview Your Cor…" at bounding box center [509, 248] width 636 height 400
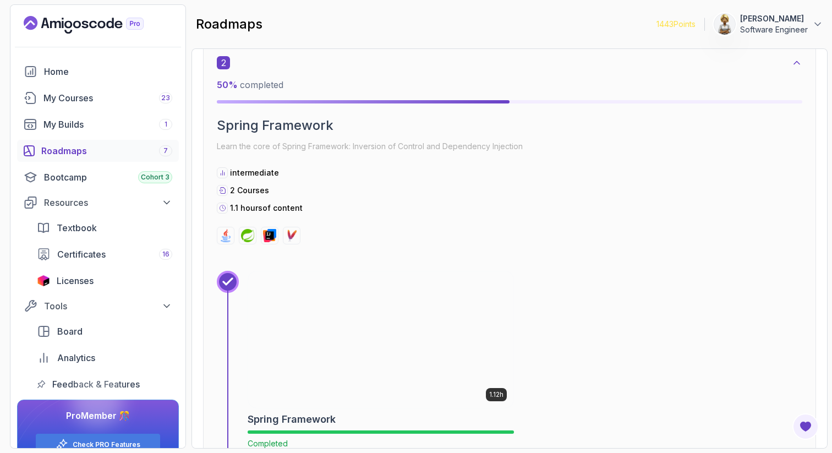
scroll to position [770, 0]
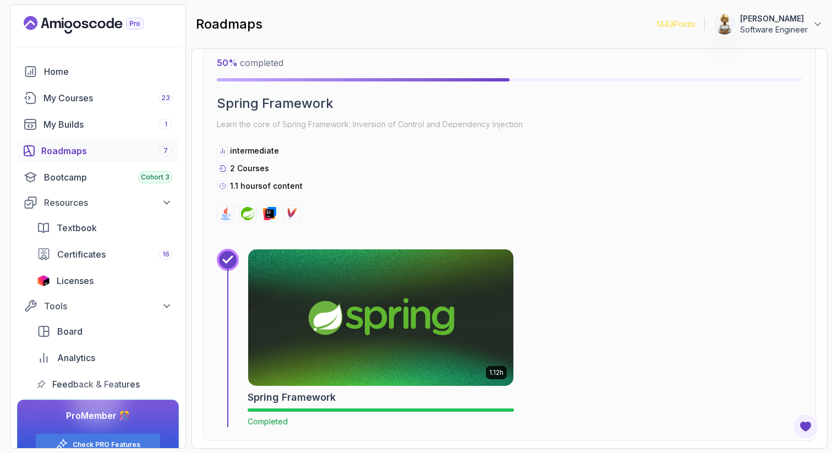
click at [380, 345] on img at bounding box center [380, 317] width 278 height 143
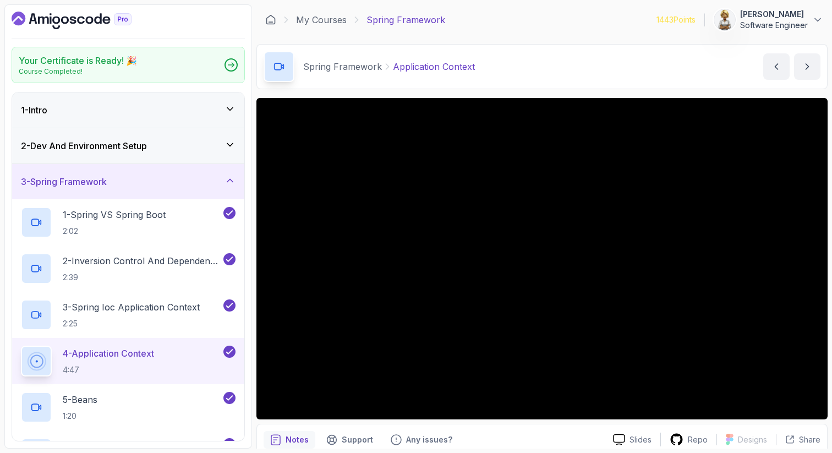
click at [225, 107] on icon at bounding box center [229, 108] width 11 height 11
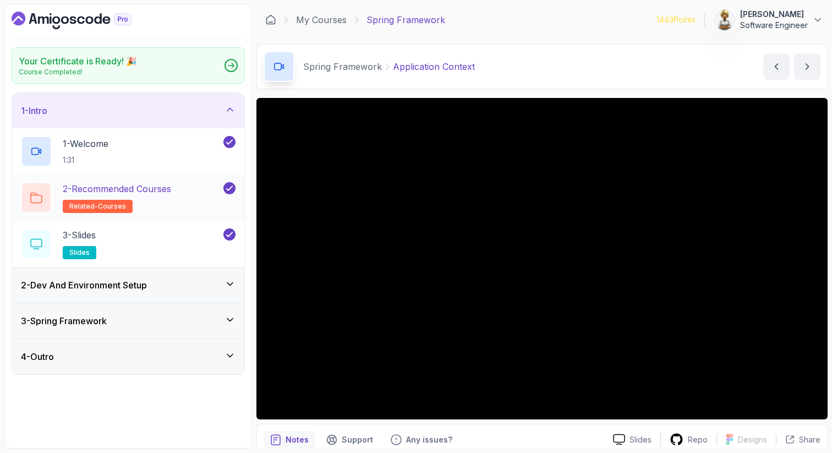
click at [171, 197] on h2 "2 - Recommended Courses related-courses" at bounding box center [117, 197] width 108 height 31
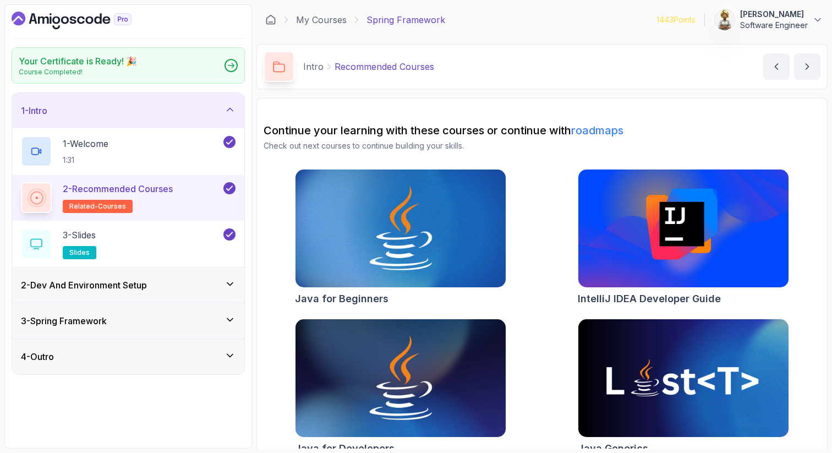
click at [545, 186] on div "Java for Beginners IntelliJ IDEA Developer Guide Java for Developers Java Gener…" at bounding box center [541, 314] width 557 height 290
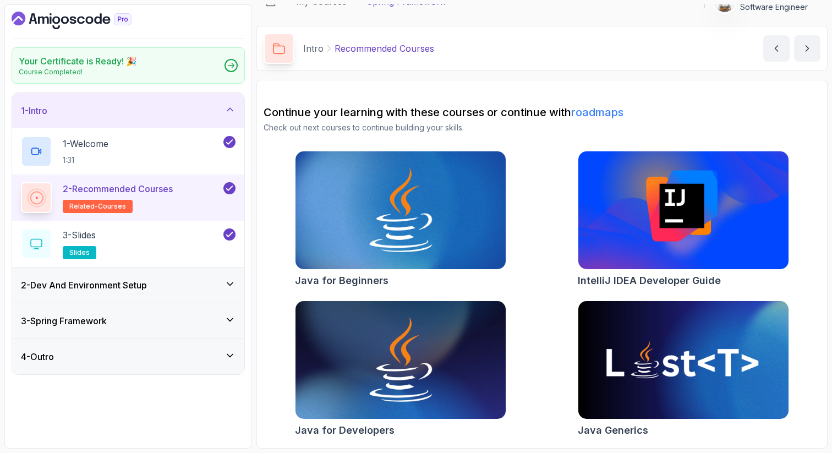
click at [229, 353] on icon at bounding box center [229, 355] width 11 height 11
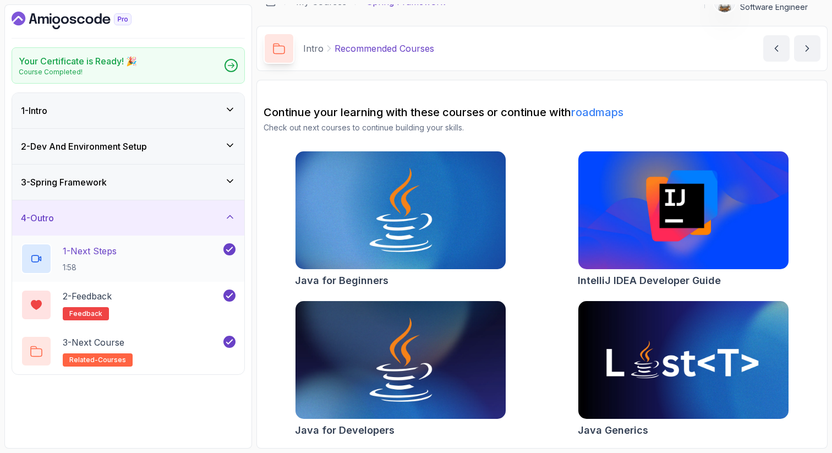
click at [151, 254] on div "1 - Next Steps 1:58" at bounding box center [121, 258] width 200 height 31
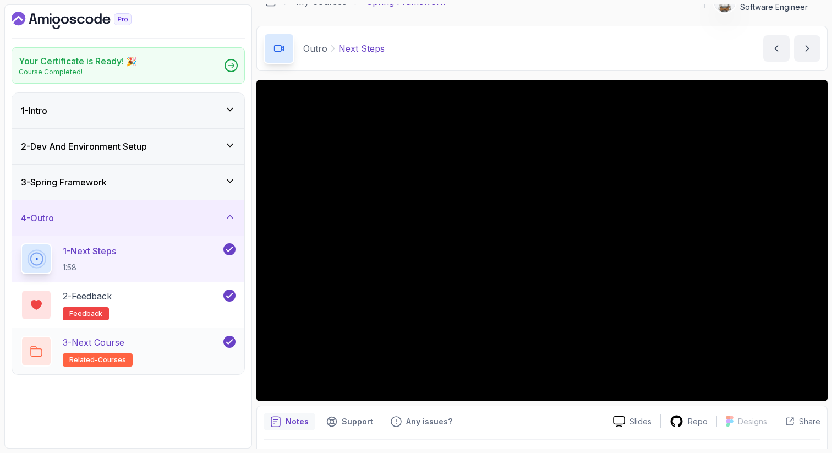
click at [161, 344] on div "3 - Next Course related-courses" at bounding box center [121, 351] width 200 height 31
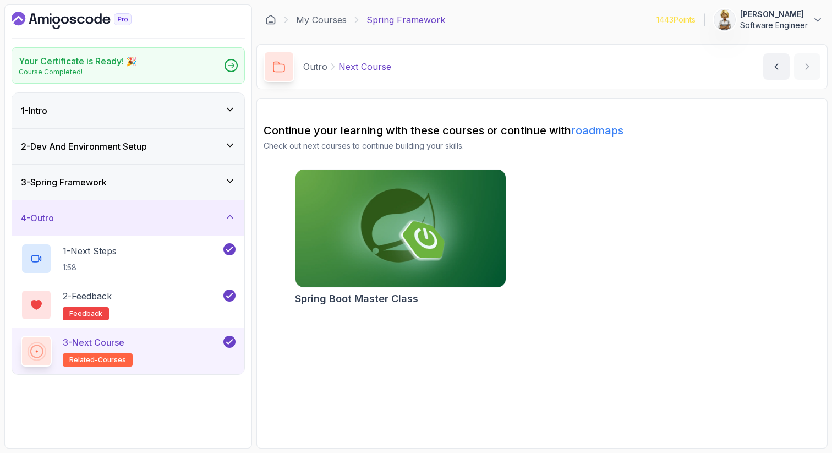
click at [233, 215] on icon at bounding box center [229, 216] width 11 height 11
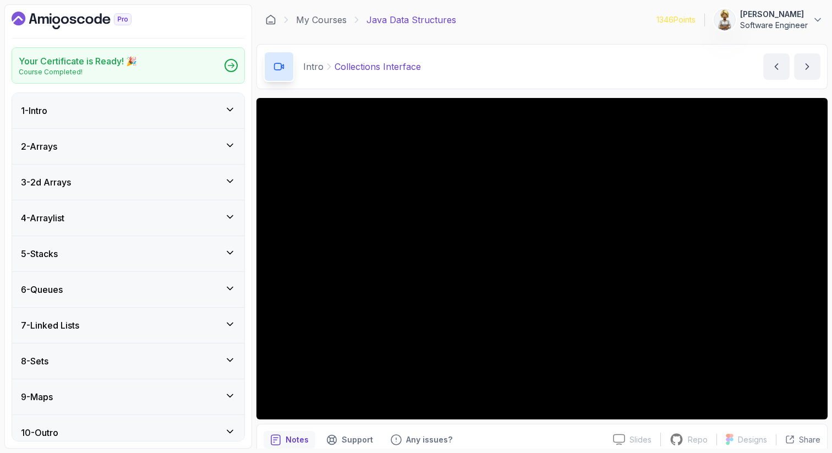
scroll to position [9, 0]
